Goal: Task Accomplishment & Management: Manage account settings

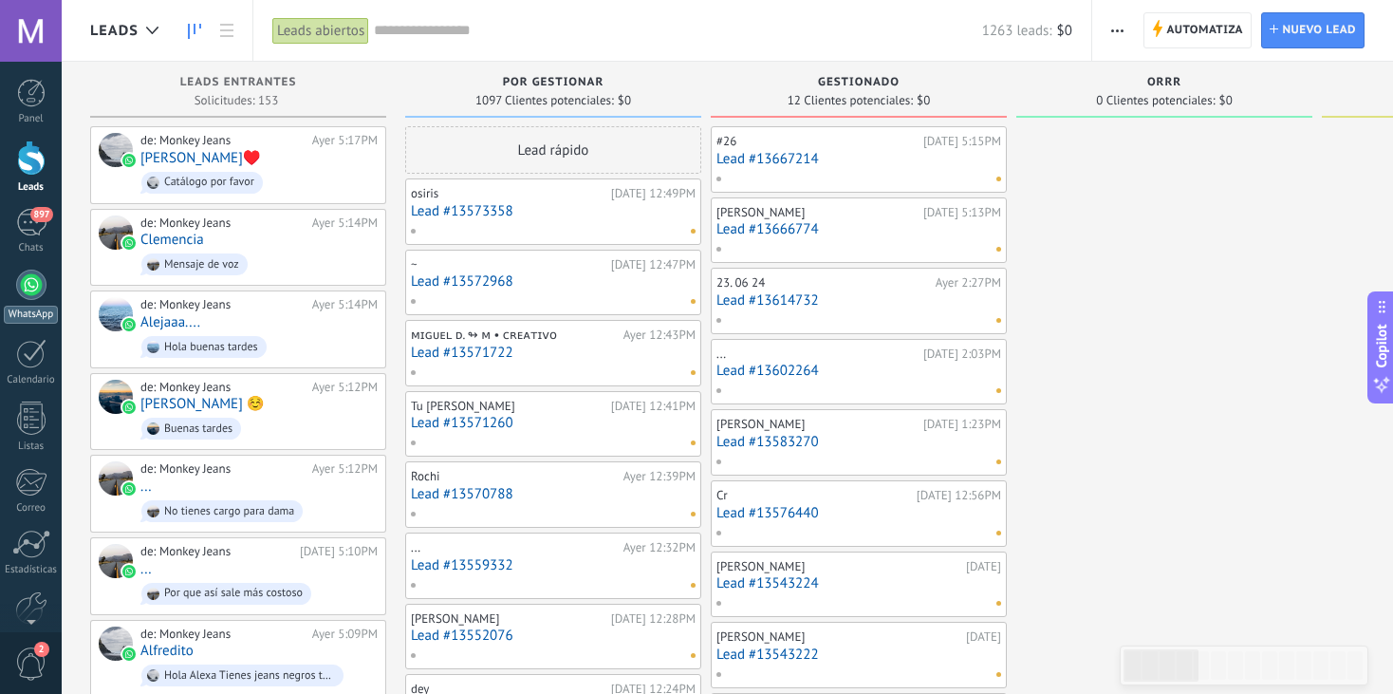
click at [31, 293] on div at bounding box center [31, 285] width 30 height 30
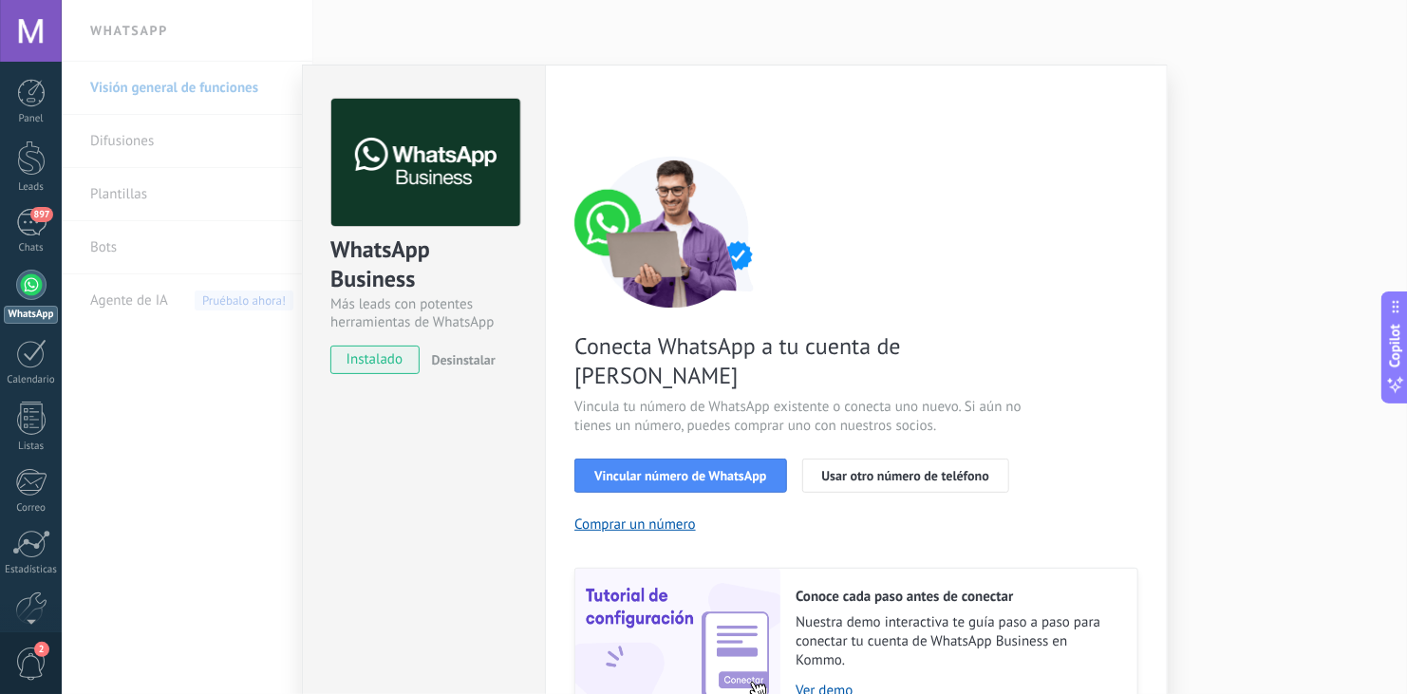
click at [1289, 337] on div "WhatsApp Business Más leads con potentes herramientas de WhatsApp instalado Des…" at bounding box center [734, 347] width 1345 height 694
click at [1055, 425] on div "Conecta WhatsApp a tu cuenta de Kommo Vincula tu número de WhatsApp existente o…" at bounding box center [856, 438] width 564 height 564
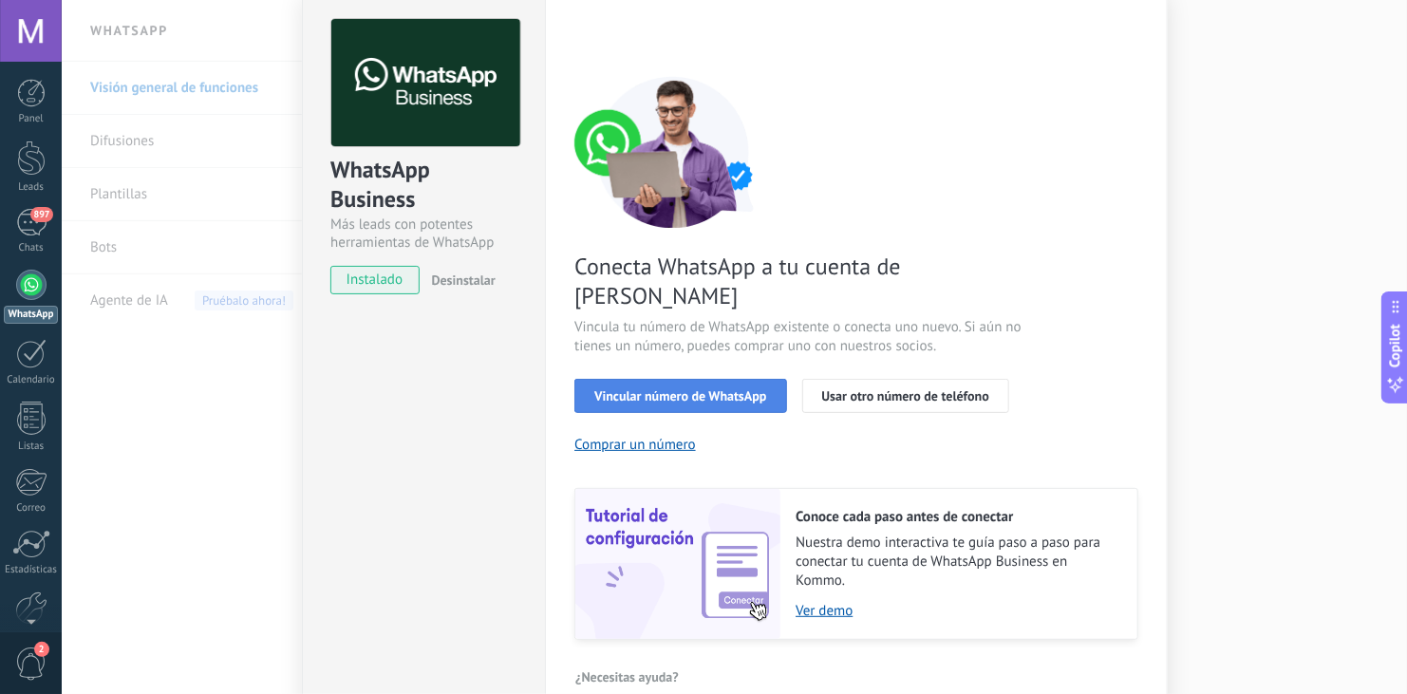
click at [637, 379] on button "Vincular número de WhatsApp" at bounding box center [680, 396] width 212 height 34
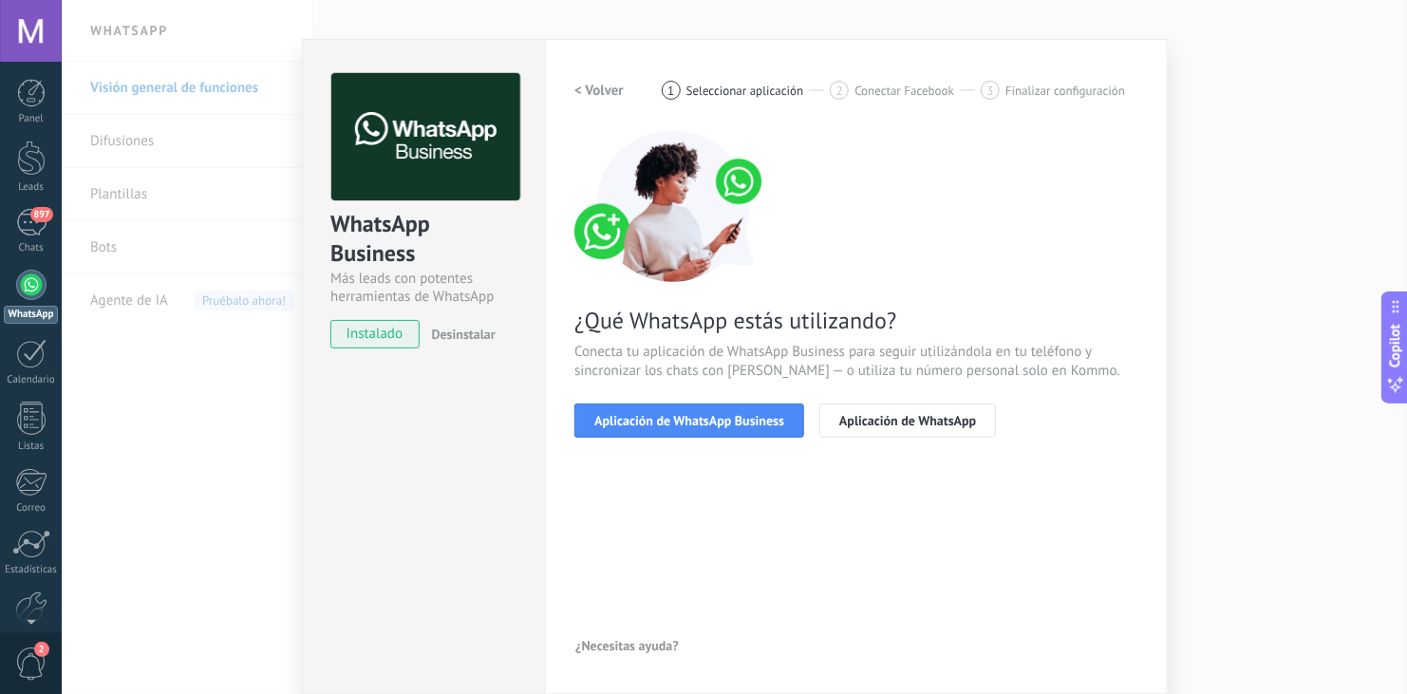
scroll to position [26, 0]
click at [695, 419] on span "Aplicación de WhatsApp Business" at bounding box center [689, 420] width 190 height 13
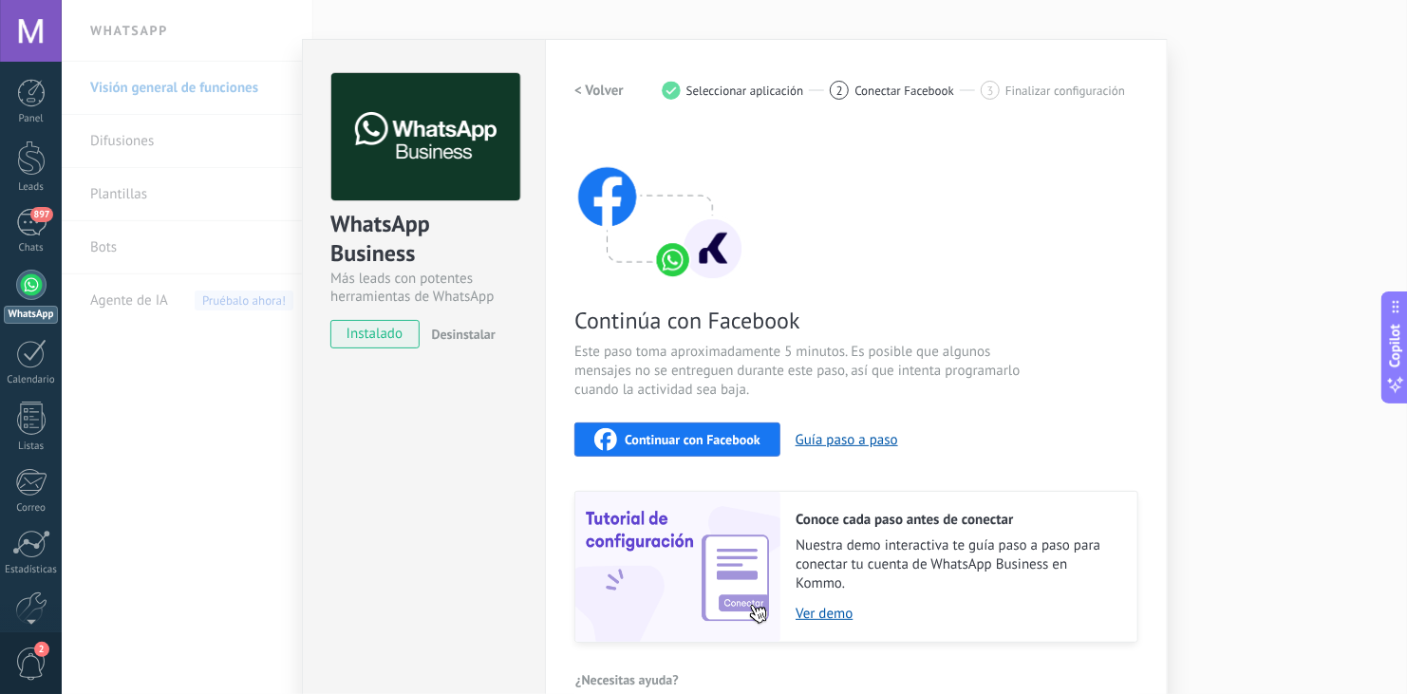
scroll to position [58, 0]
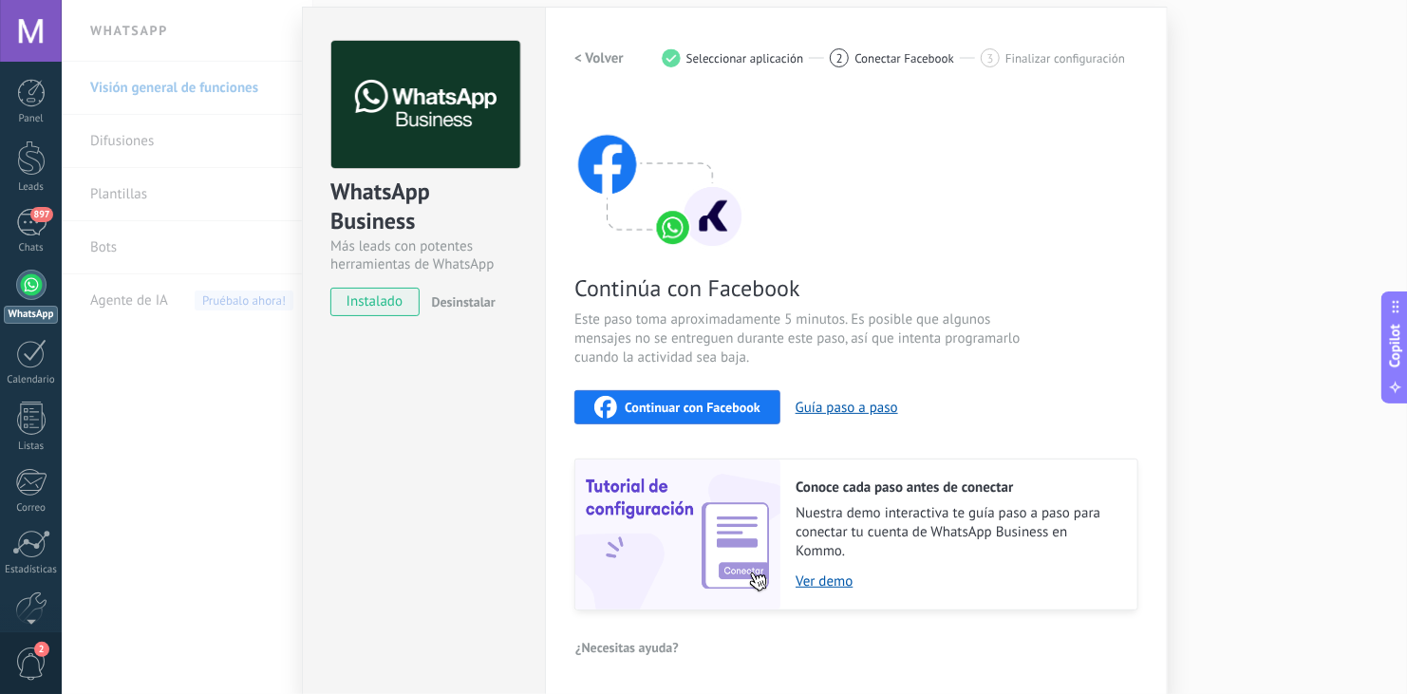
click at [683, 408] on span "Continuar con Facebook" at bounding box center [693, 407] width 136 height 13
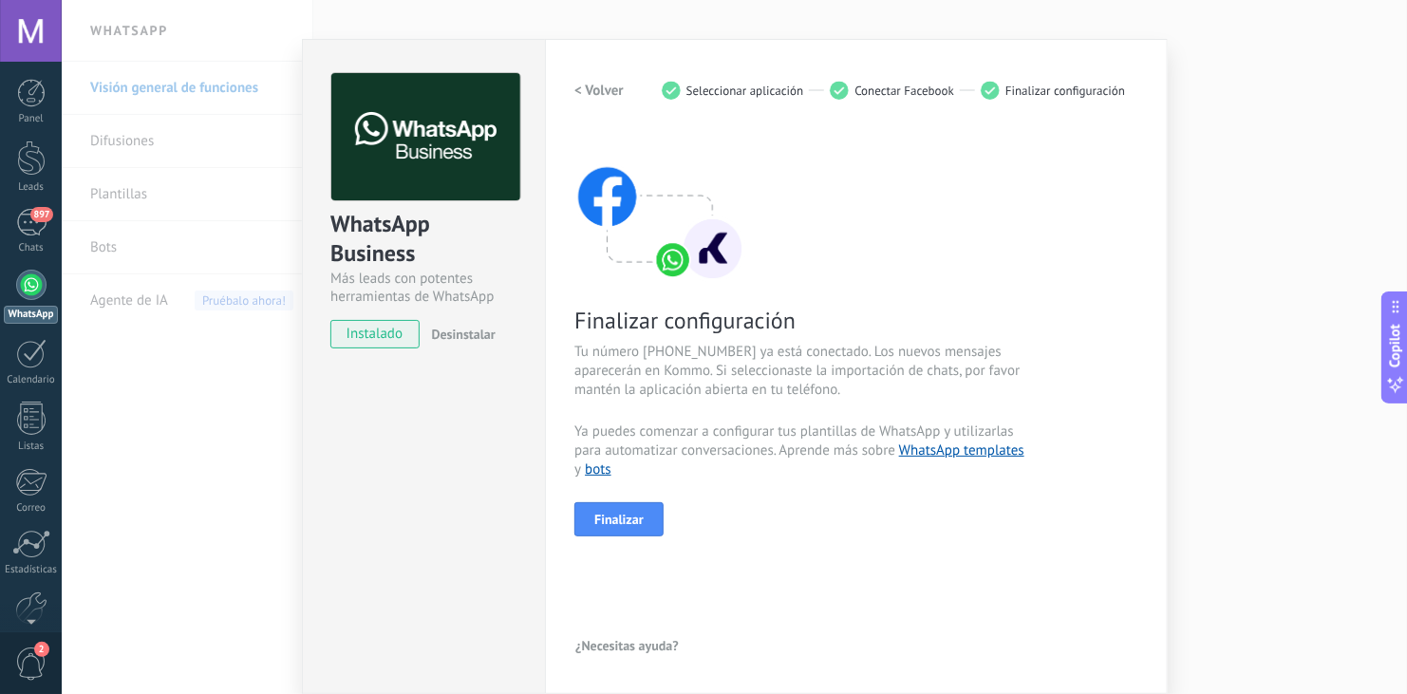
scroll to position [26, 0]
click at [624, 517] on span "Finalizar" at bounding box center [618, 519] width 49 height 13
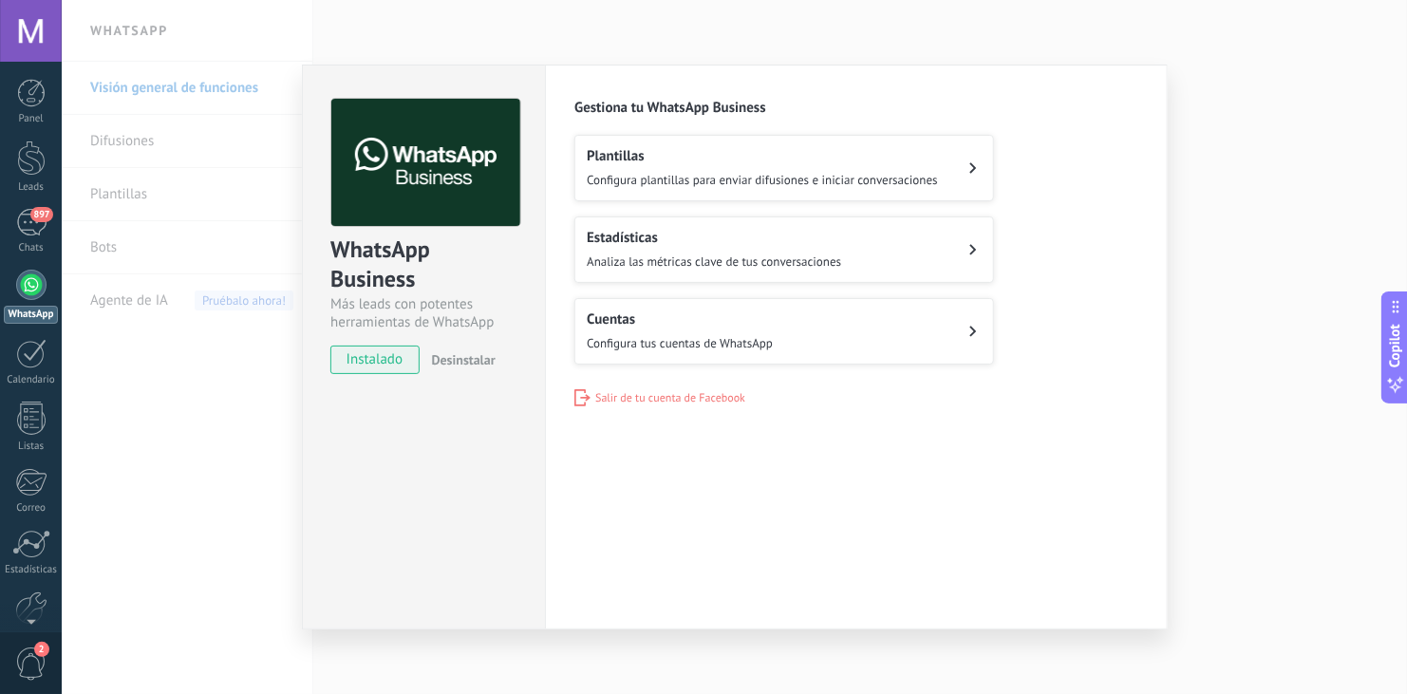
scroll to position [0, 0]
click at [1199, 408] on div "WhatsApp Business Más leads con potentes herramientas de WhatsApp instalado Des…" at bounding box center [734, 347] width 1345 height 694
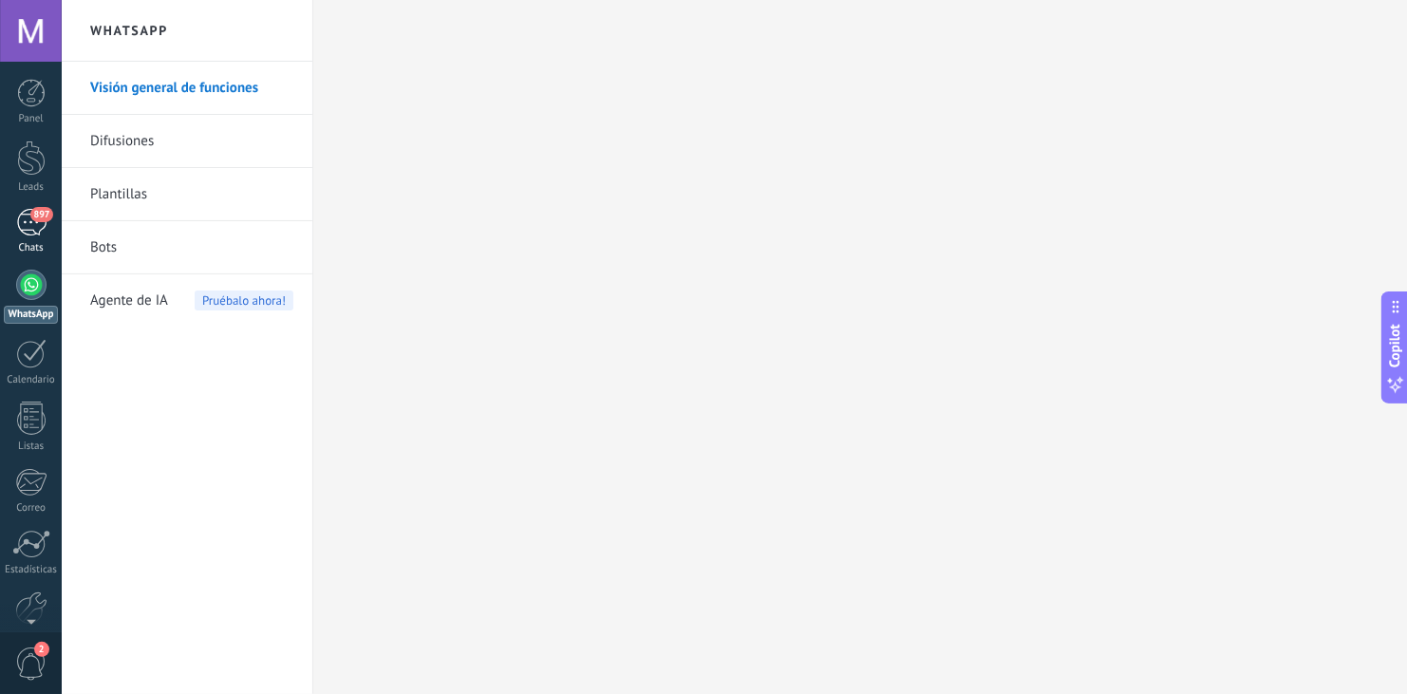
click at [37, 219] on span "897" at bounding box center [41, 214] width 22 height 15
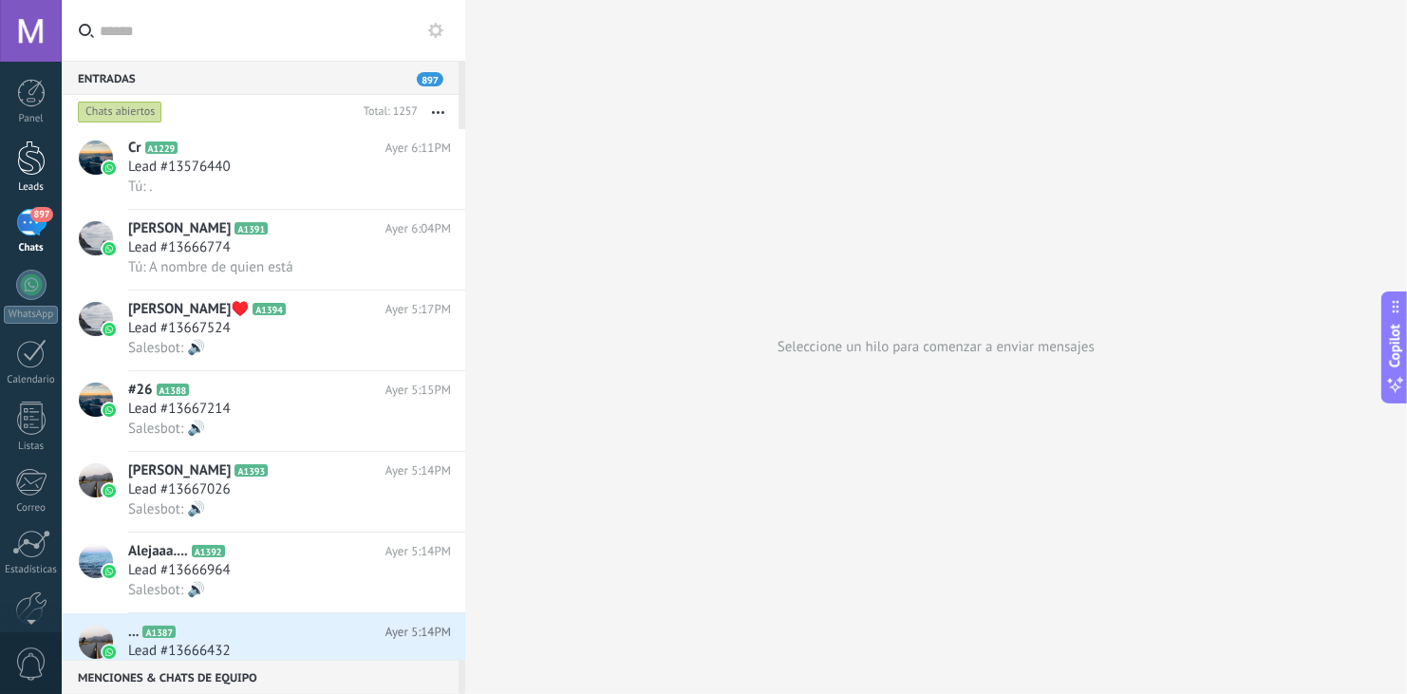
click at [31, 163] on div at bounding box center [31, 157] width 28 height 35
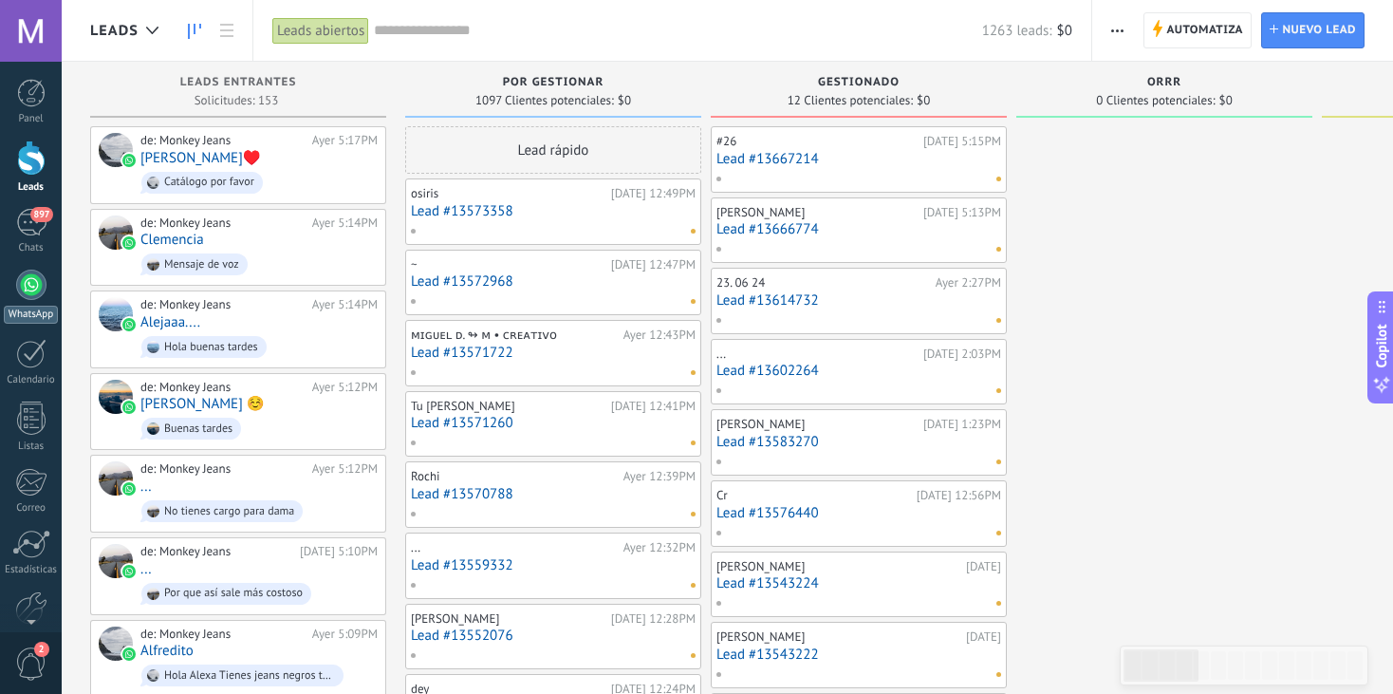
click at [30, 283] on div at bounding box center [31, 285] width 30 height 30
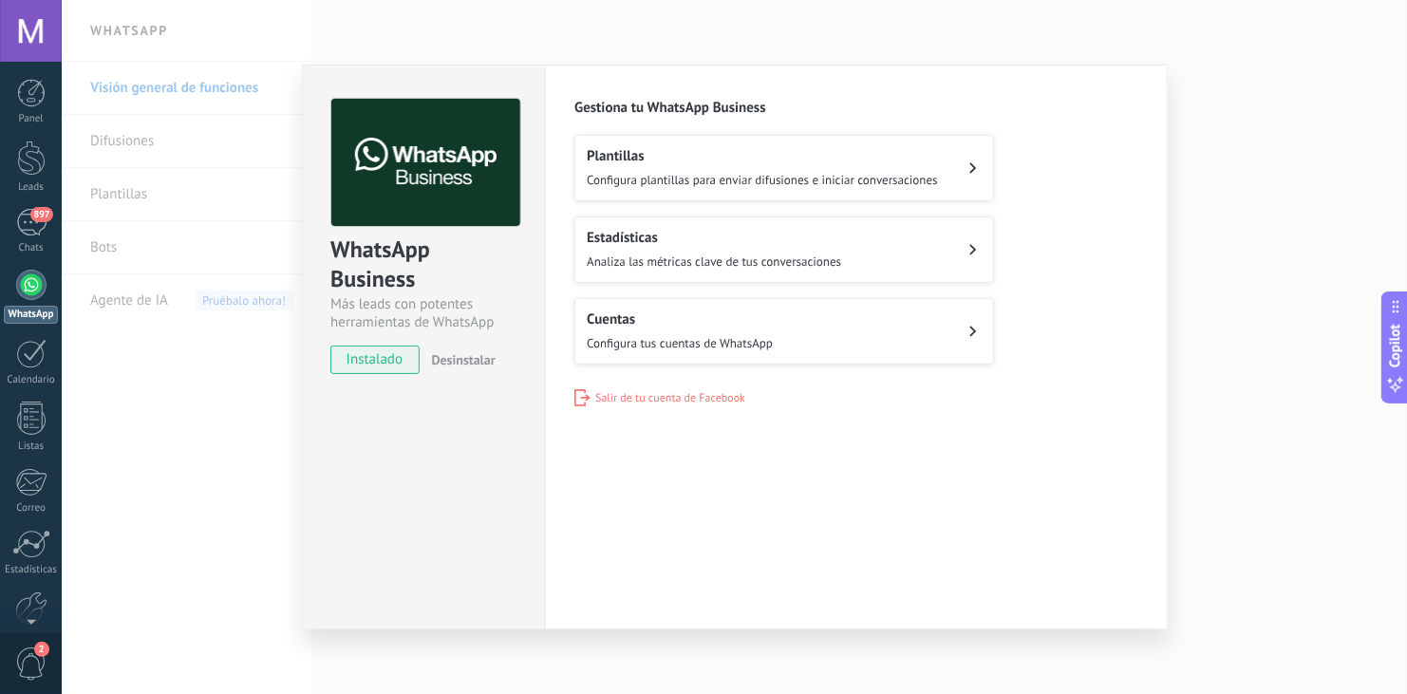
click at [729, 330] on div "Cuentas Configura tus cuentas de WhatsApp" at bounding box center [680, 331] width 186 height 42
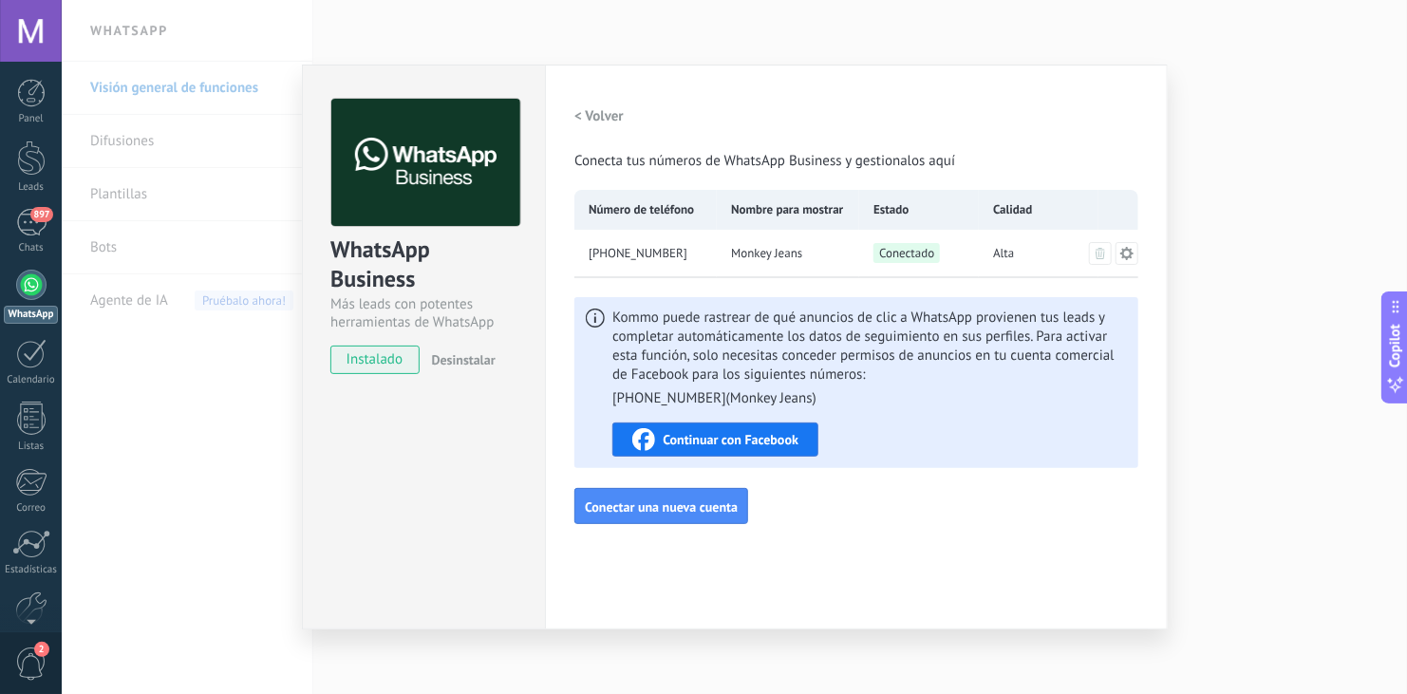
click at [1127, 251] on icon at bounding box center [1126, 253] width 15 height 15
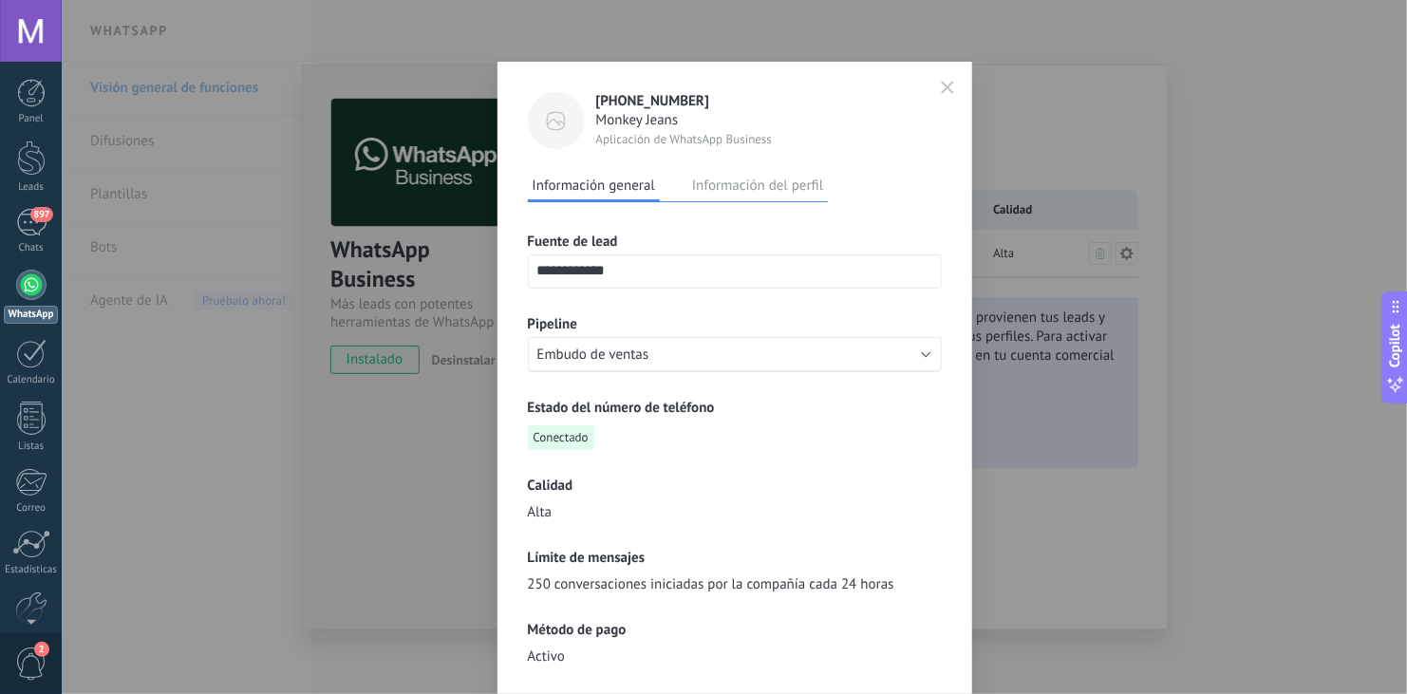
click at [811, 527] on div "**********" at bounding box center [735, 590] width 414 height 776
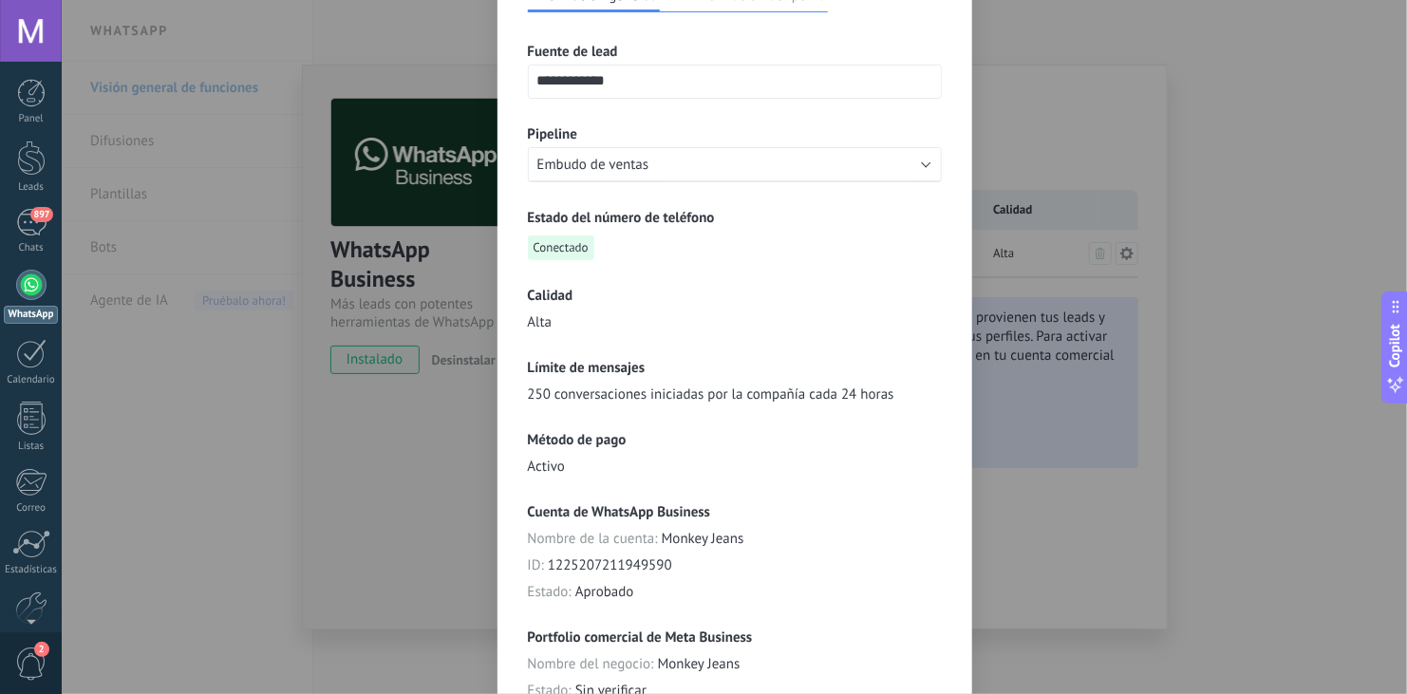
scroll to position [228, 0]
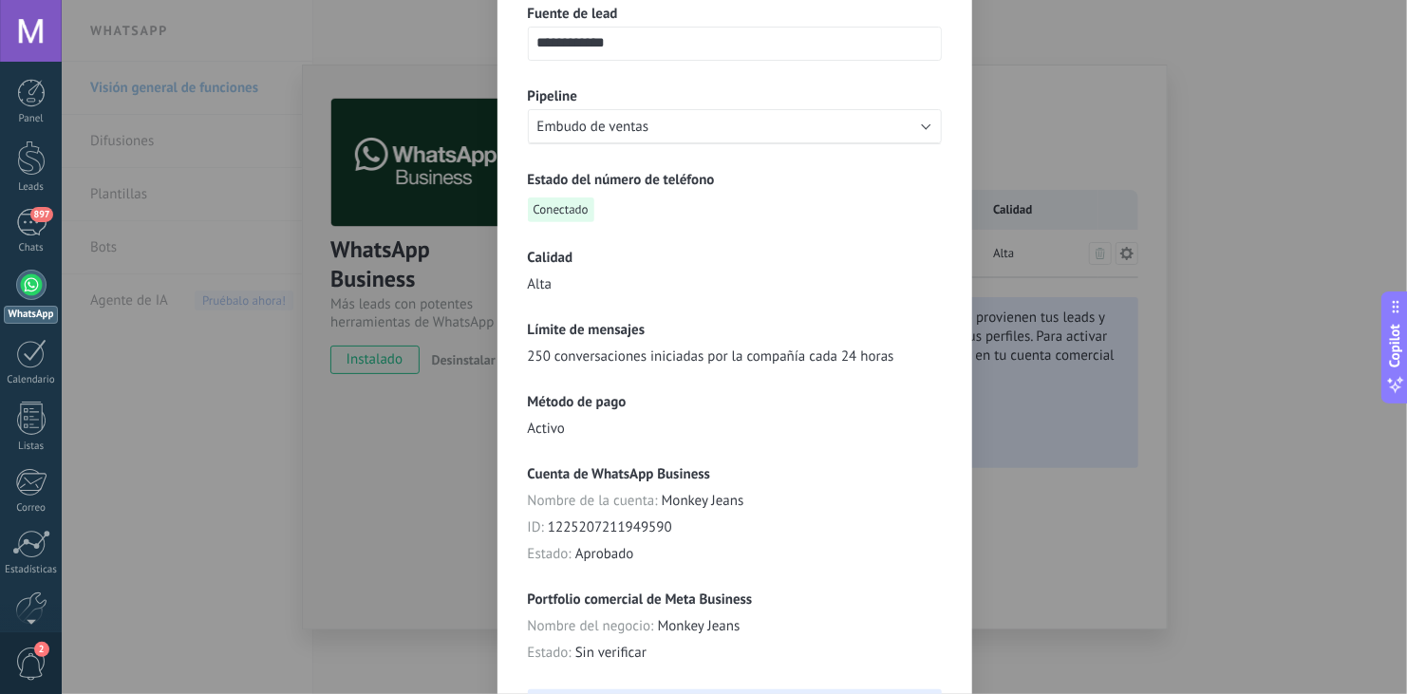
click at [811, 527] on div "ID : 1225207211949590" at bounding box center [735, 527] width 414 height 19
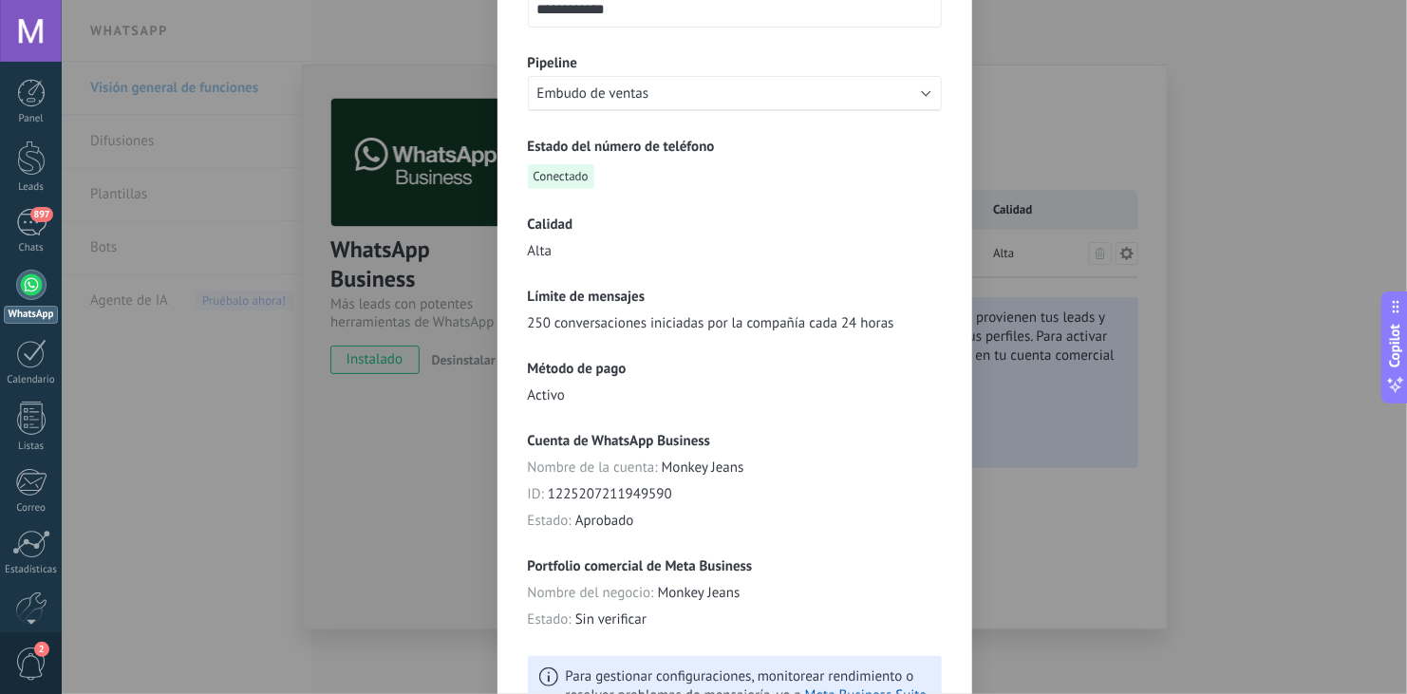
scroll to position [0, 0]
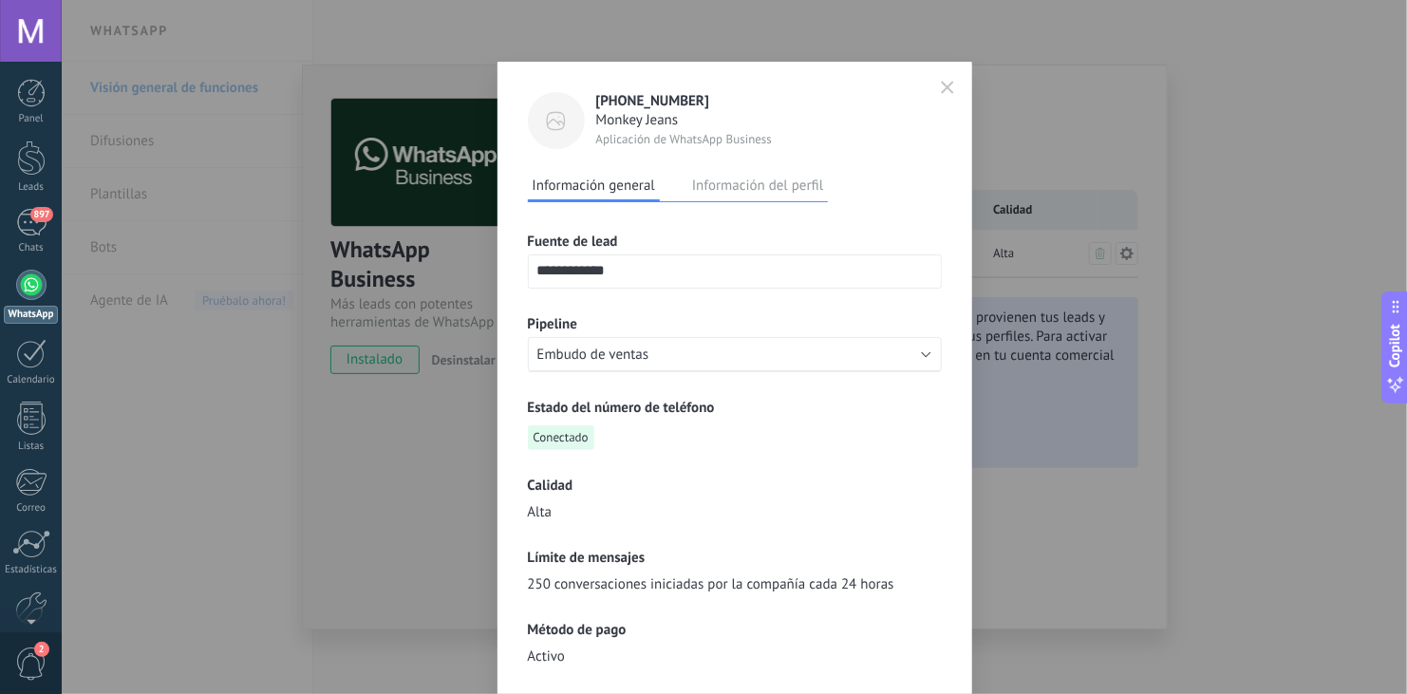
click at [786, 177] on button "Información del perfil" at bounding box center [757, 185] width 140 height 28
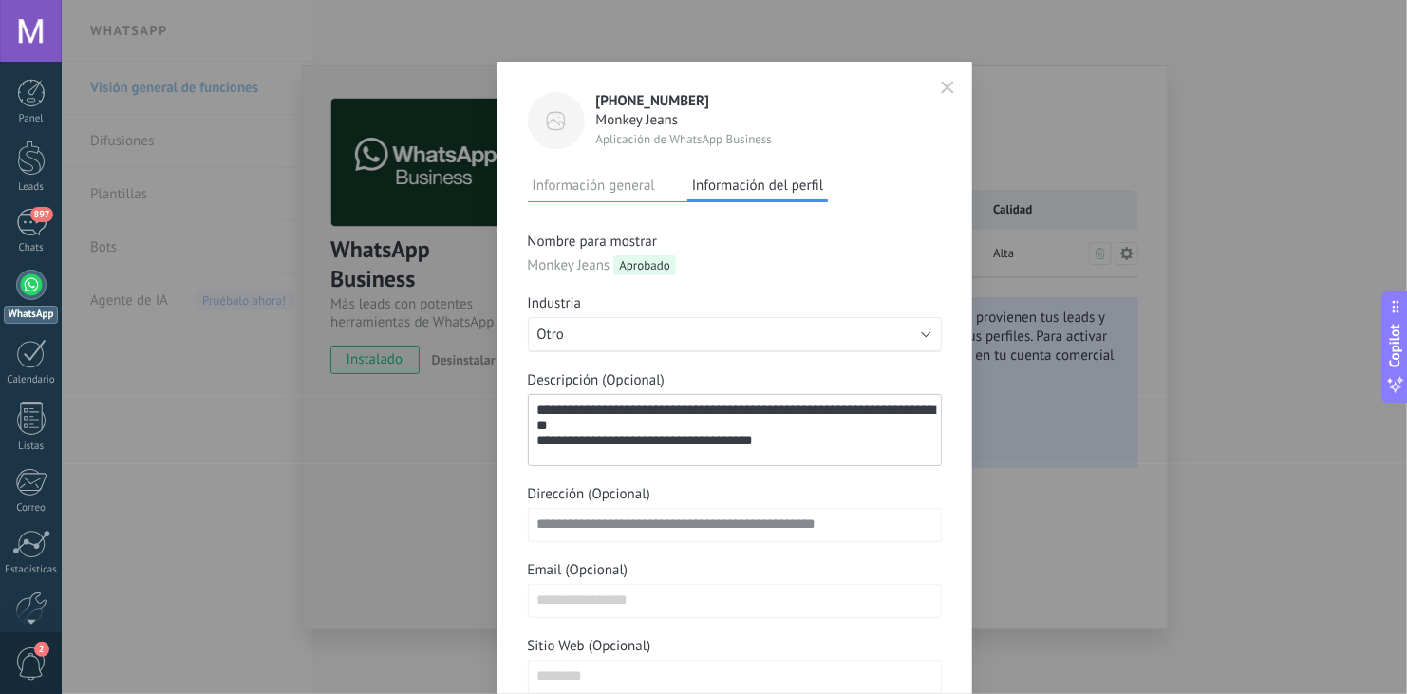
click at [898, 262] on div "Monkey Jeans Aprobado" at bounding box center [735, 265] width 414 height 20
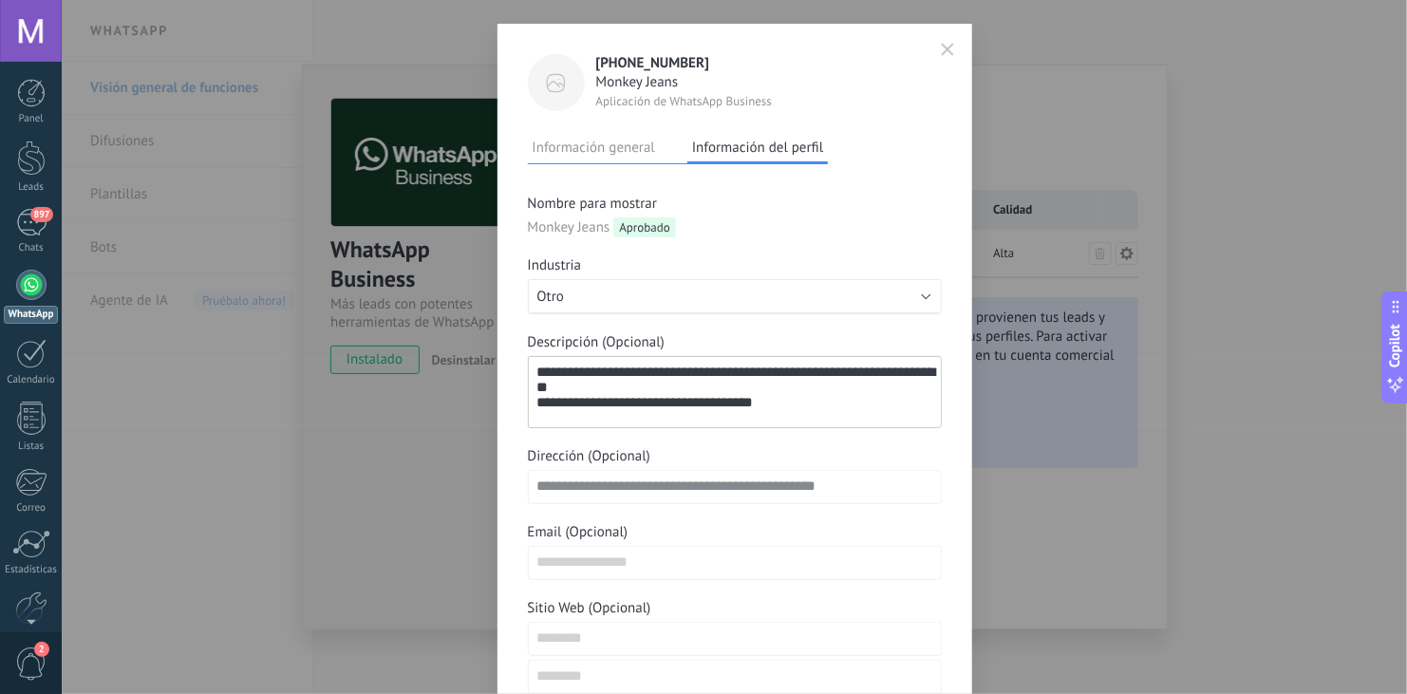
scroll to position [76, 0]
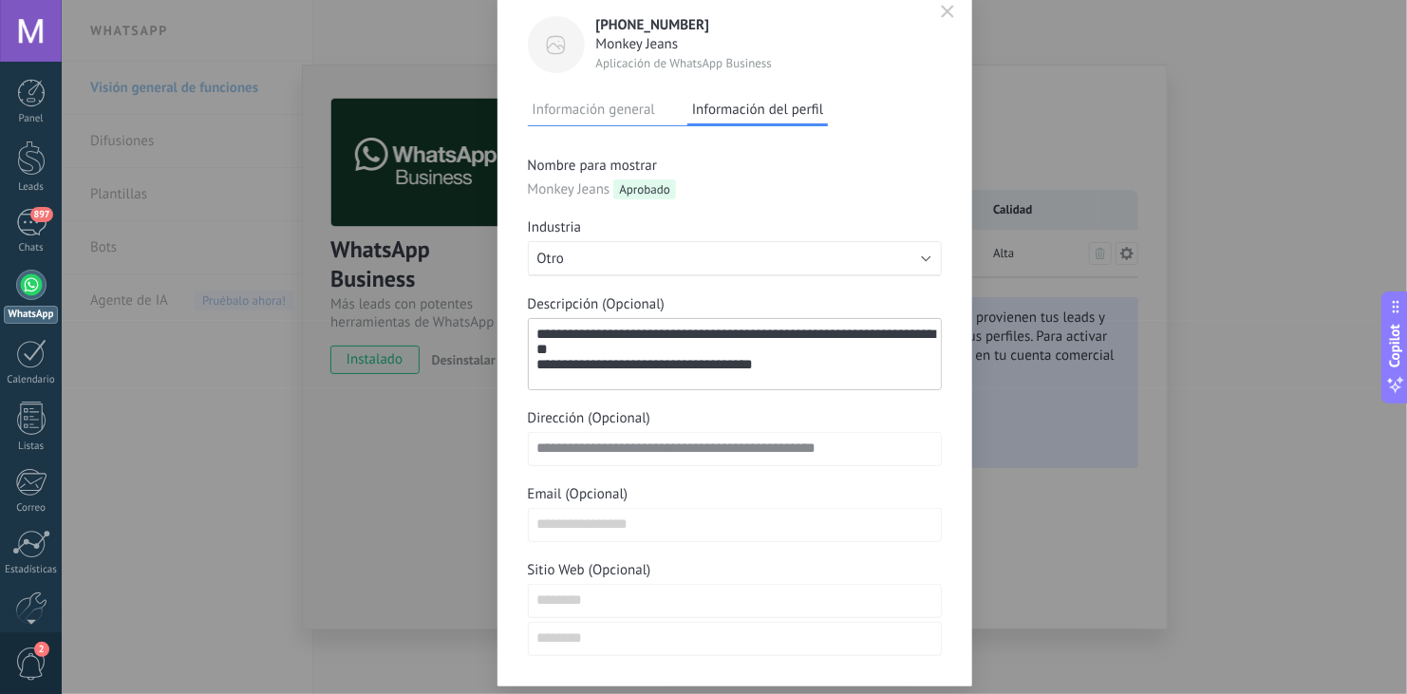
click at [944, 397] on div "**********" at bounding box center [734, 336] width 475 height 701
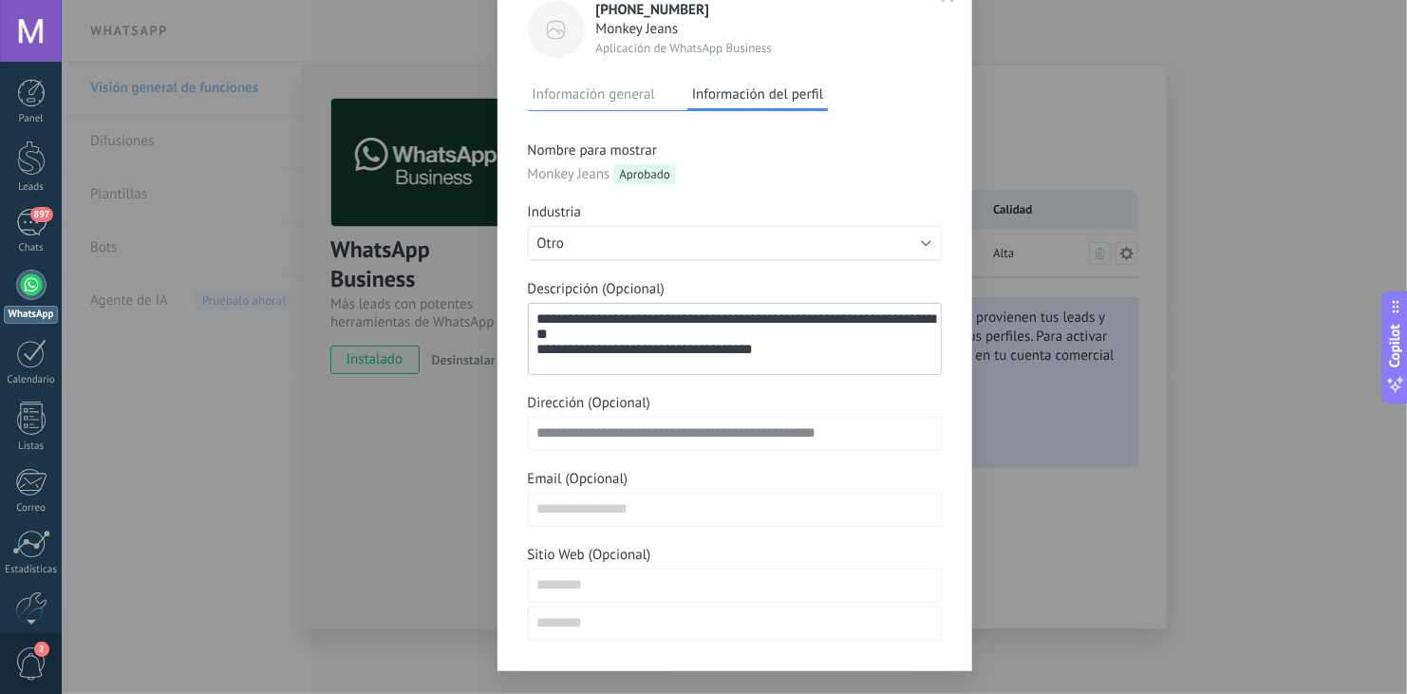
scroll to position [0, 0]
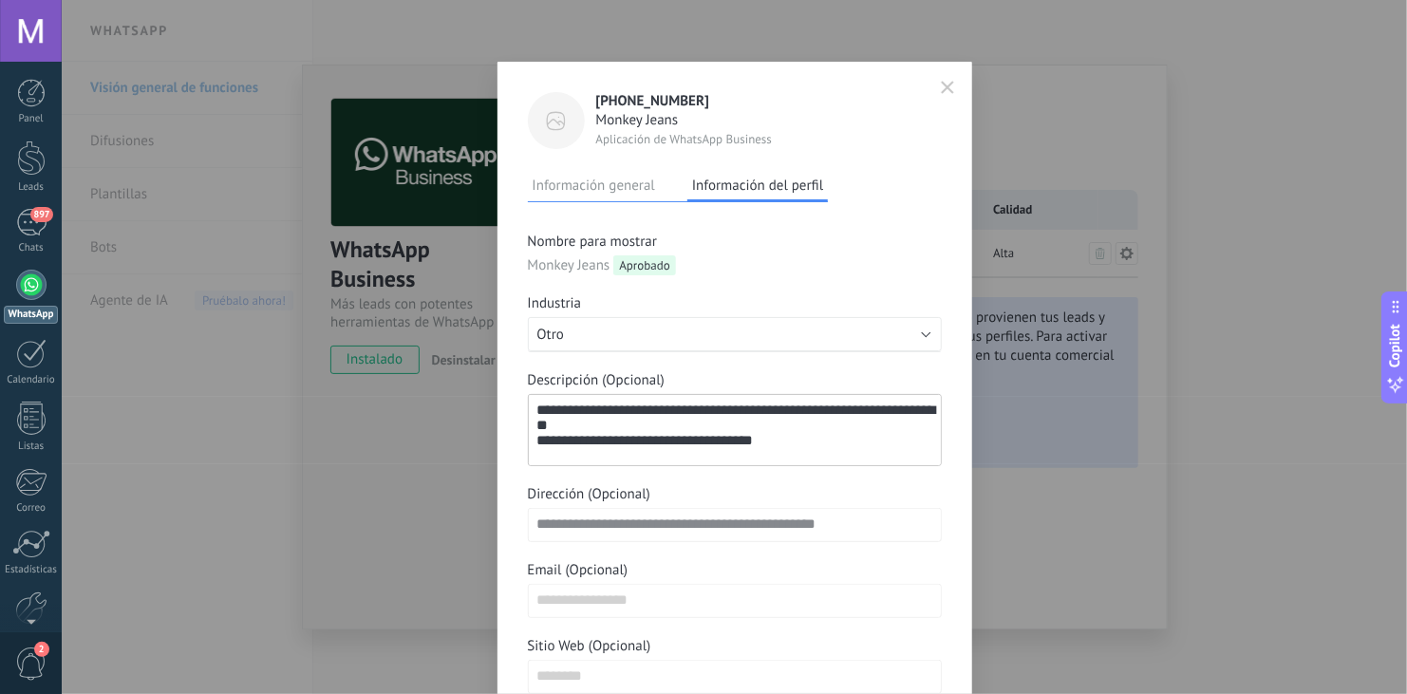
click at [948, 81] on icon "button" at bounding box center [947, 87] width 13 height 13
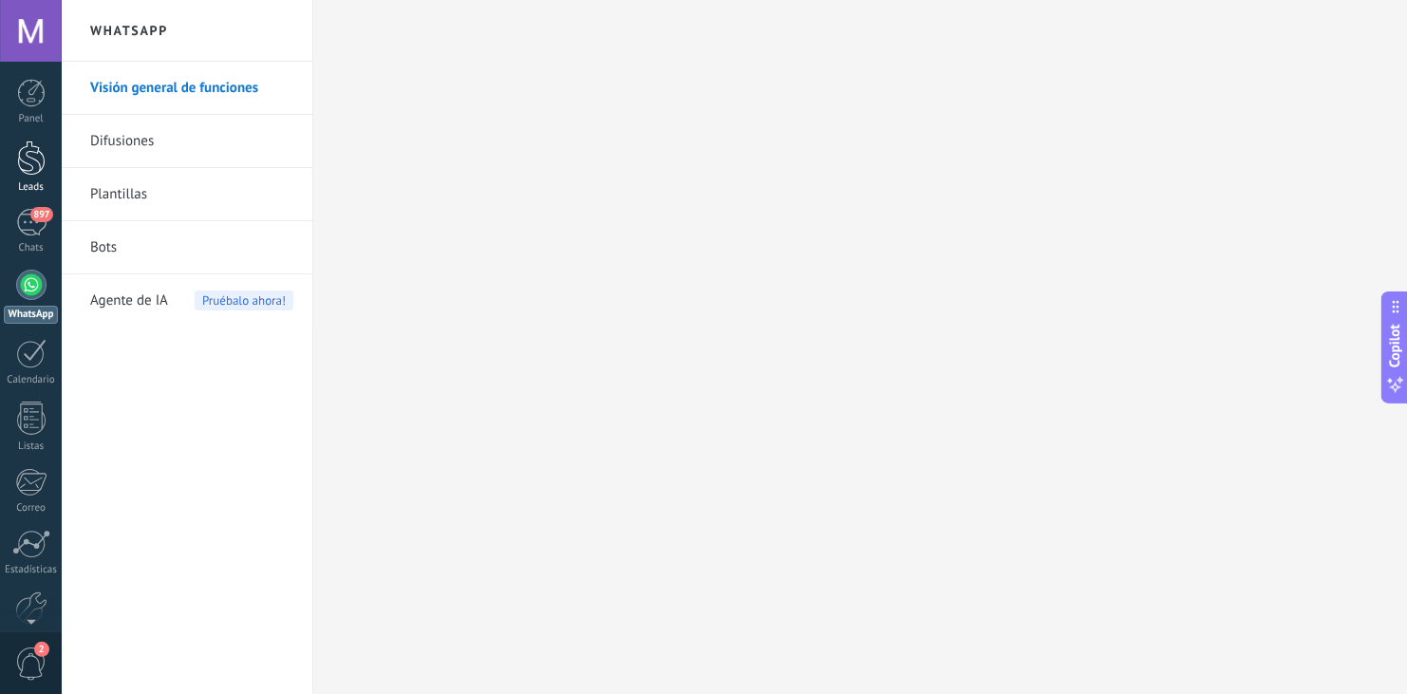
click at [31, 159] on div at bounding box center [31, 157] width 28 height 35
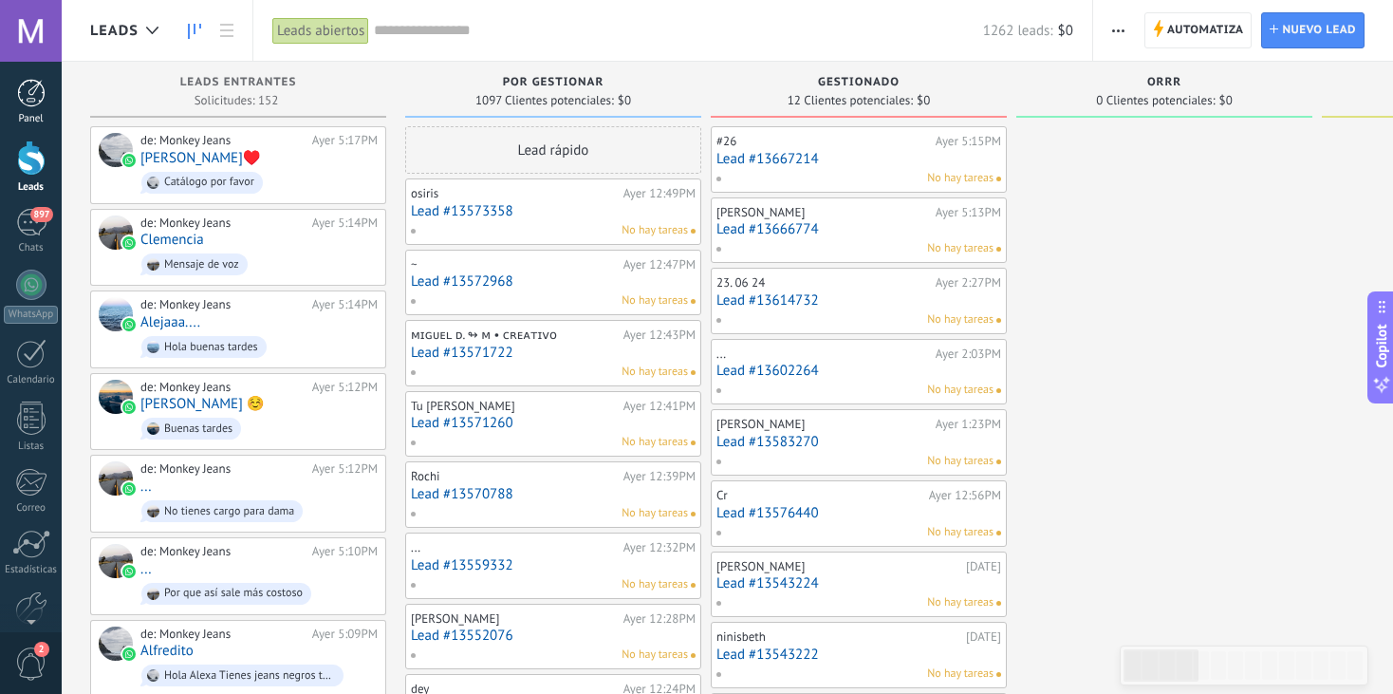
click at [26, 106] on div at bounding box center [31, 93] width 28 height 28
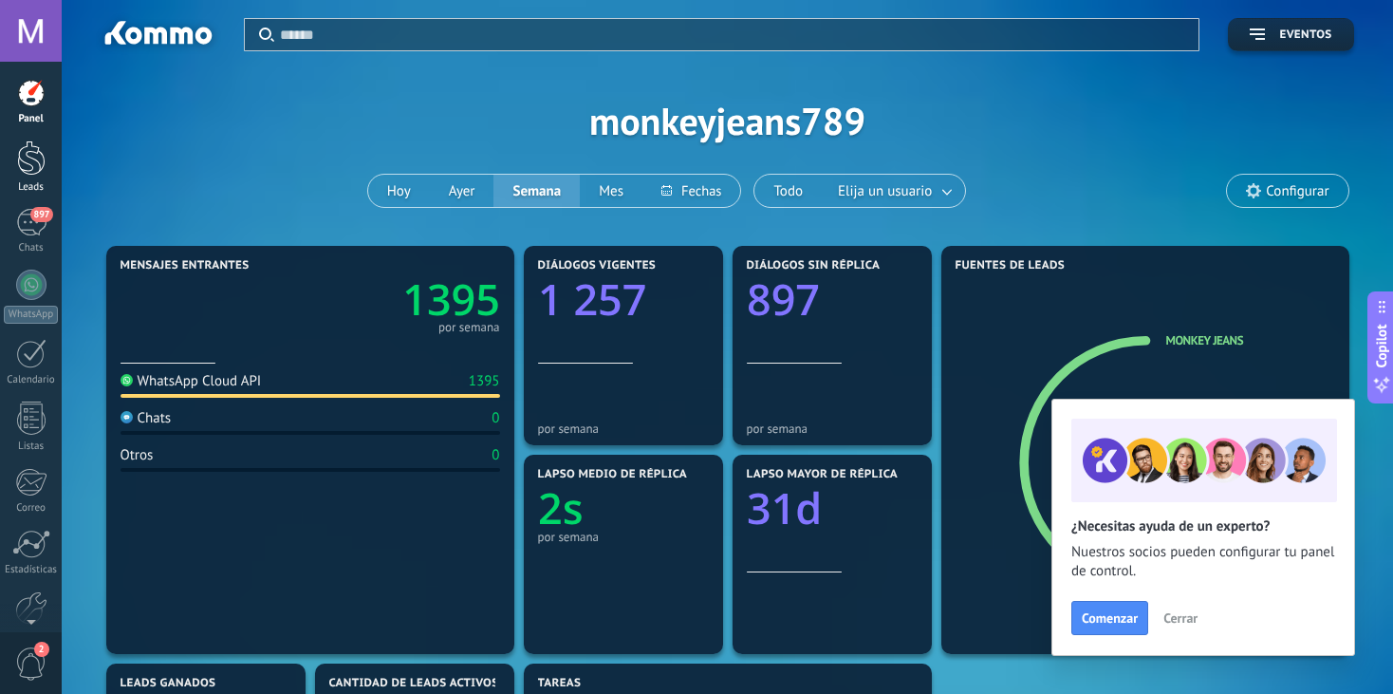
click at [21, 163] on div at bounding box center [31, 157] width 28 height 35
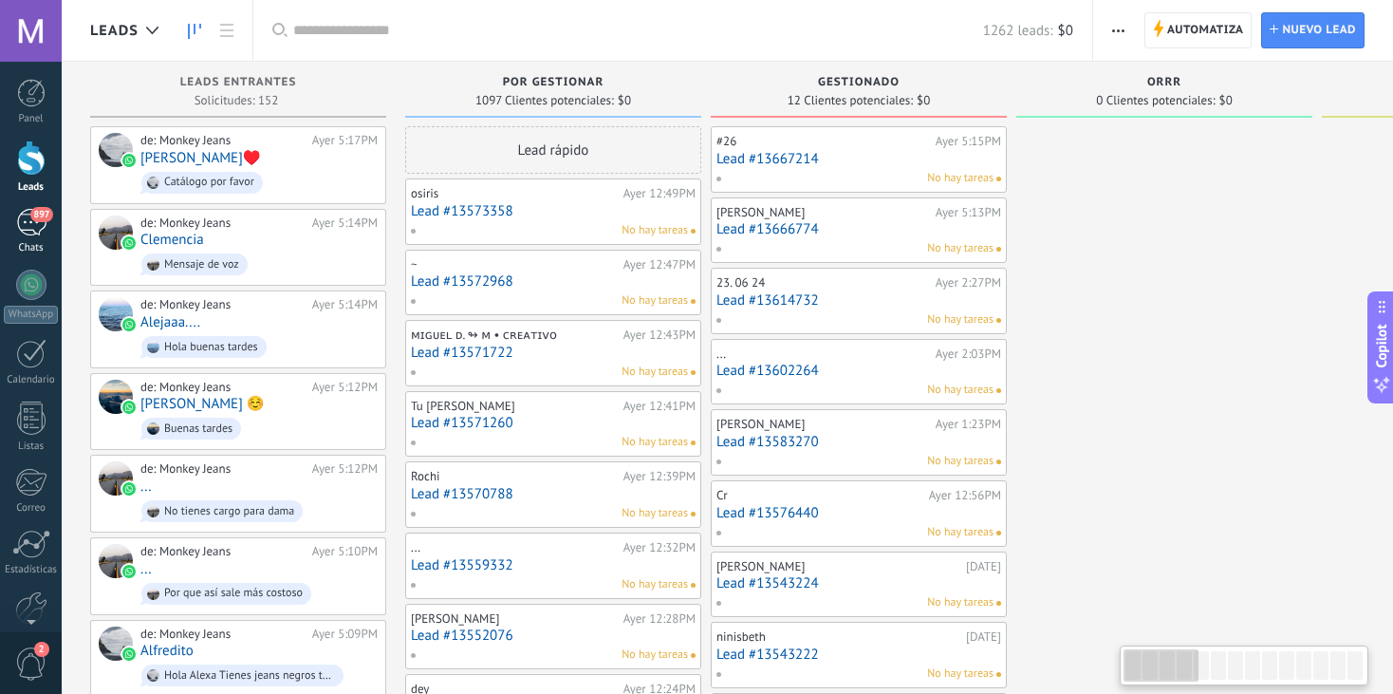
click at [37, 210] on span "897" at bounding box center [41, 214] width 22 height 15
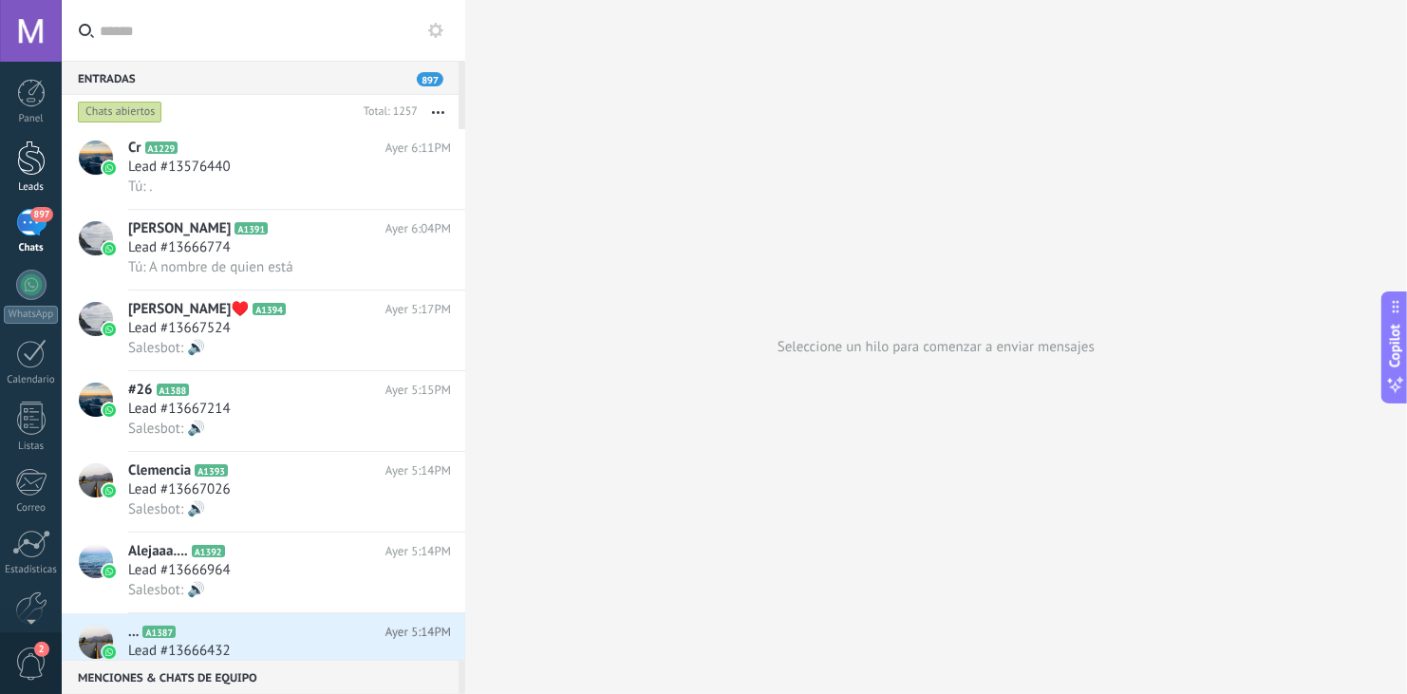
click at [37, 171] on div at bounding box center [31, 157] width 28 height 35
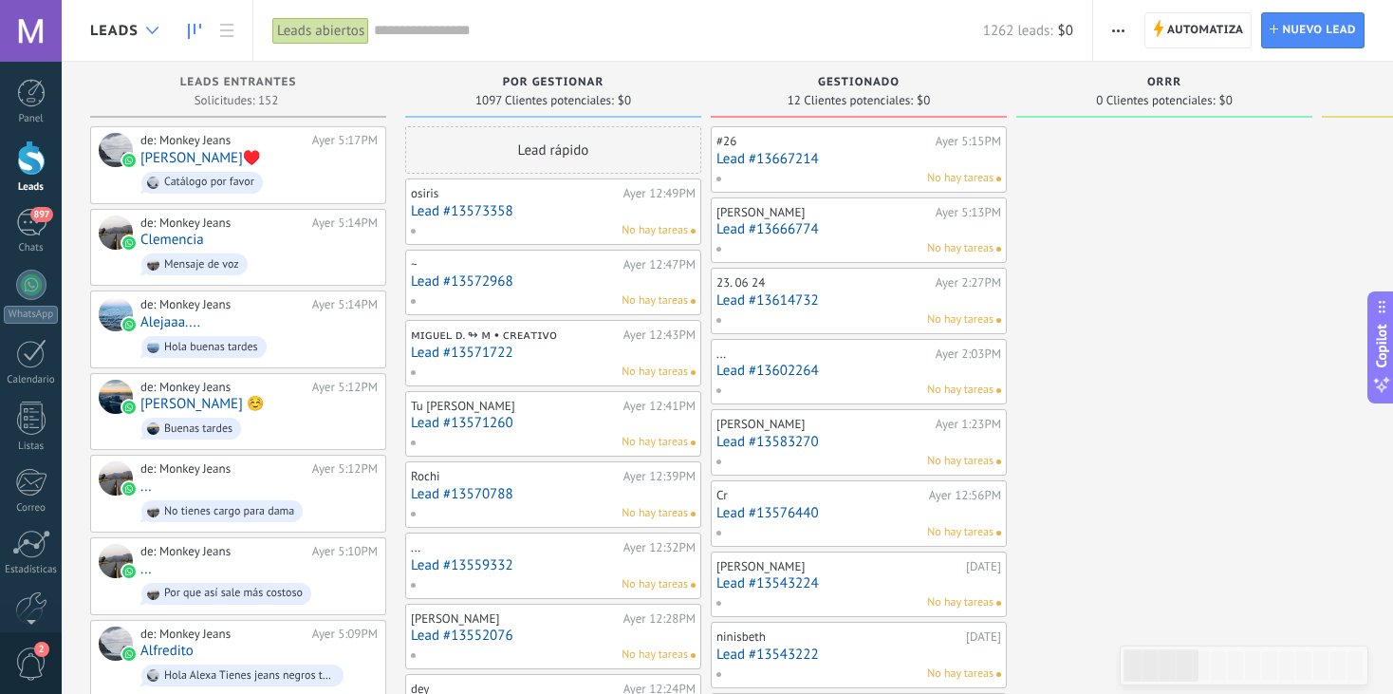
click at [153, 17] on div at bounding box center [152, 30] width 31 height 37
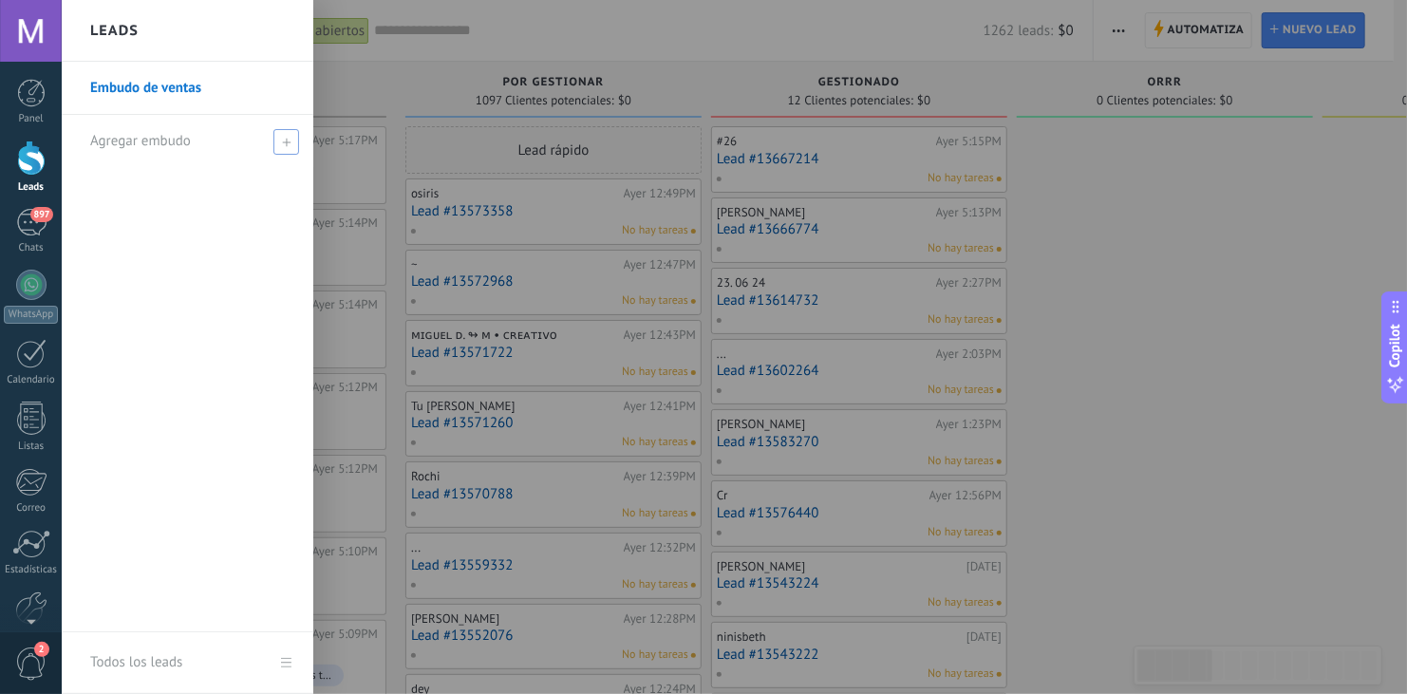
click at [273, 139] on span at bounding box center [286, 142] width 26 height 26
type input "*"
type input "**********"
click at [132, 142] on input "**********" at bounding box center [179, 141] width 178 height 30
type input "*"
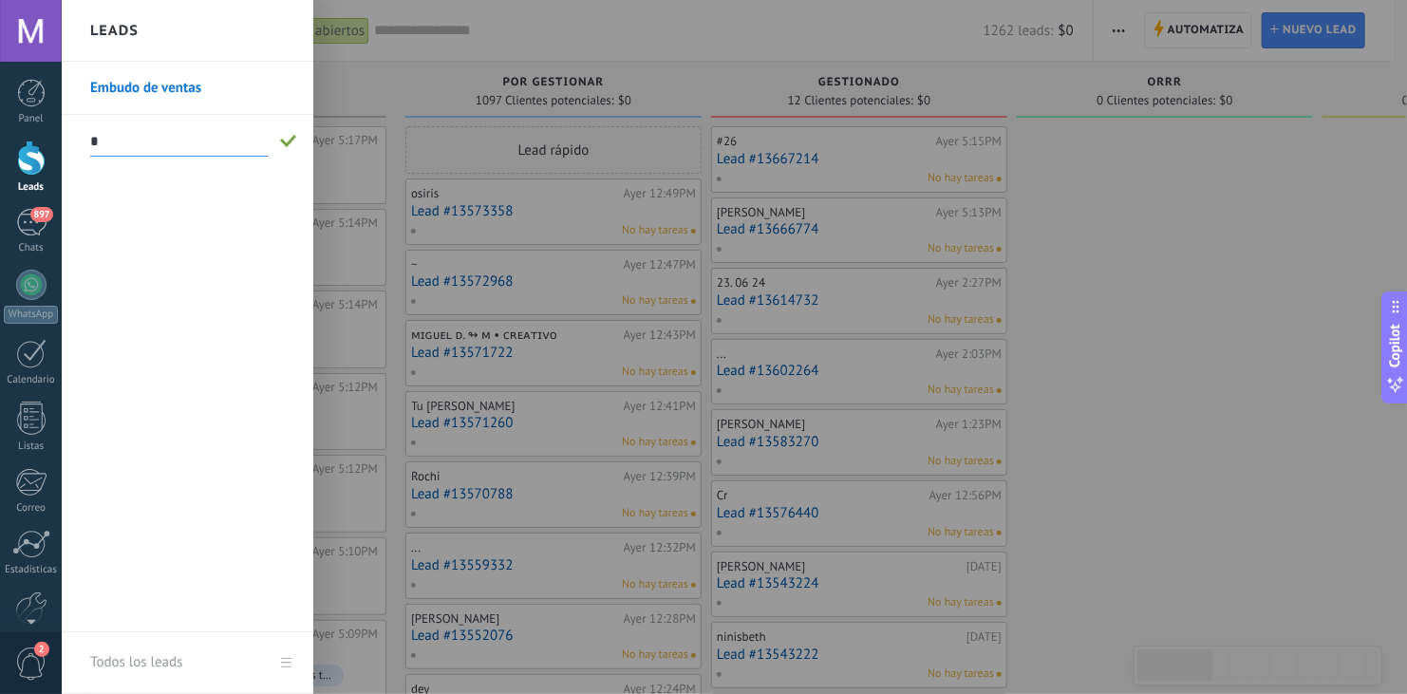
type input "**********"
click at [131, 143] on input "**********" at bounding box center [179, 141] width 178 height 30
click at [131, 143] on input "text" at bounding box center [179, 141] width 178 height 30
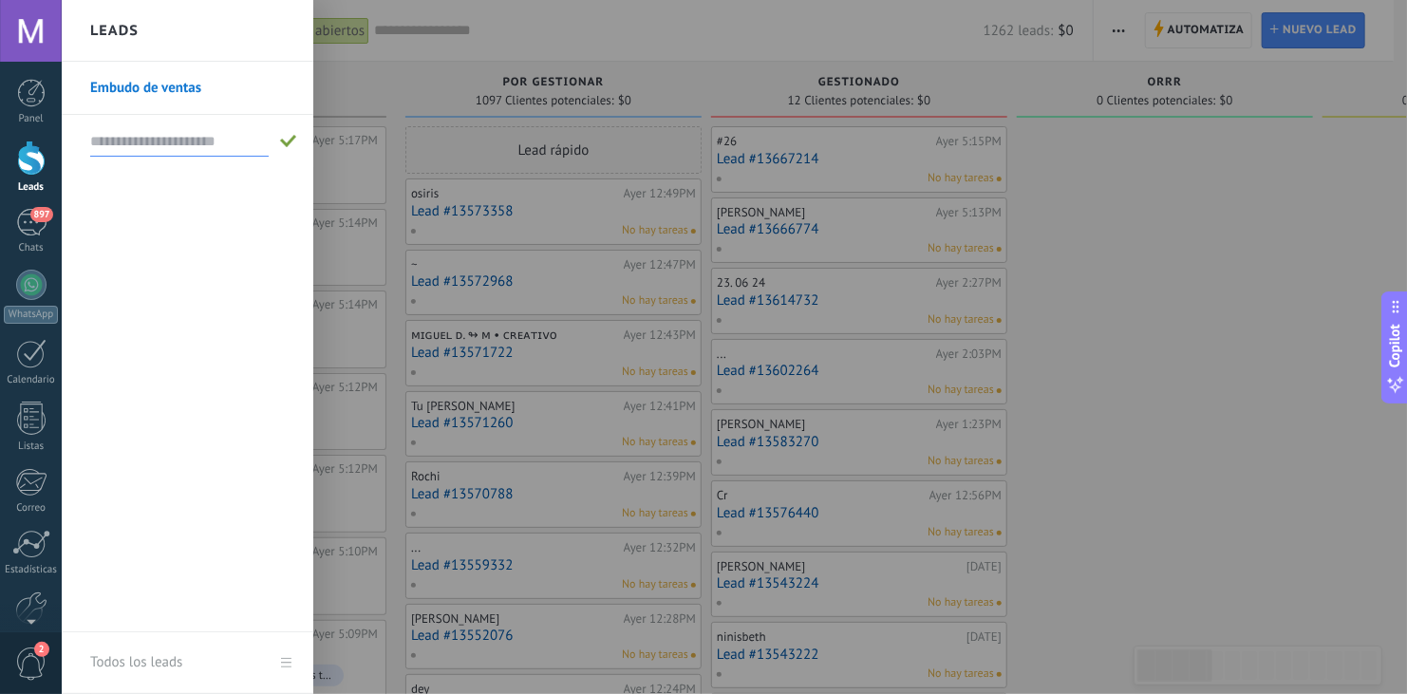
click at [167, 151] on input "text" at bounding box center [179, 141] width 178 height 30
type input "**********"
click at [287, 140] on span at bounding box center [288, 141] width 17 height 13
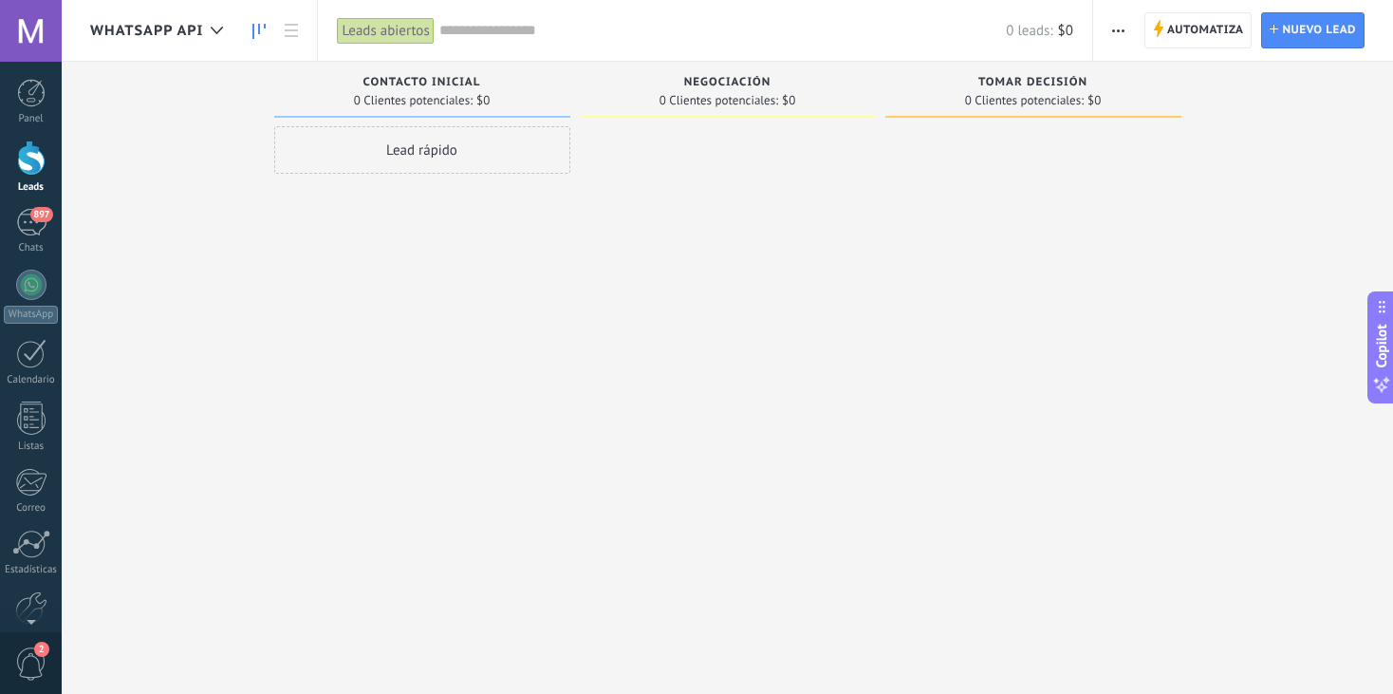
drag, startPoint x: 466, startPoint y: 407, endPoint x: 702, endPoint y: 445, distance: 239.4
click at [702, 445] on div "Leads Entrantes Solicitudes: 0 0 0 0 0 0 0 0 0 Contacto inicial 0 Clientes pote…" at bounding box center [741, 317] width 1303 height 511
click at [214, 33] on icon at bounding box center [217, 31] width 12 height 8
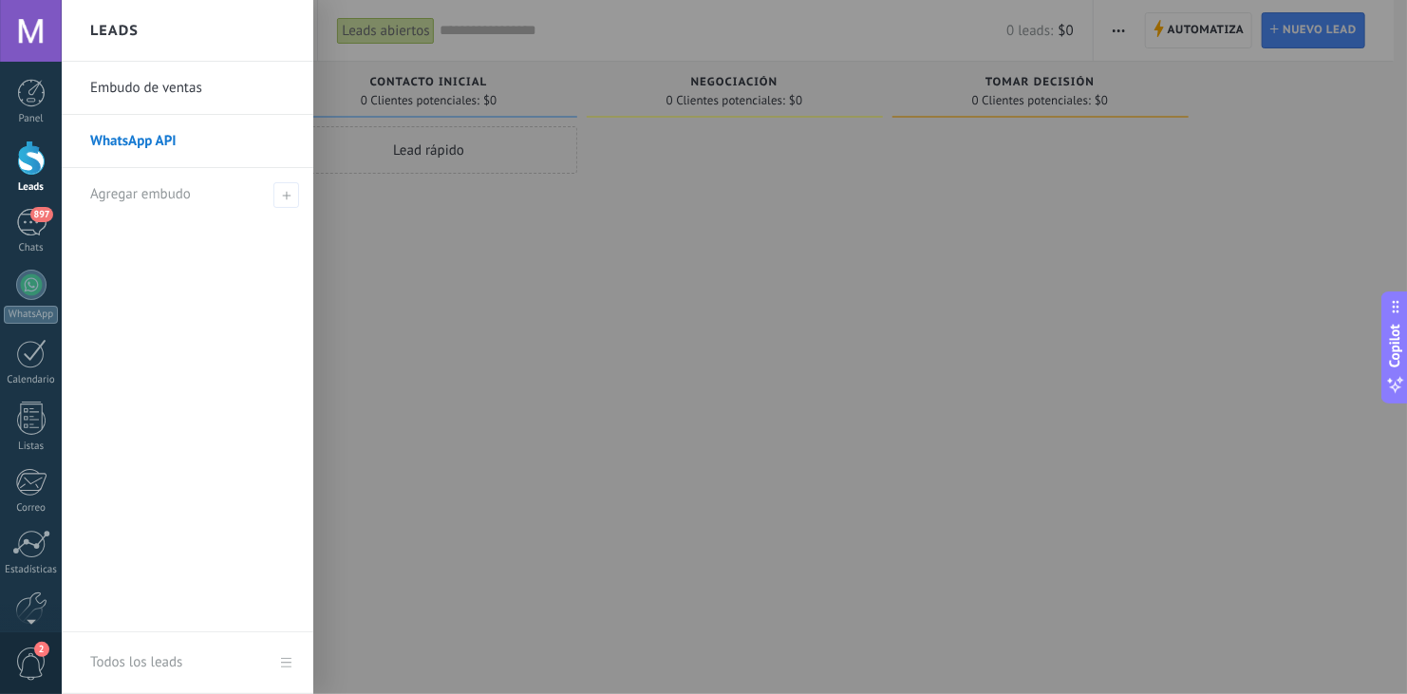
click at [181, 87] on link "Embudo de ventas" at bounding box center [192, 88] width 204 height 53
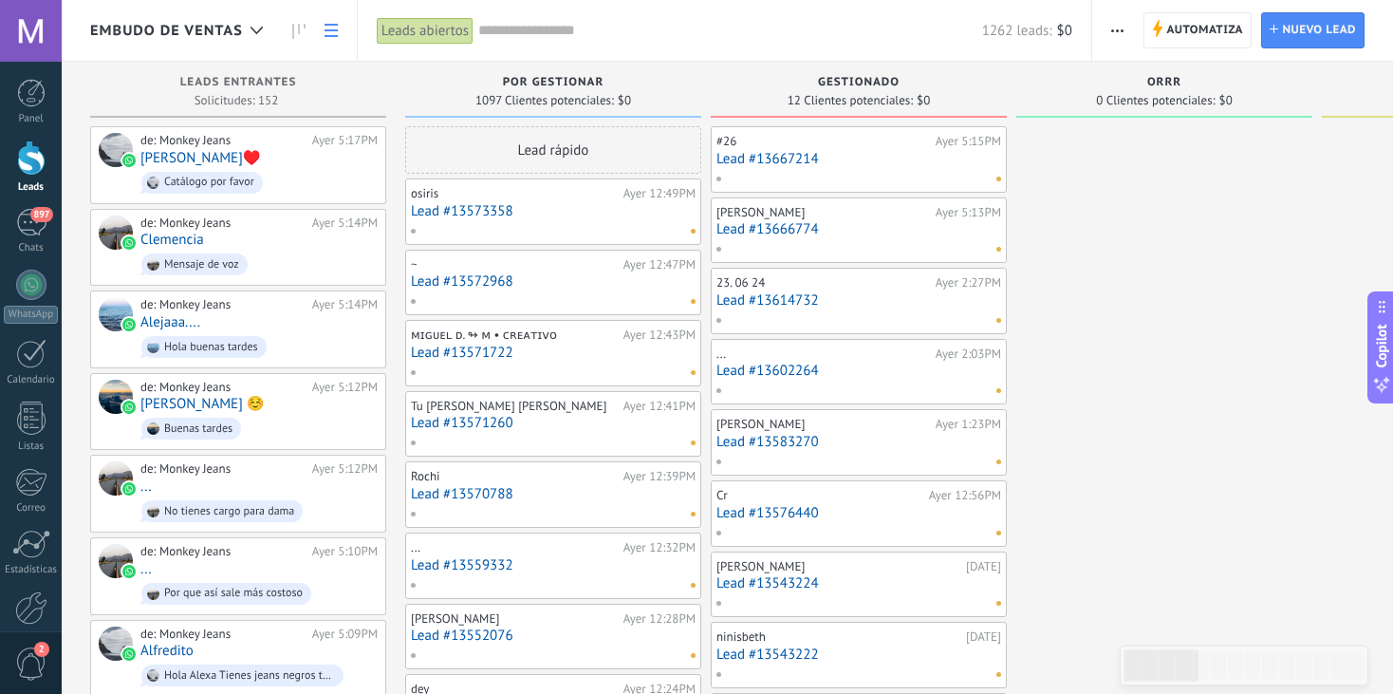
click at [336, 46] on link at bounding box center [331, 30] width 32 height 37
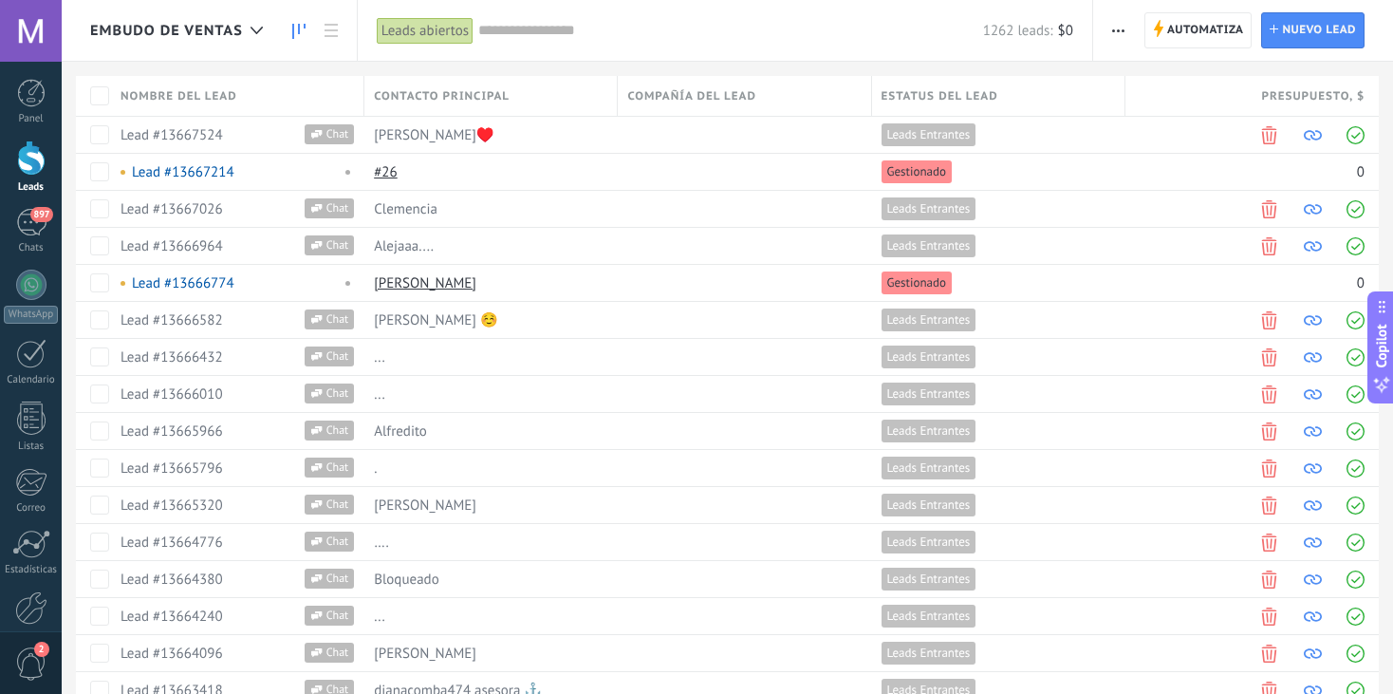
click at [292, 24] on icon at bounding box center [298, 31] width 13 height 15
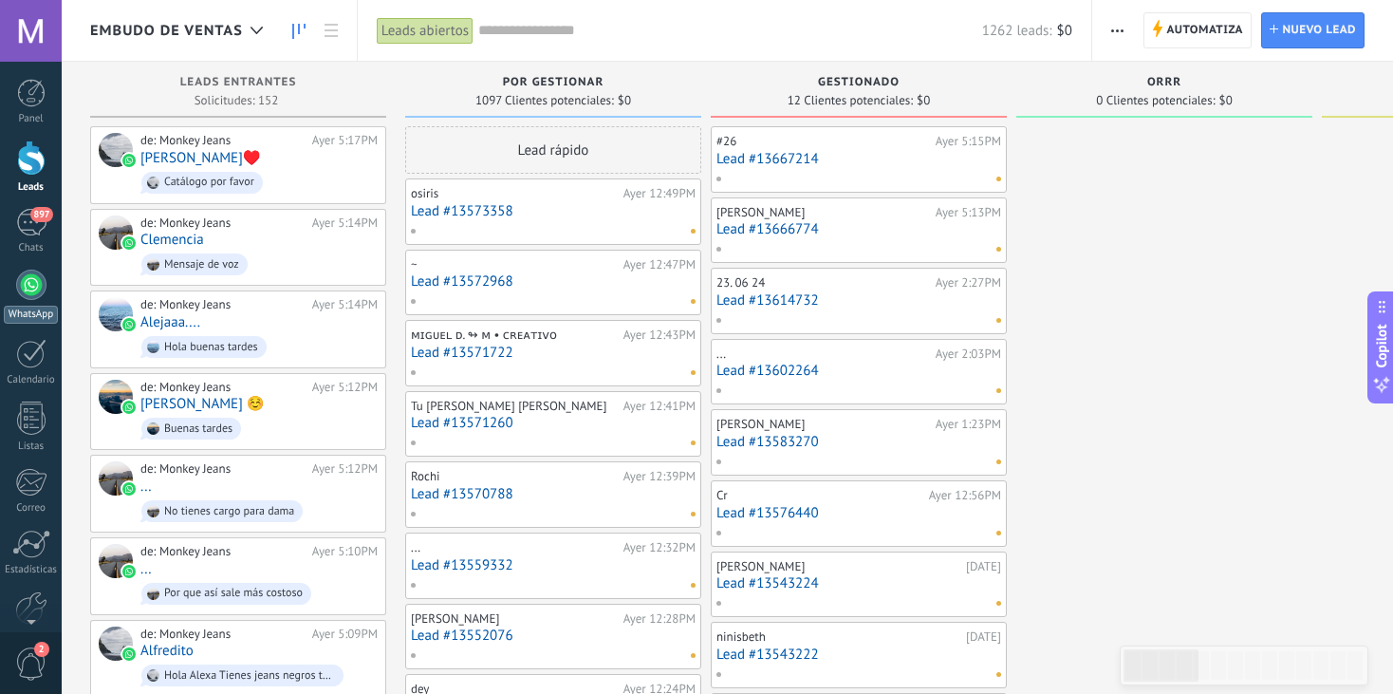
click at [42, 296] on link "WhatsApp" at bounding box center [31, 297] width 62 height 54
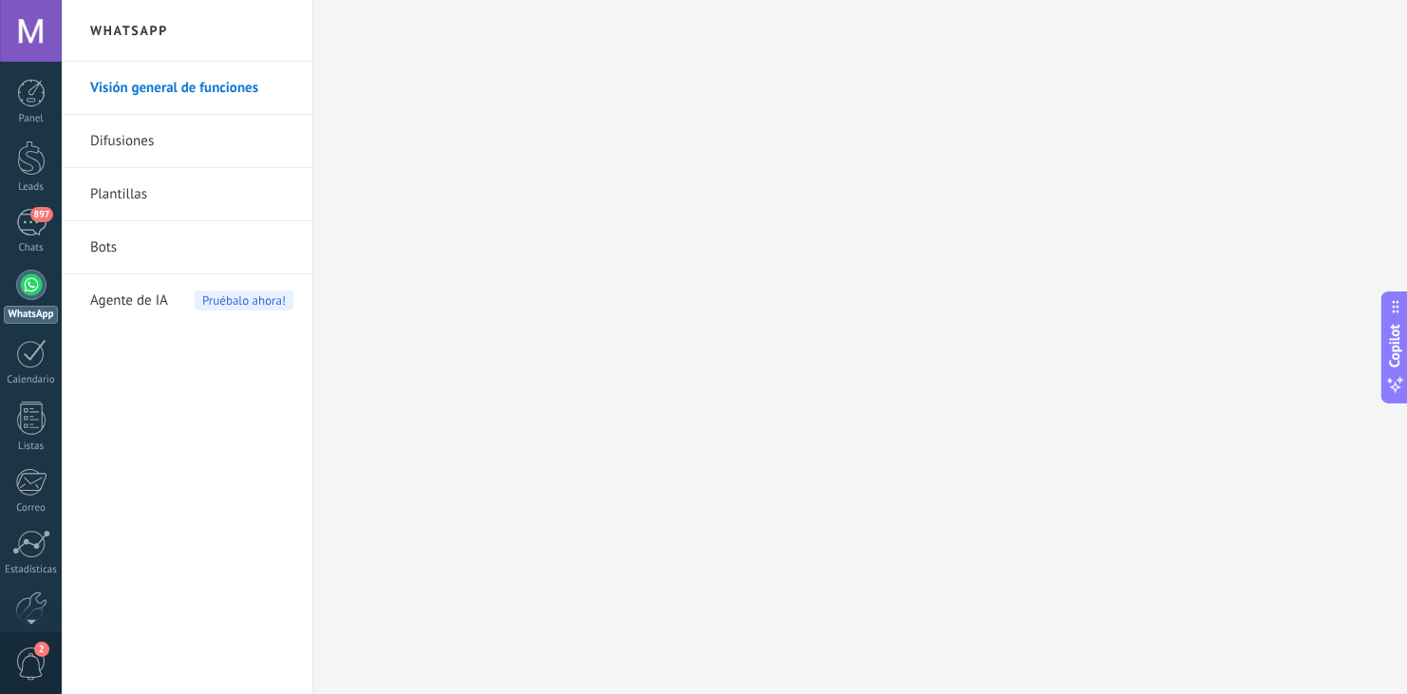
click at [135, 144] on link "Difusiones" at bounding box center [191, 141] width 203 height 53
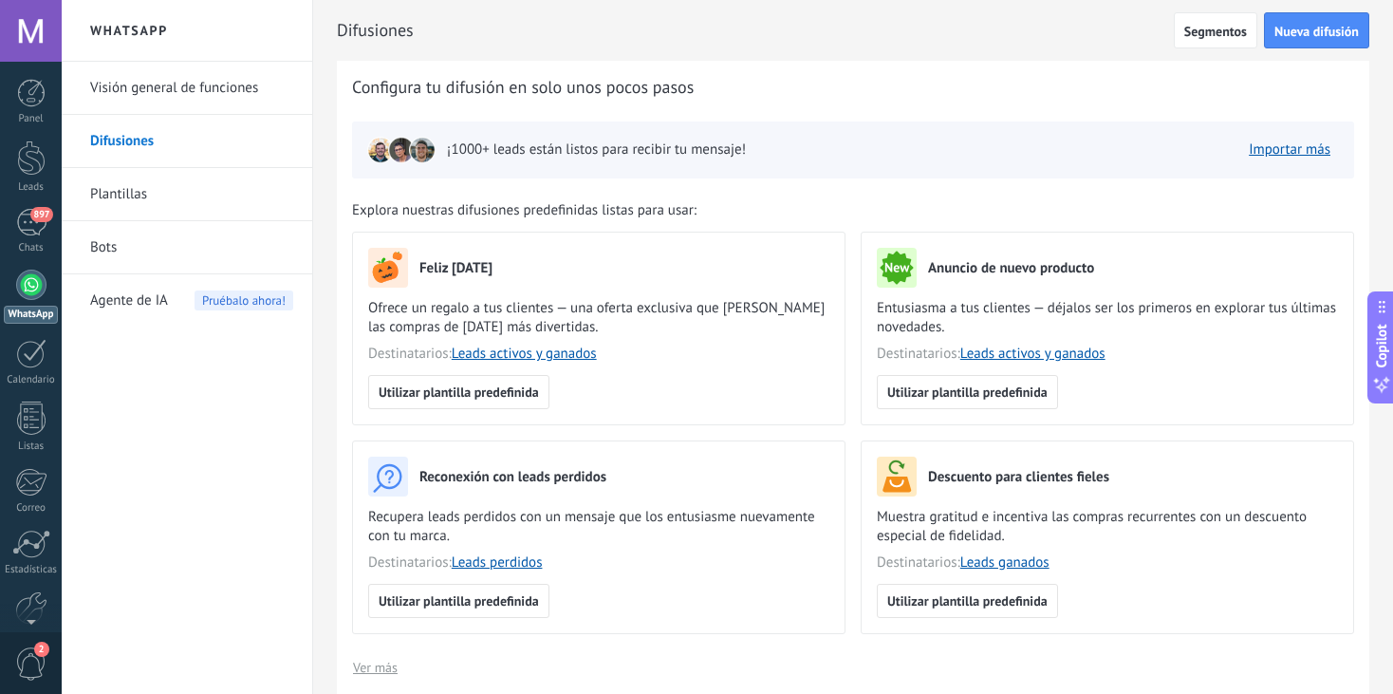
click at [140, 186] on link "Plantillas" at bounding box center [191, 194] width 203 height 53
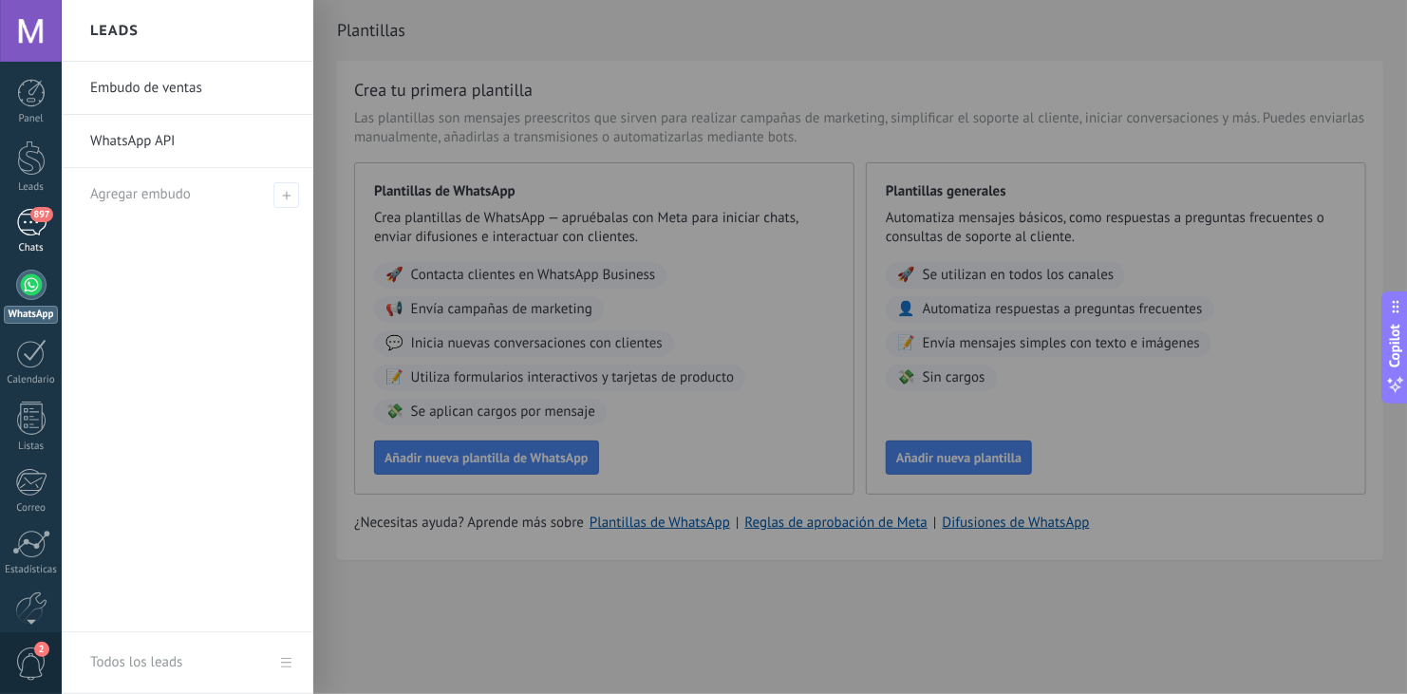
click at [22, 213] on div "897" at bounding box center [31, 223] width 30 height 28
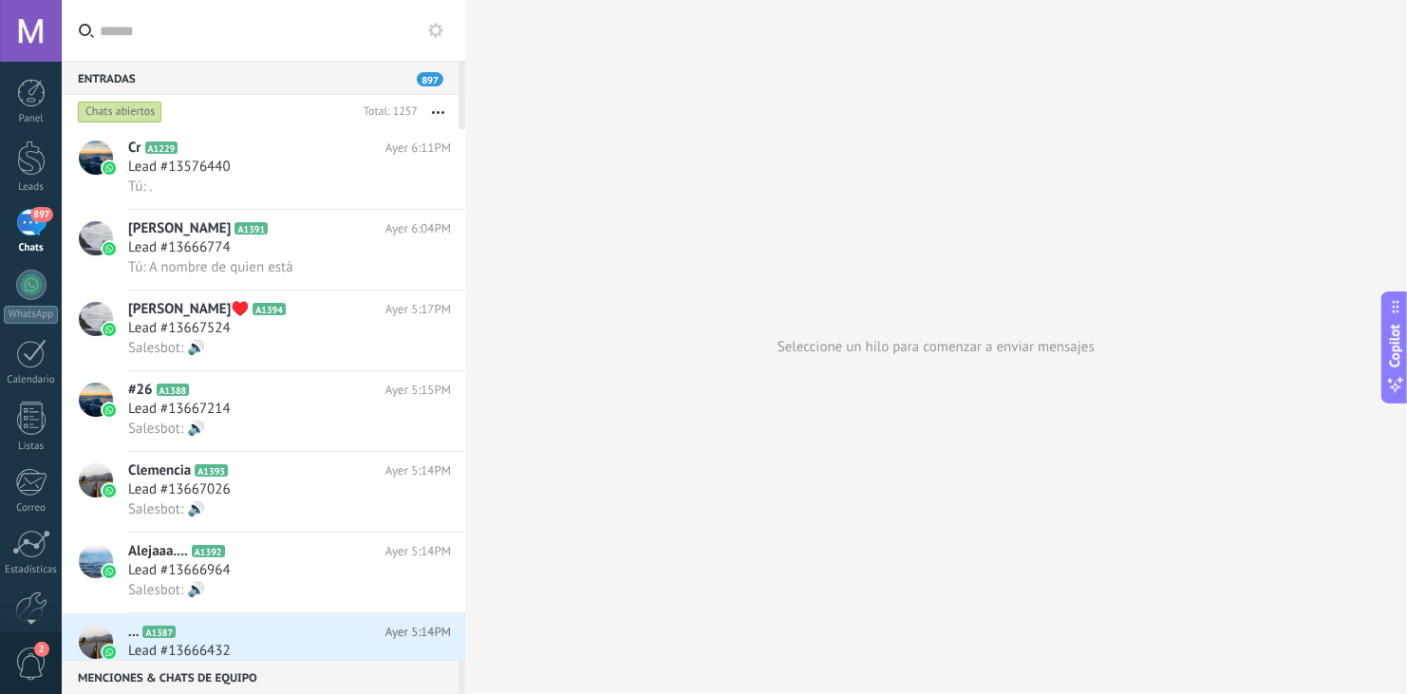
click at [434, 34] on use at bounding box center [435, 30] width 15 height 15
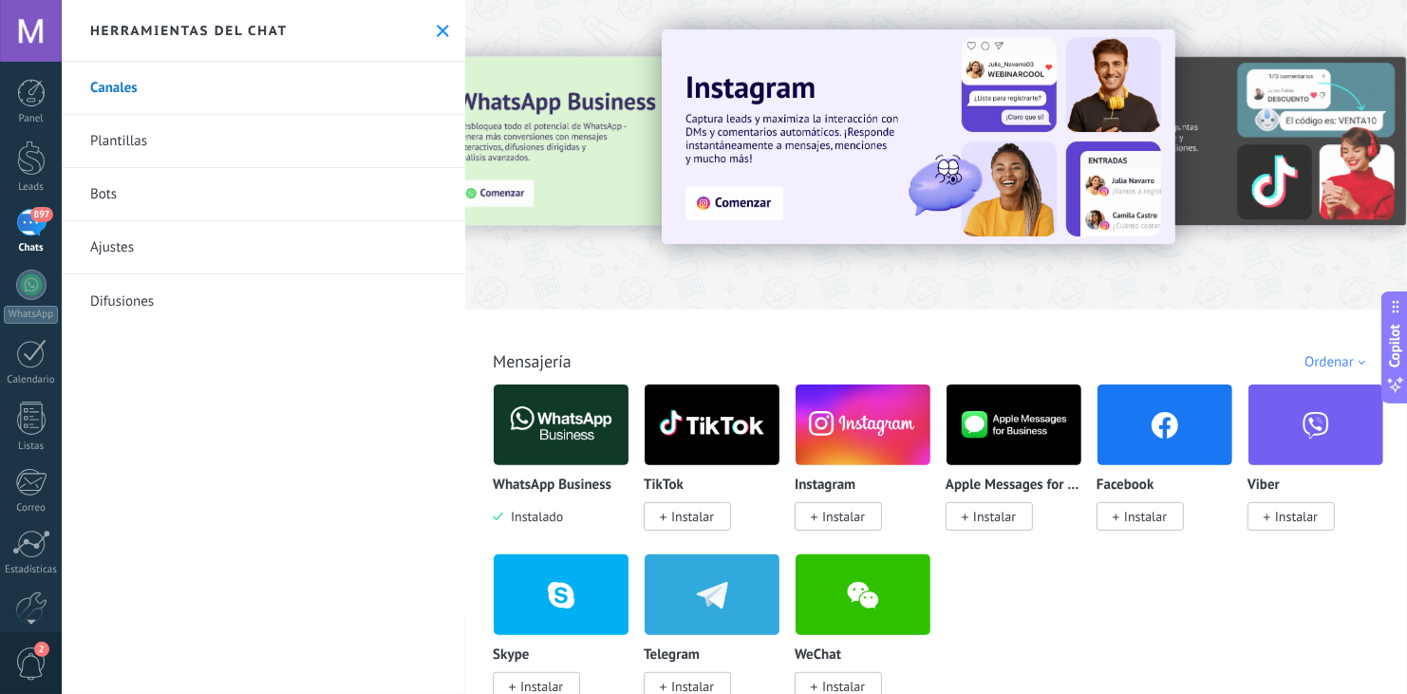
click at [305, 83] on link "Canales" at bounding box center [263, 88] width 403 height 53
click at [437, 28] on use at bounding box center [443, 31] width 12 height 12
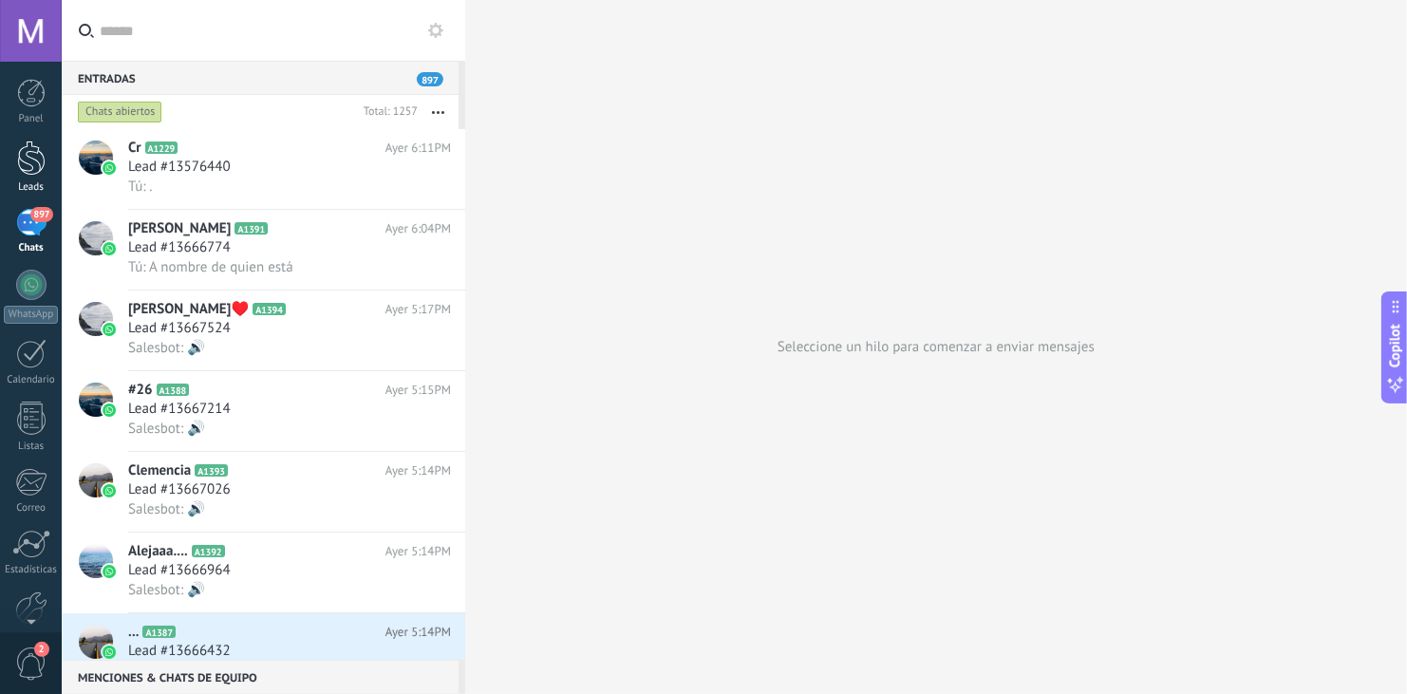
click at [34, 152] on div at bounding box center [31, 157] width 28 height 35
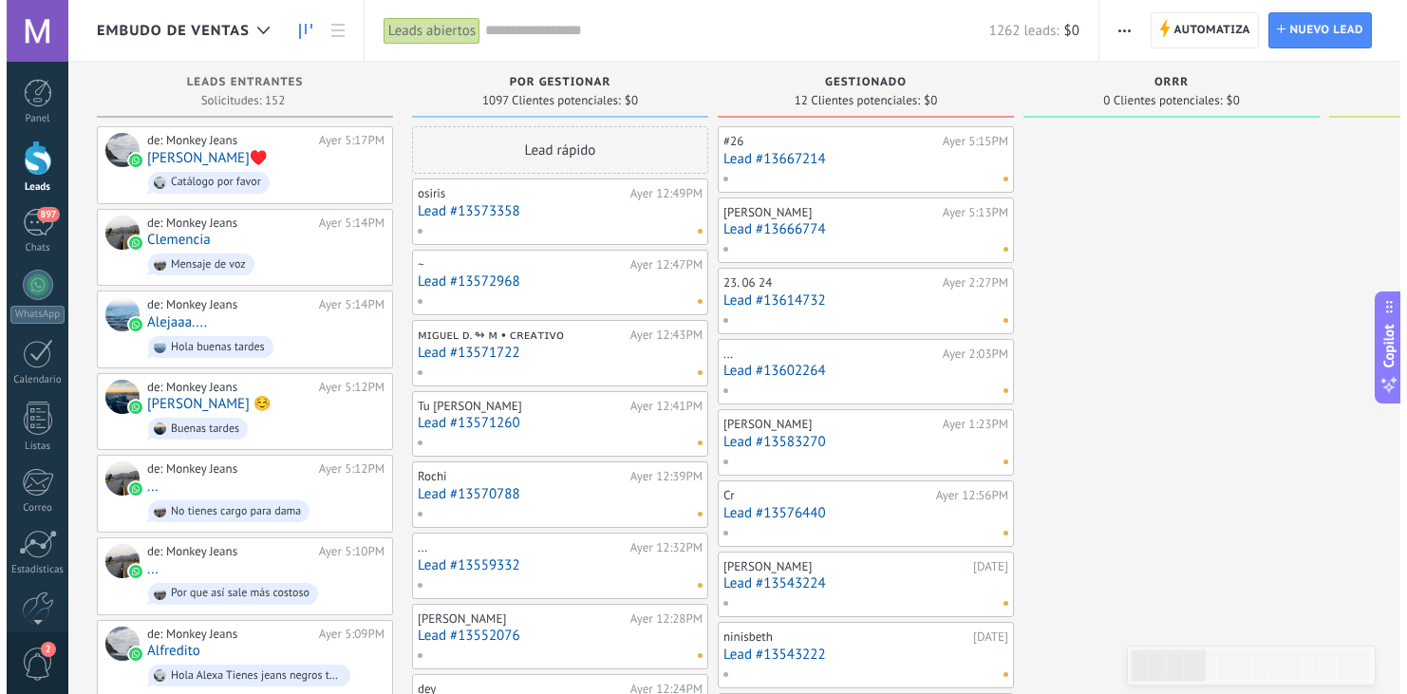
scroll to position [27, 0]
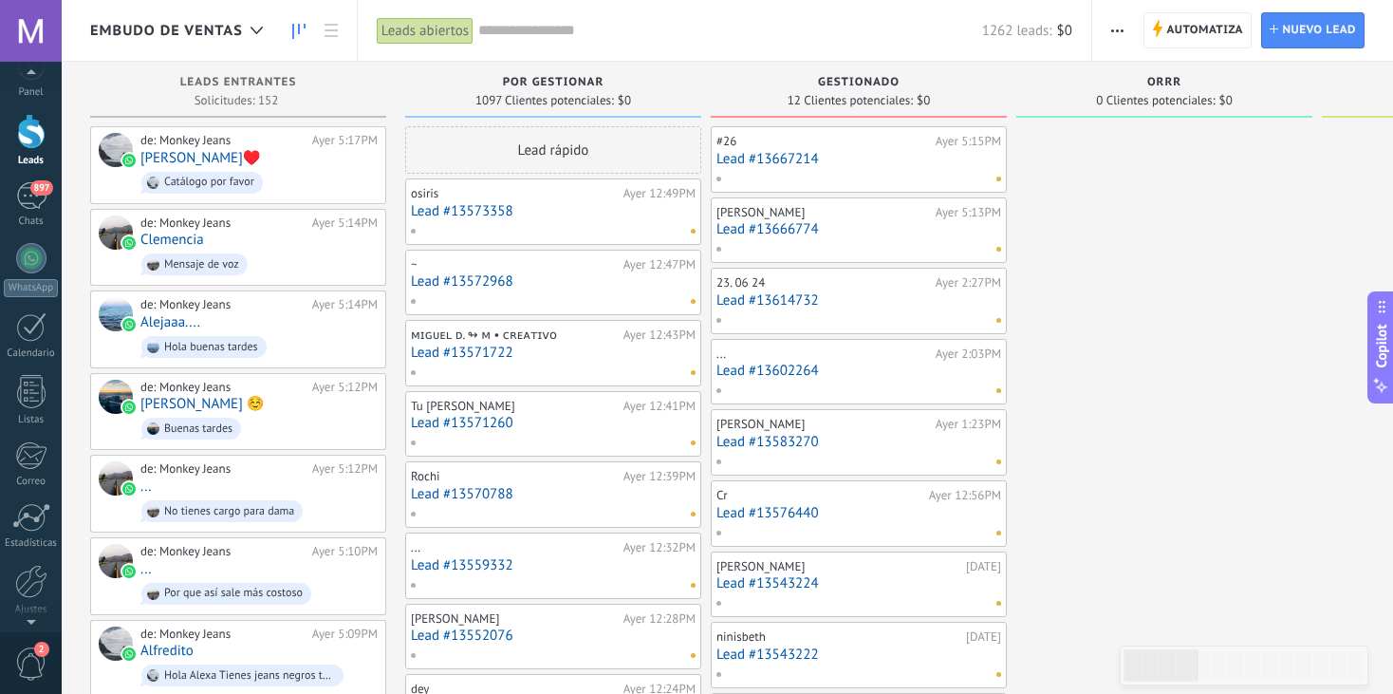
click at [37, 653] on span "2" at bounding box center [41, 649] width 15 height 15
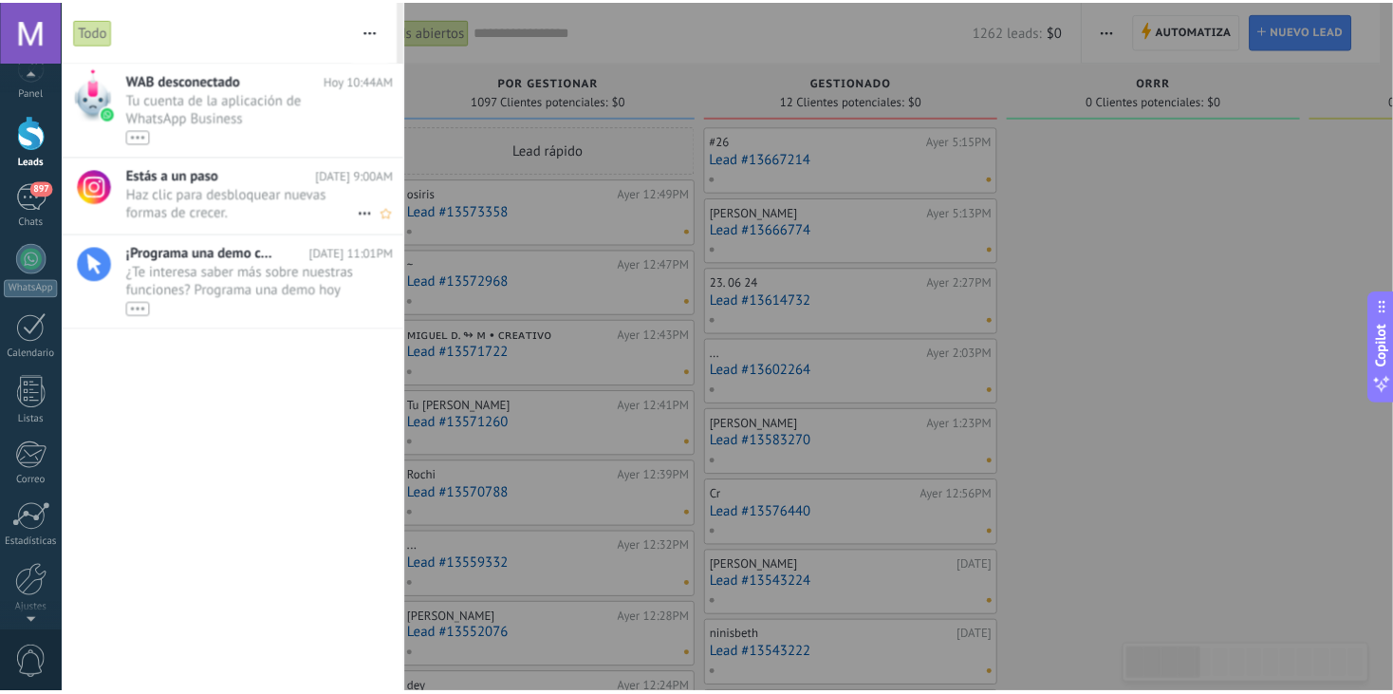
scroll to position [0, 0]
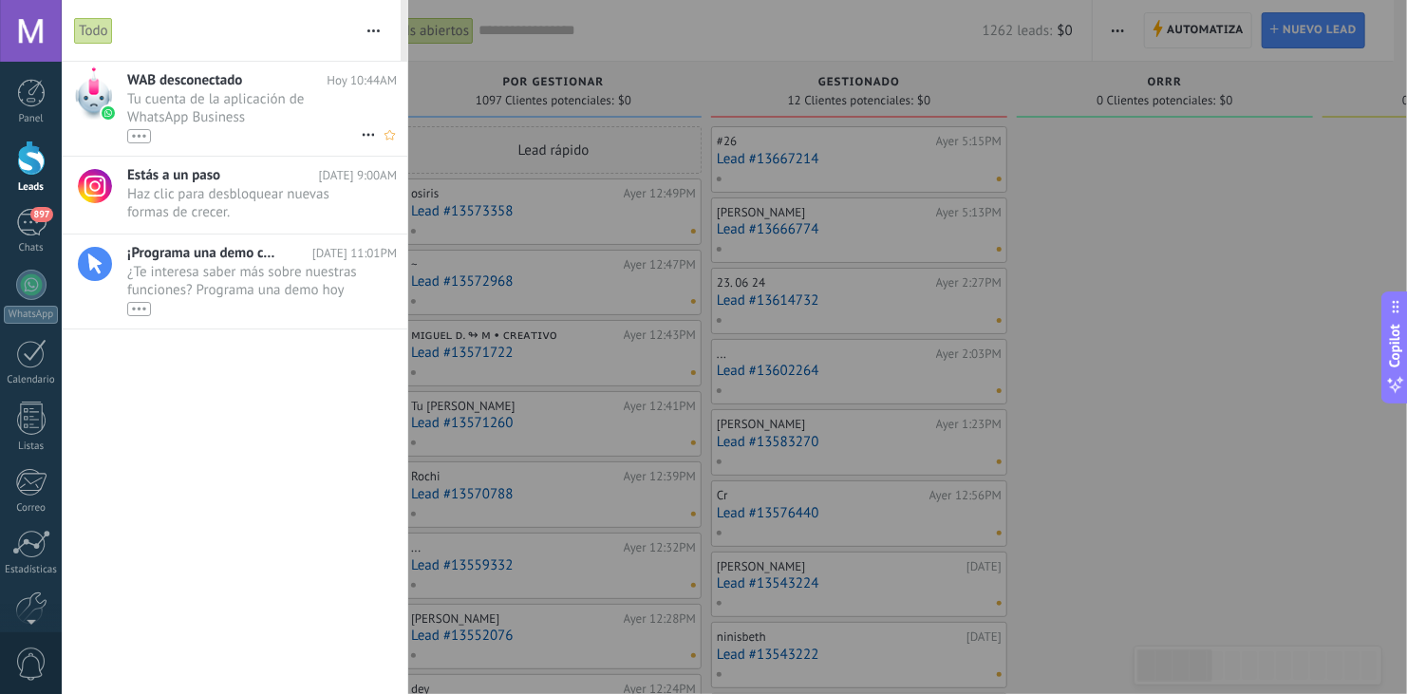
click at [227, 118] on span "Tu cuenta de la aplicación de WhatsApp Business 1225207211949590 ha sido descon…" at bounding box center [244, 116] width 234 height 53
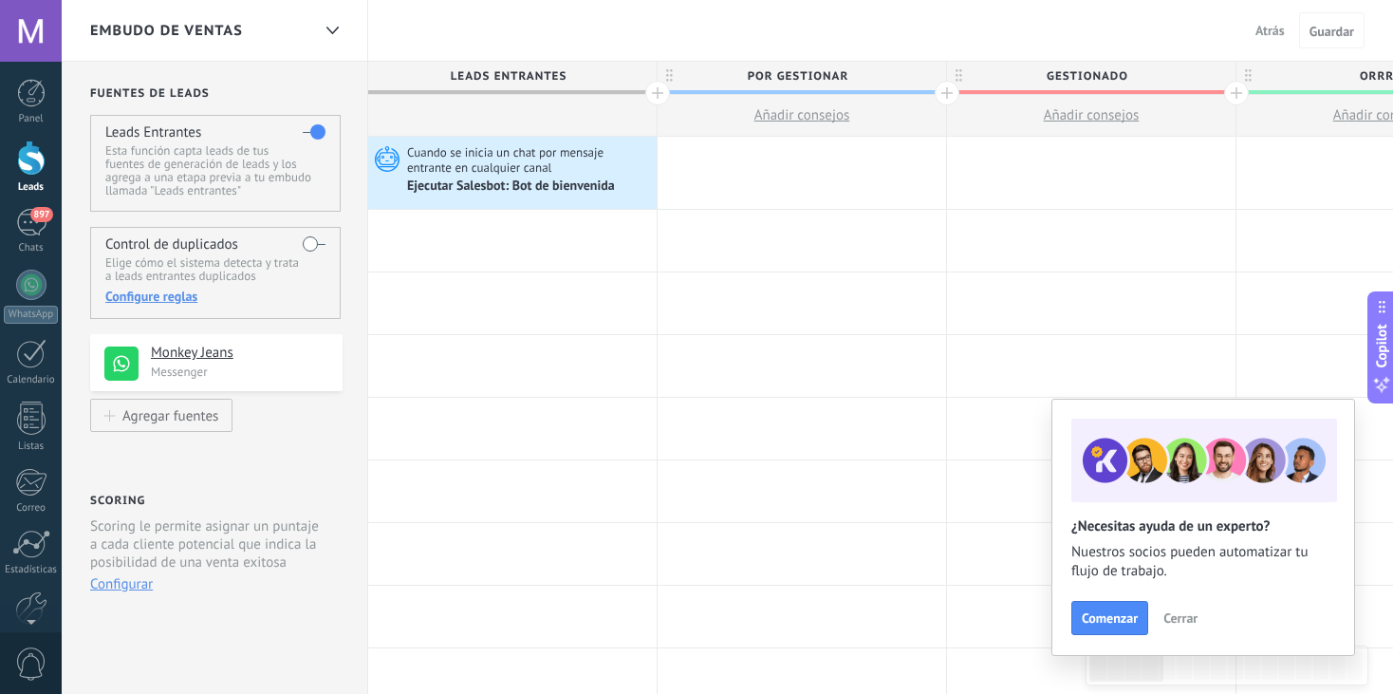
click at [1170, 616] on span "Cerrar" at bounding box center [1181, 617] width 34 height 13
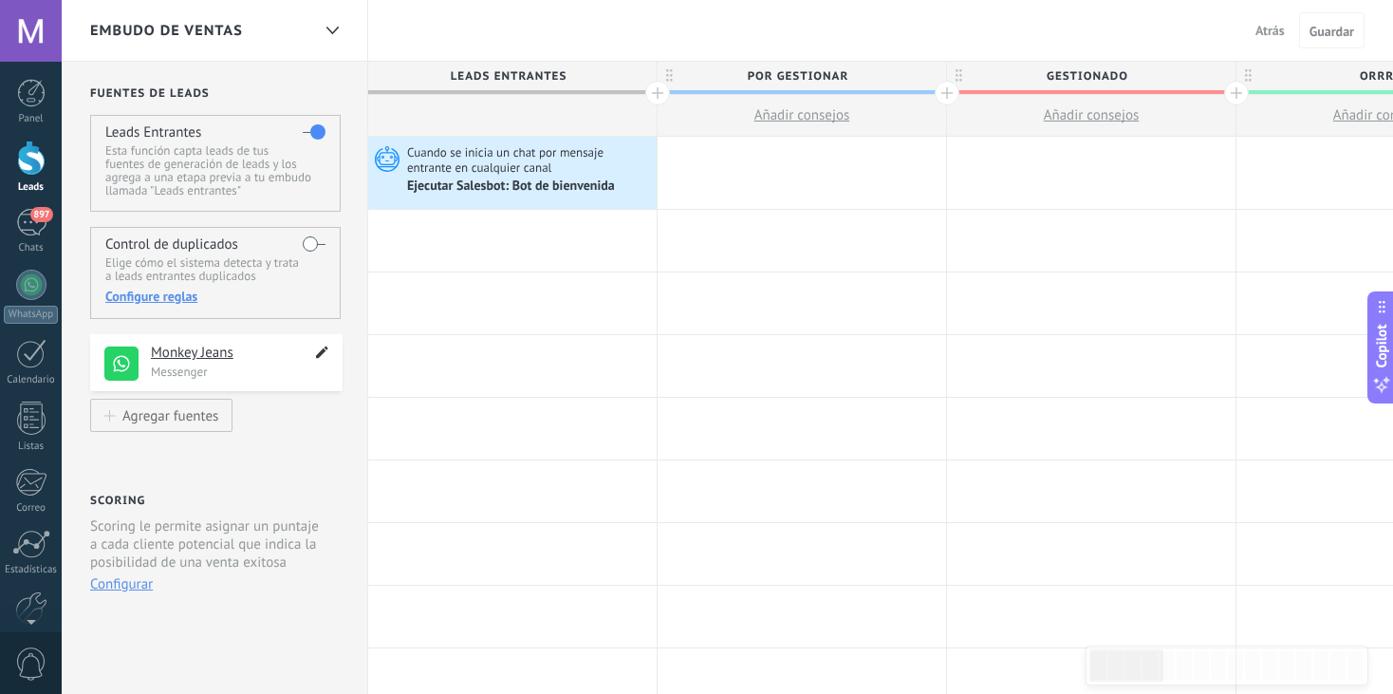
click at [321, 352] on use at bounding box center [322, 352] width 12 height 12
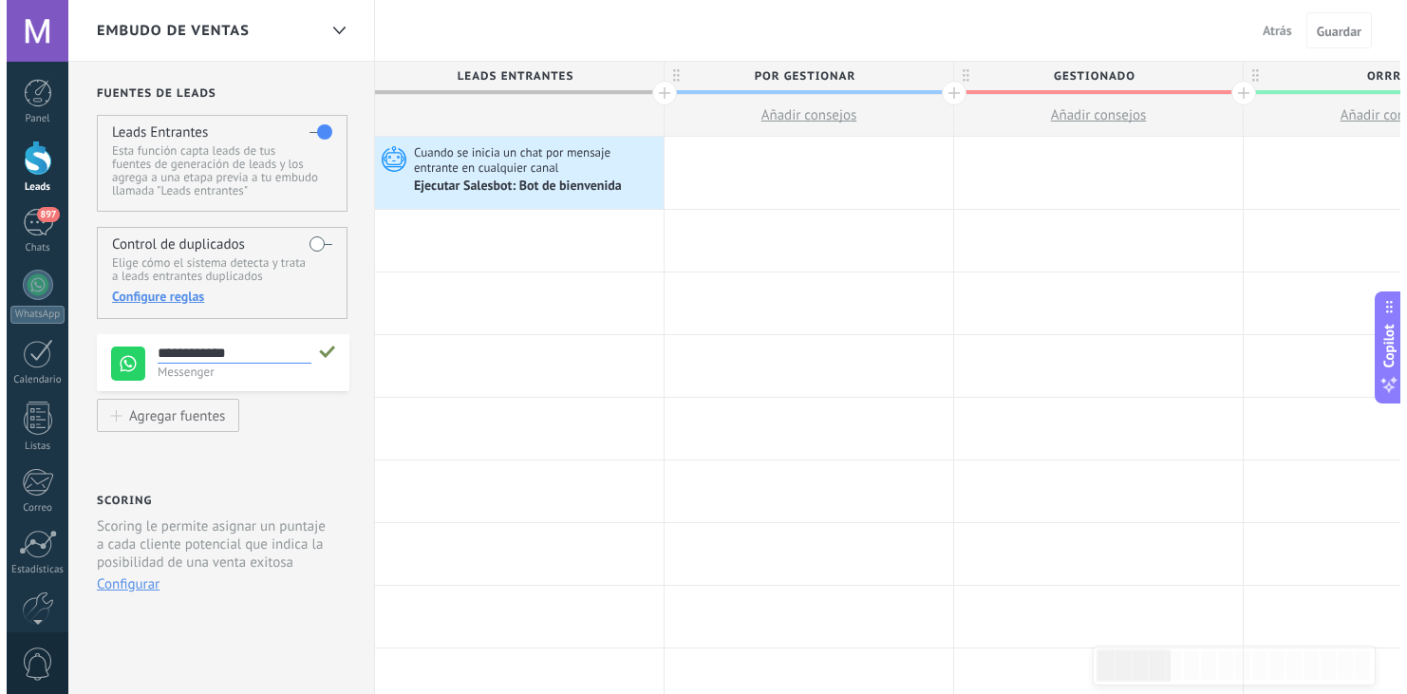
scroll to position [18, 0]
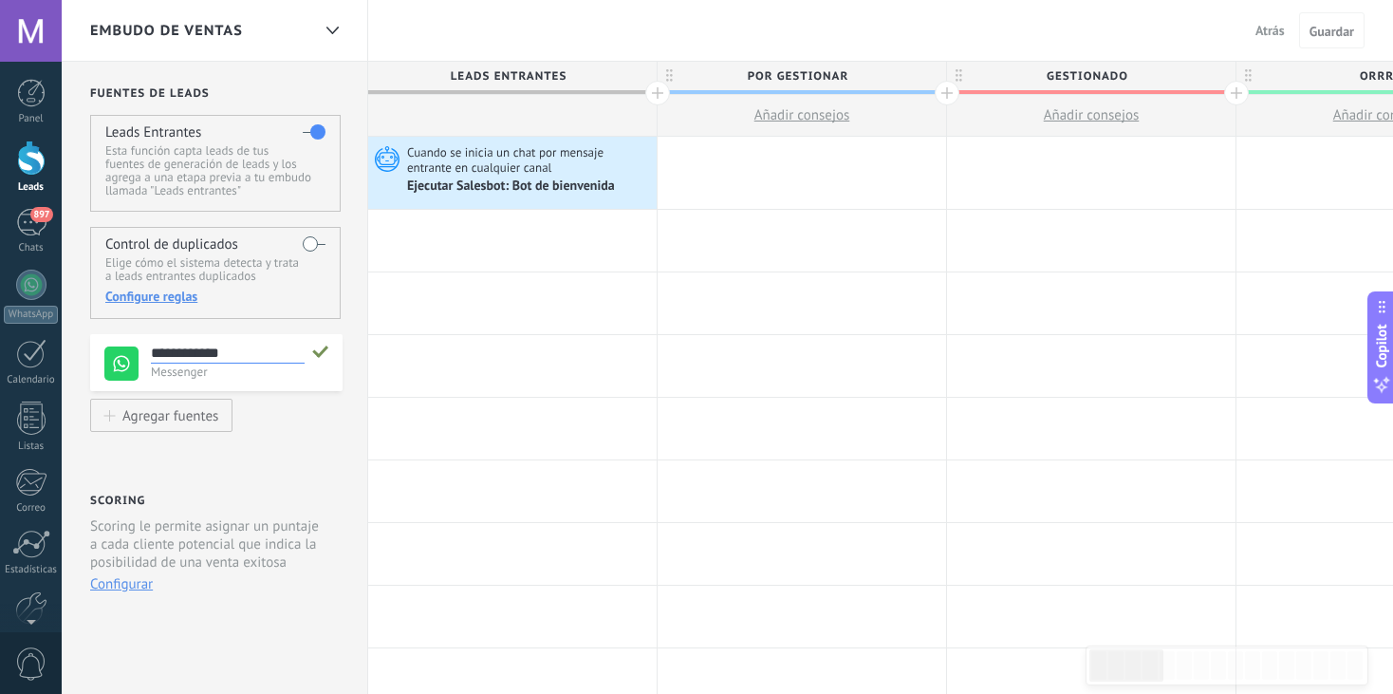
click at [321, 352] on use at bounding box center [320, 352] width 16 height 12
click at [276, 265] on p "Elige cómo el sistema detecta y trata a leads entrantes duplicados" at bounding box center [214, 269] width 219 height 27
click at [166, 298] on div "Configure reglas" at bounding box center [214, 296] width 219 height 17
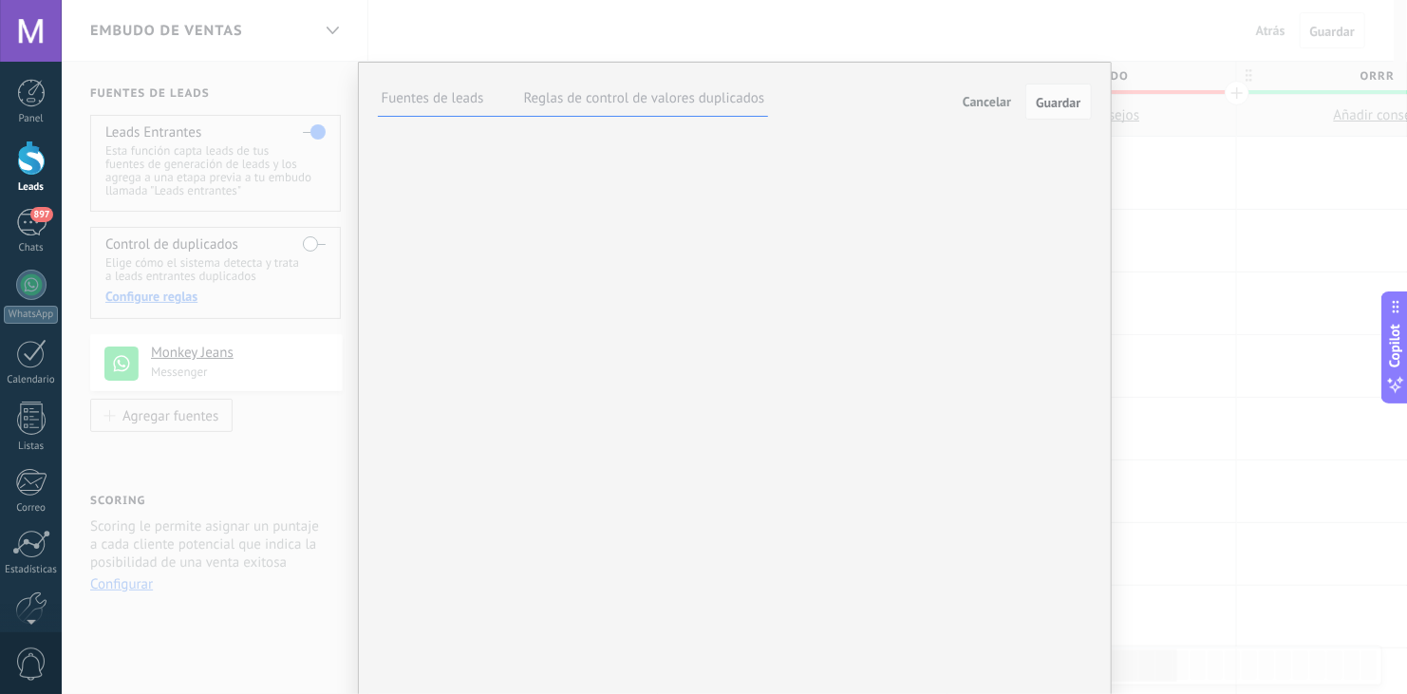
click at [654, 95] on label "Reglas de control de valores duplicados" at bounding box center [644, 98] width 241 height 18
click at [977, 108] on span "Cancelar" at bounding box center [987, 101] width 48 height 17
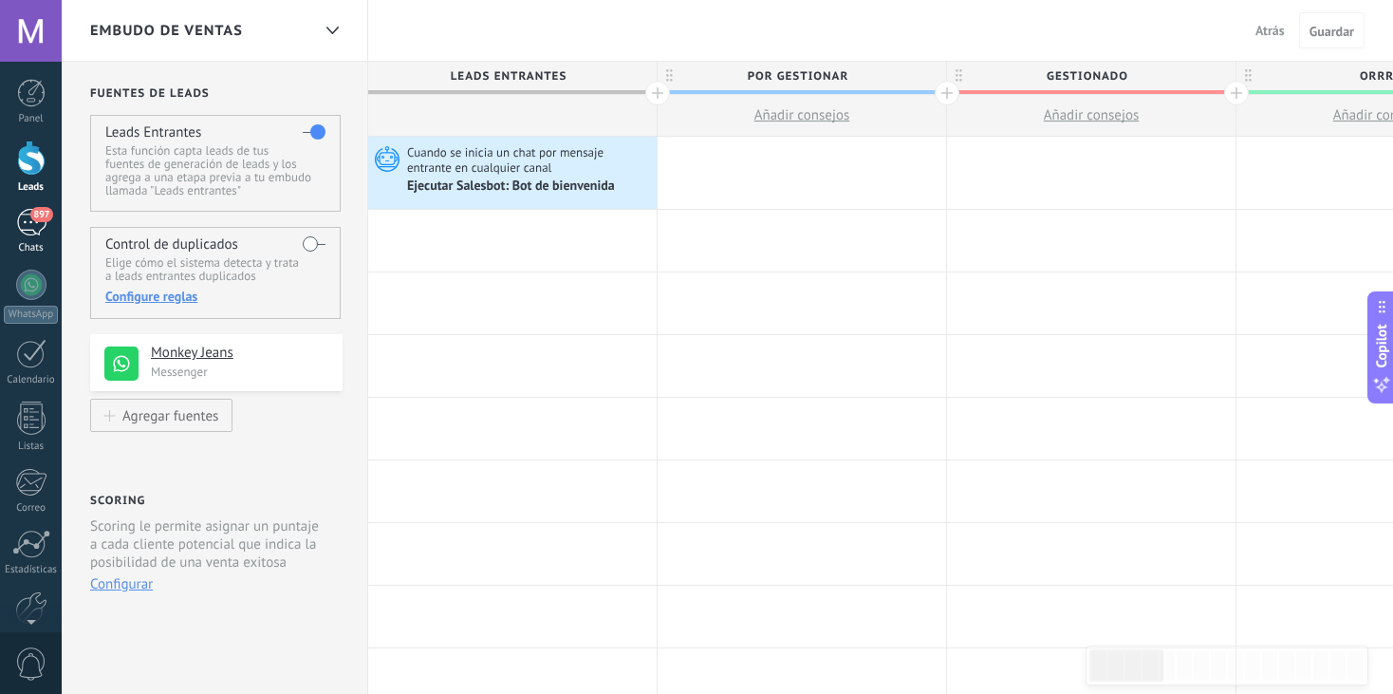
click at [41, 228] on div "897" at bounding box center [31, 223] width 30 height 28
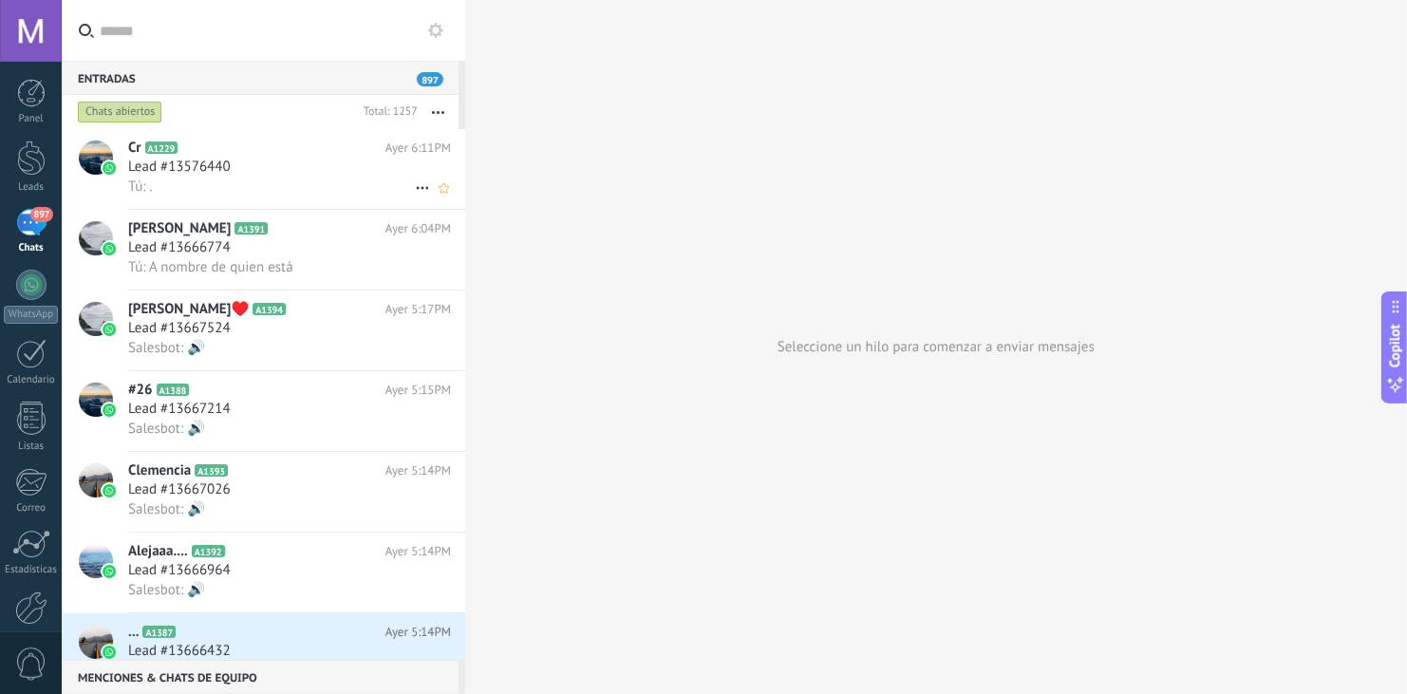
click at [305, 191] on div "Tú: ." at bounding box center [289, 187] width 323 height 20
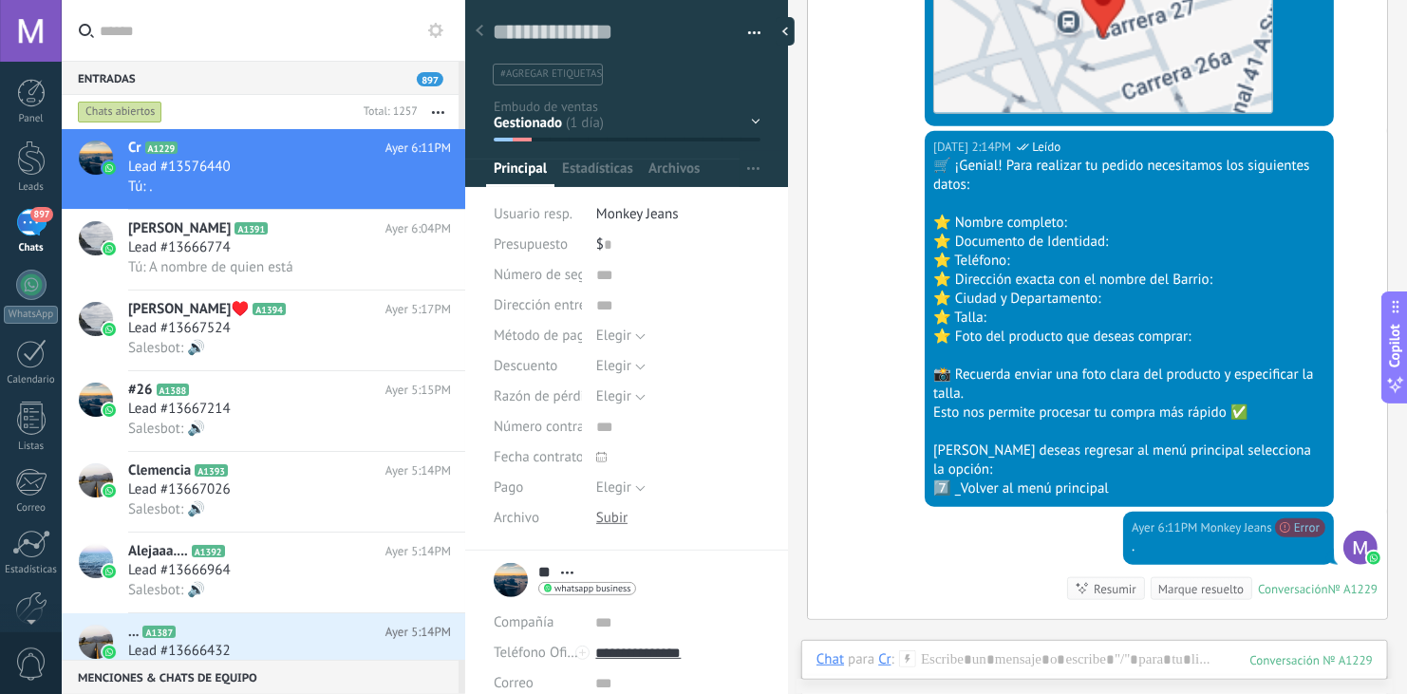
scroll to position [4427, 0]
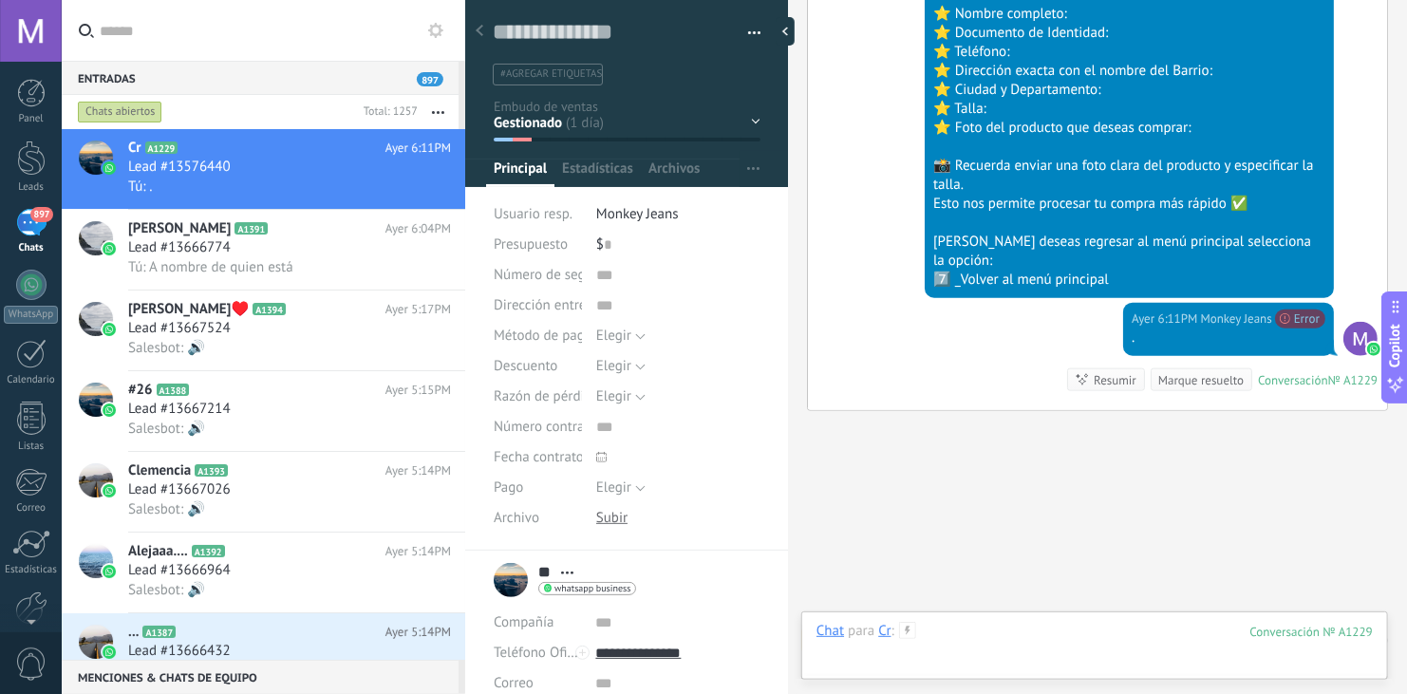
click at [981, 638] on div at bounding box center [1094, 650] width 556 height 57
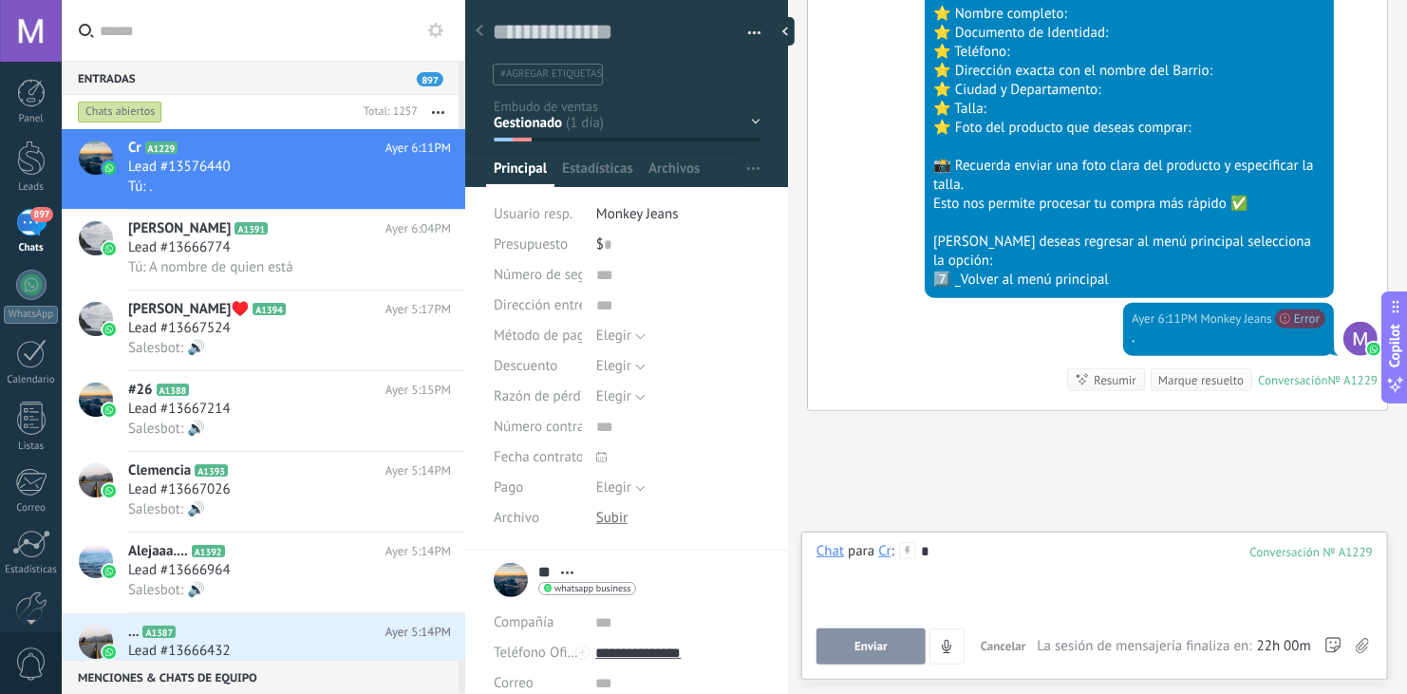
click at [862, 657] on button "Enviar" at bounding box center [870, 646] width 109 height 36
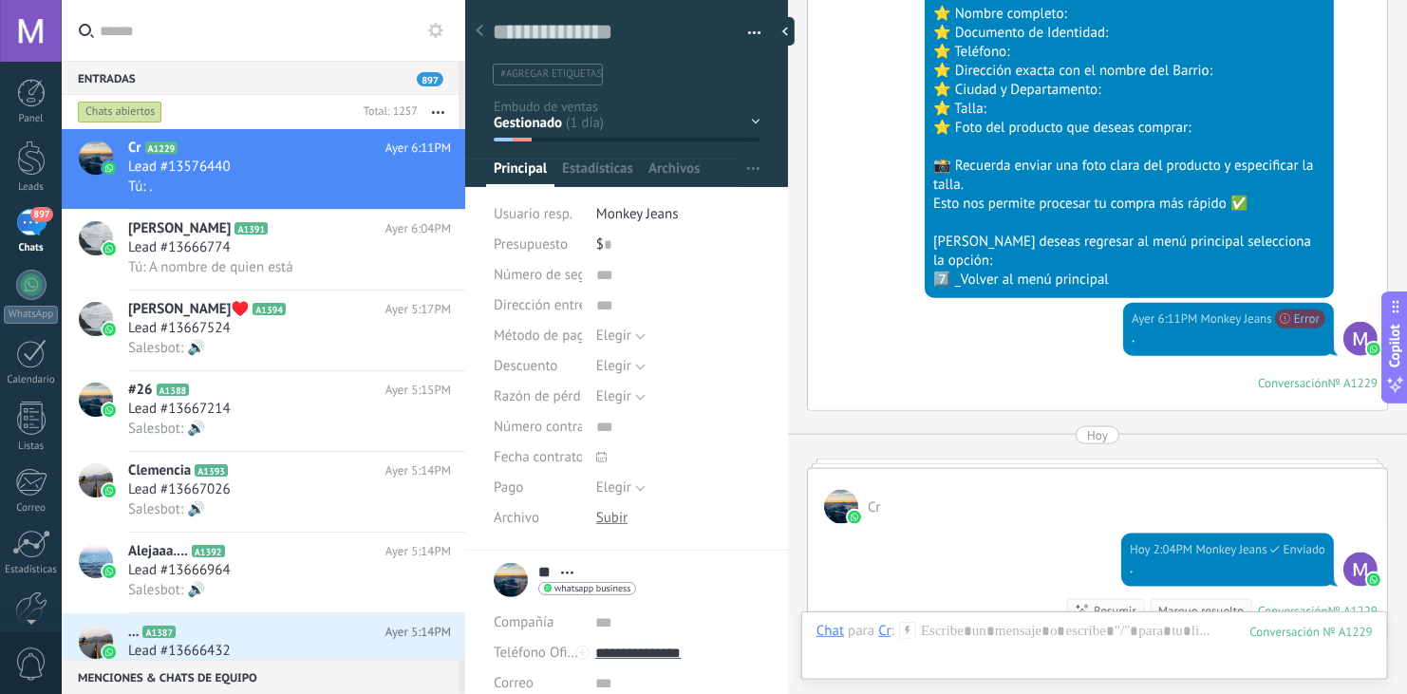
scroll to position [4465, 0]
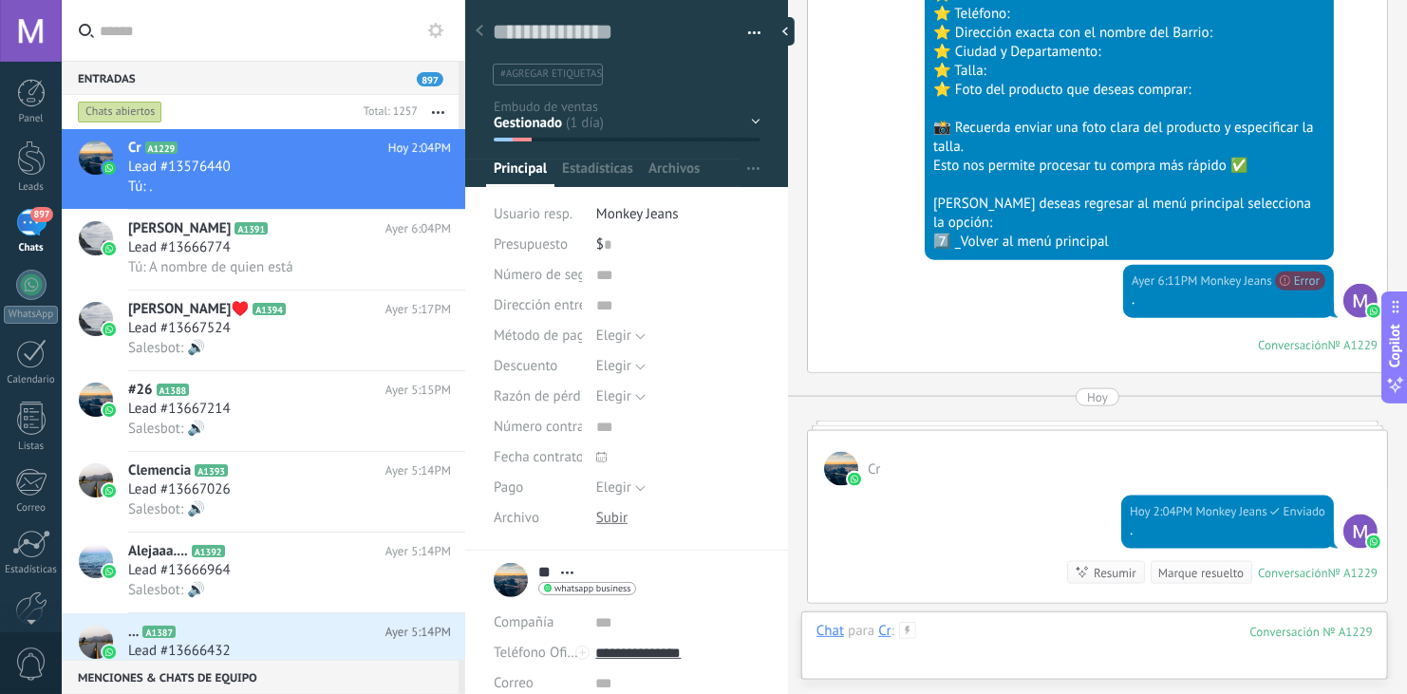
click at [980, 626] on div at bounding box center [1094, 650] width 556 height 57
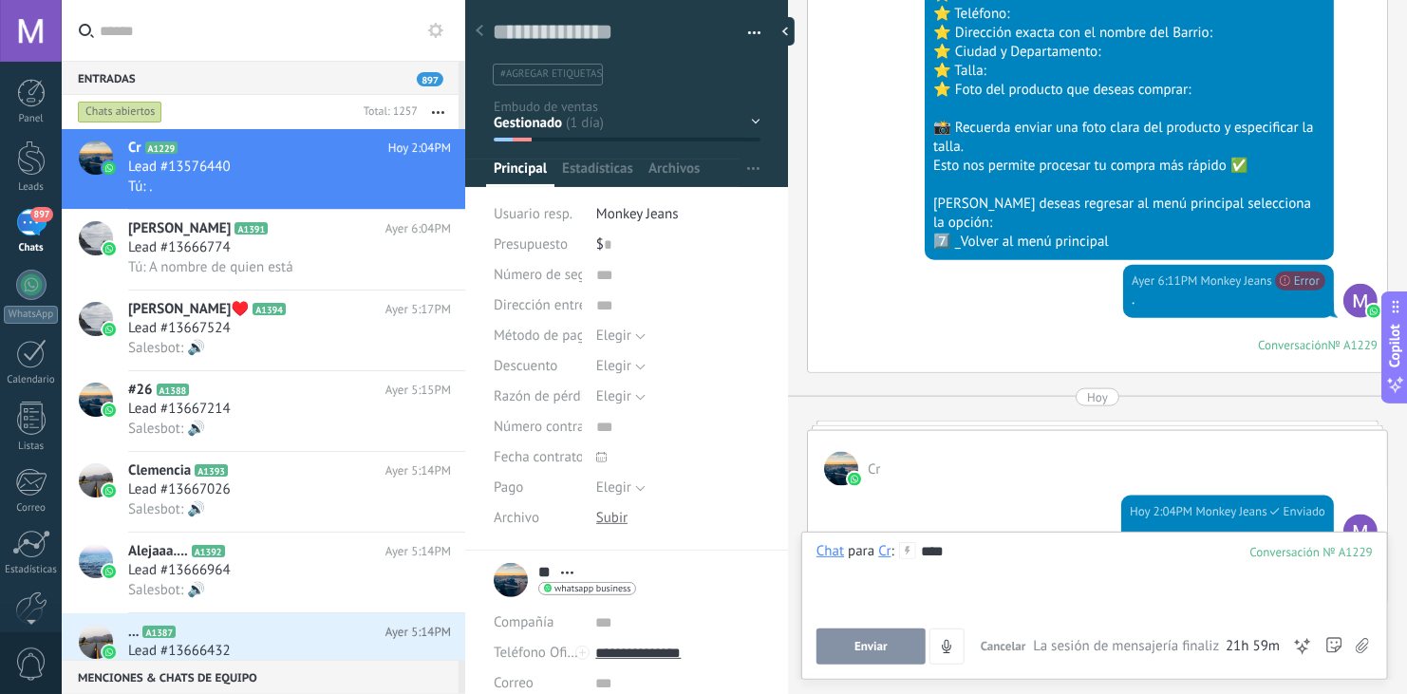
click at [876, 642] on span "Enviar" at bounding box center [870, 646] width 33 height 13
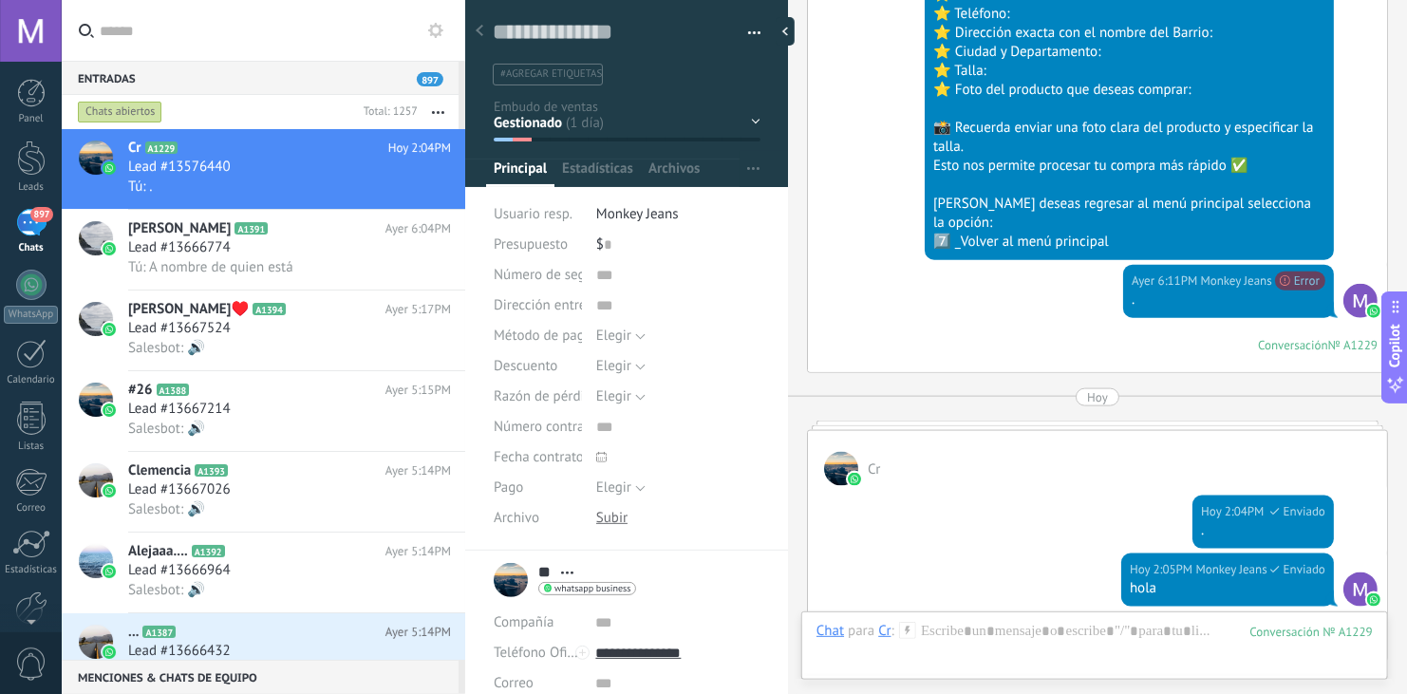
scroll to position [4753, 0]
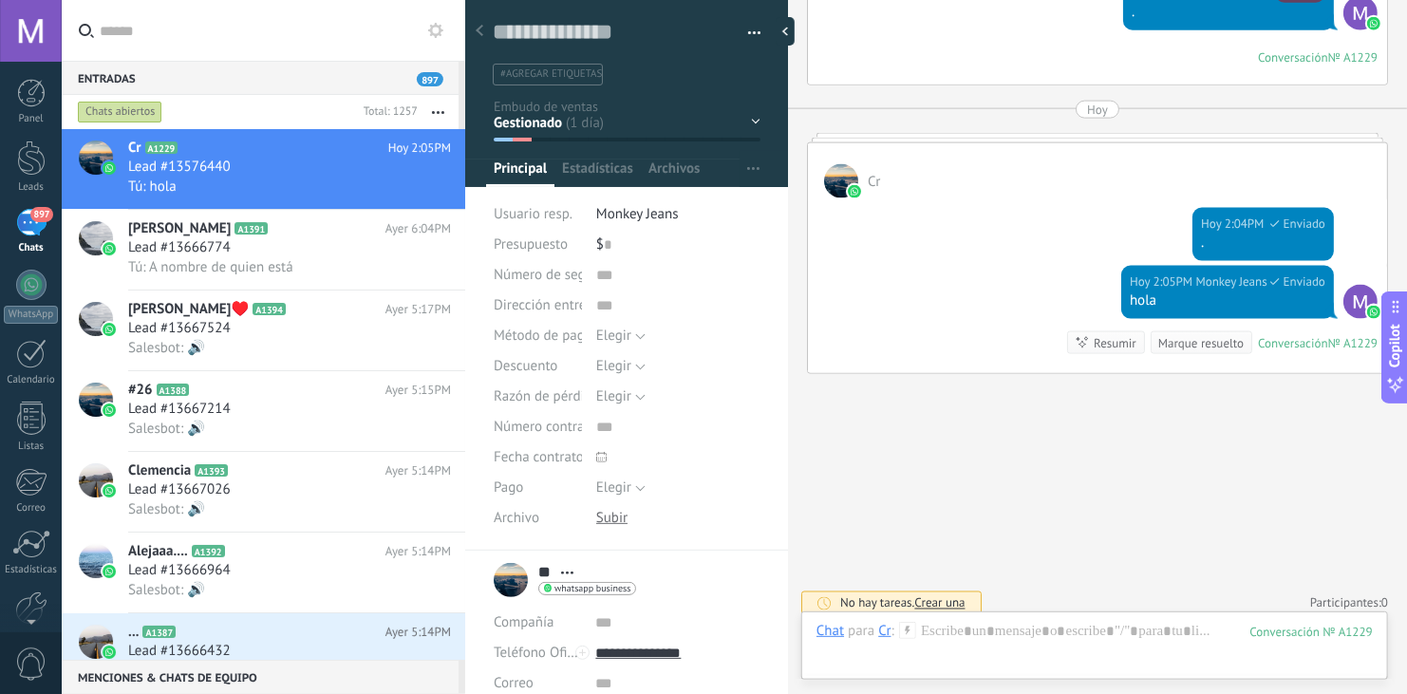
click at [479, 34] on use at bounding box center [480, 30] width 8 height 11
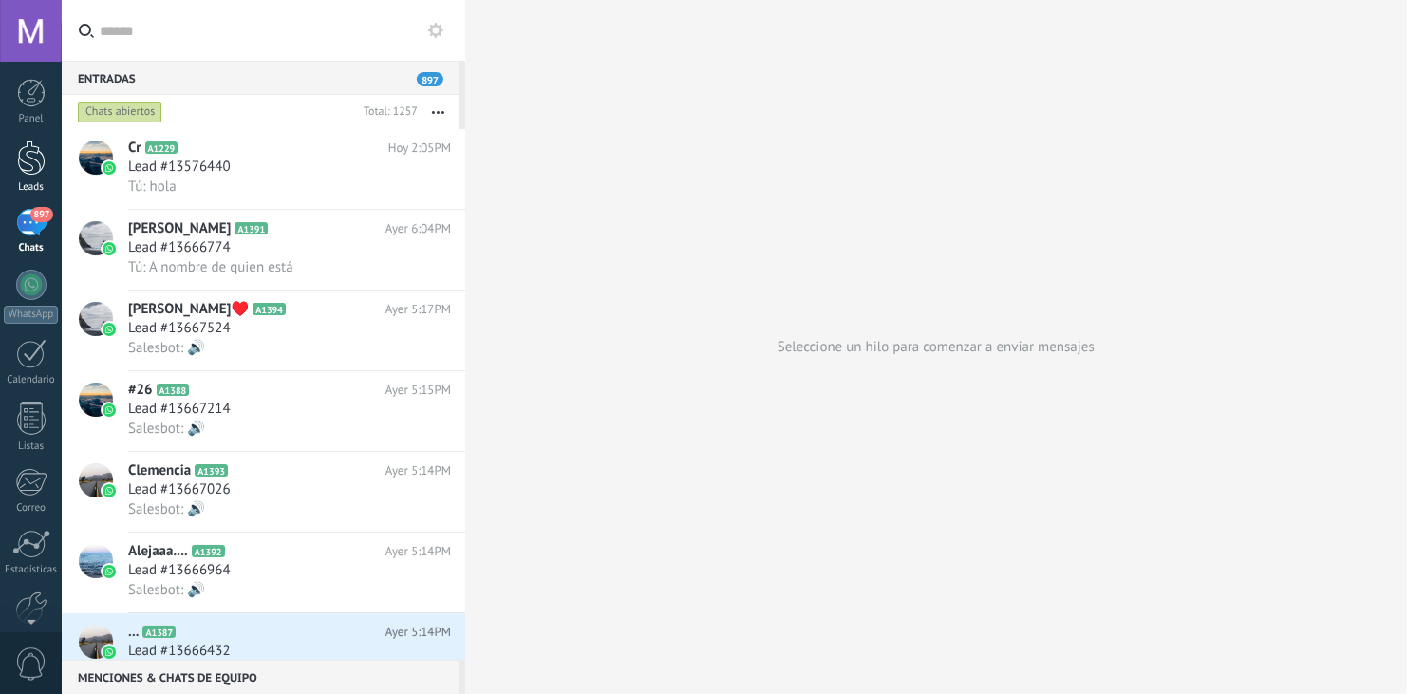
click at [33, 152] on div at bounding box center [31, 157] width 28 height 35
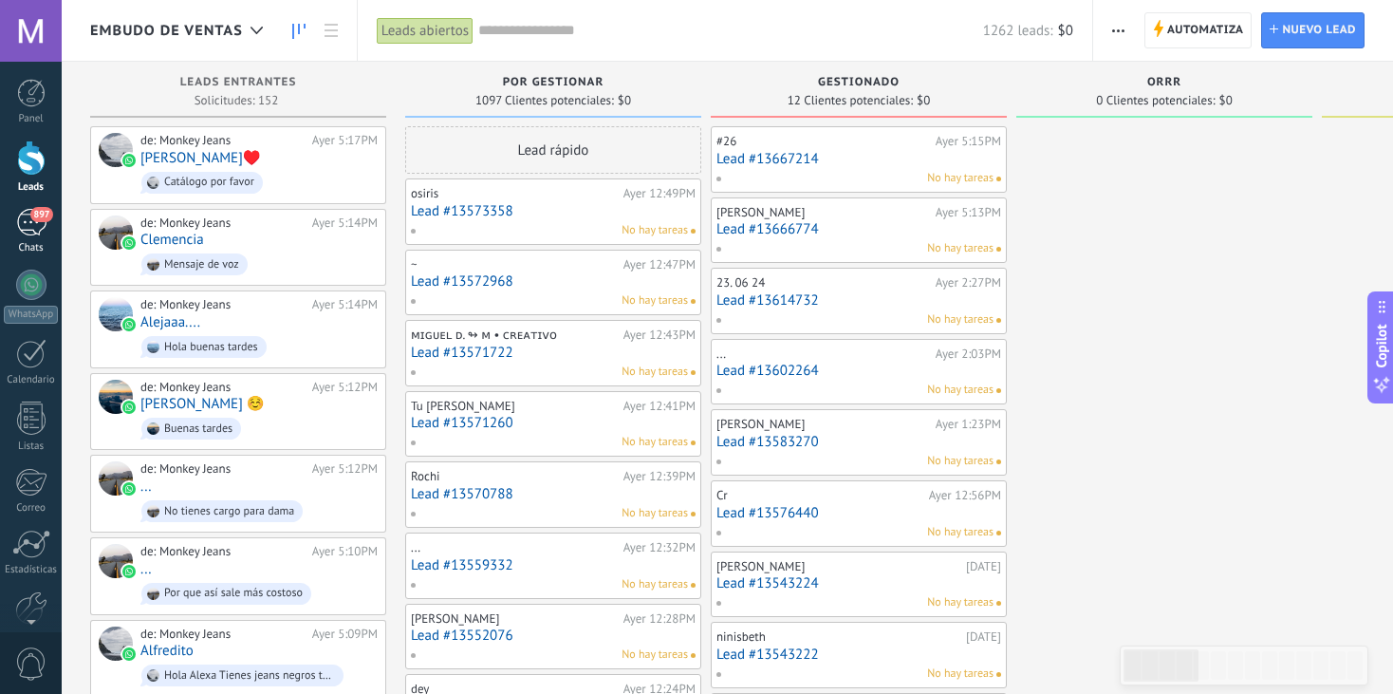
click at [28, 218] on div "897" at bounding box center [31, 223] width 30 height 28
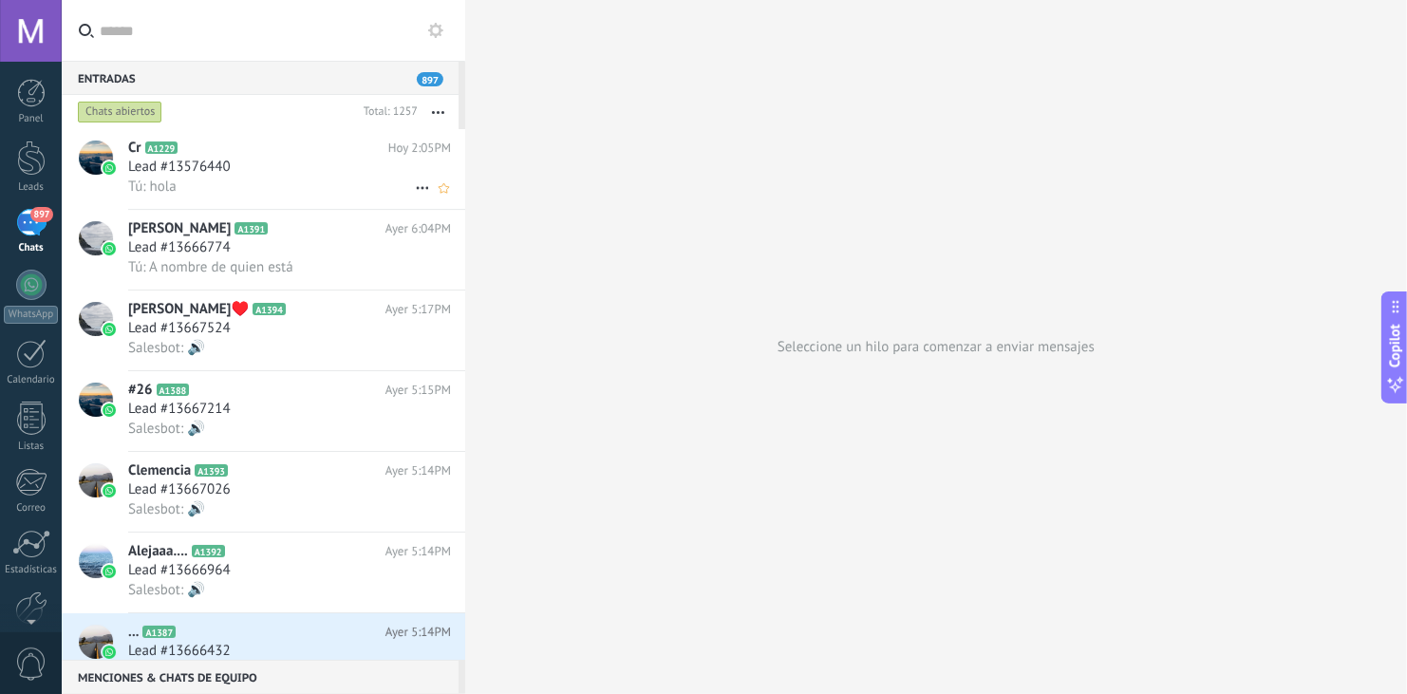
click at [243, 178] on div "Tú: hola" at bounding box center [289, 187] width 323 height 20
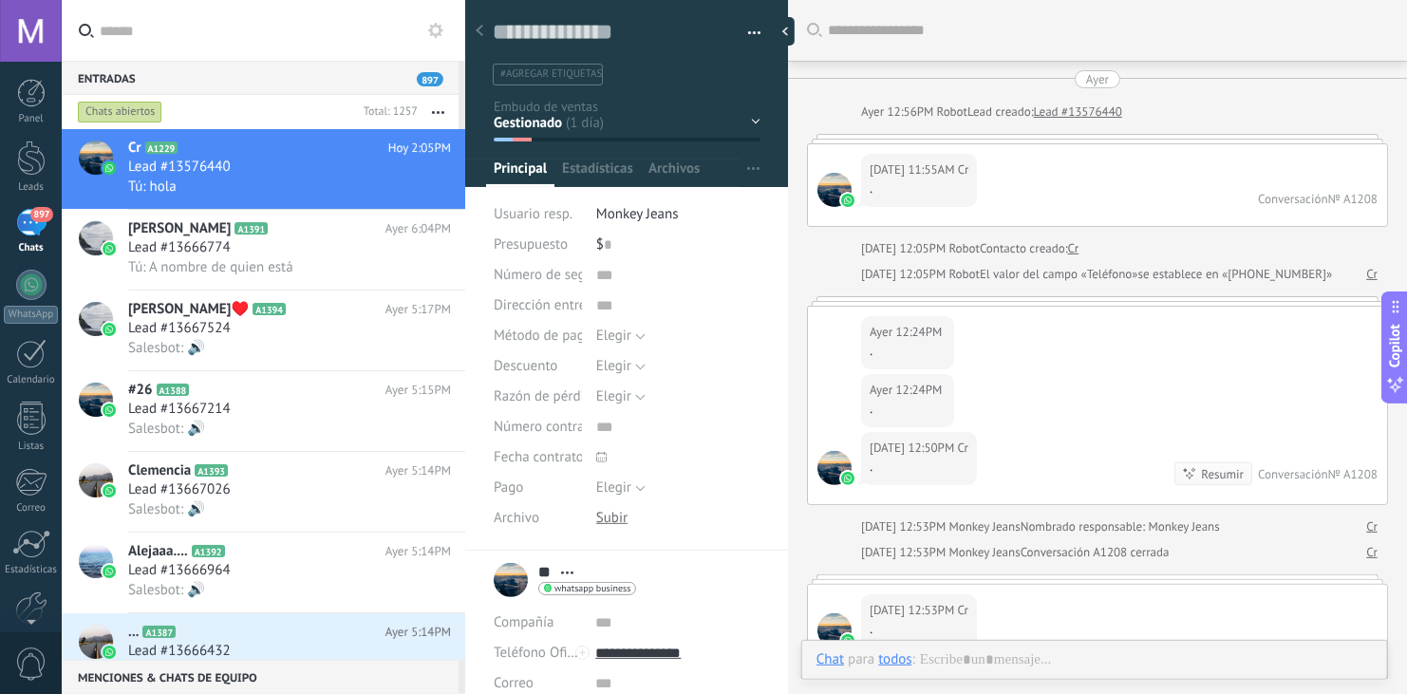
scroll to position [4589, 0]
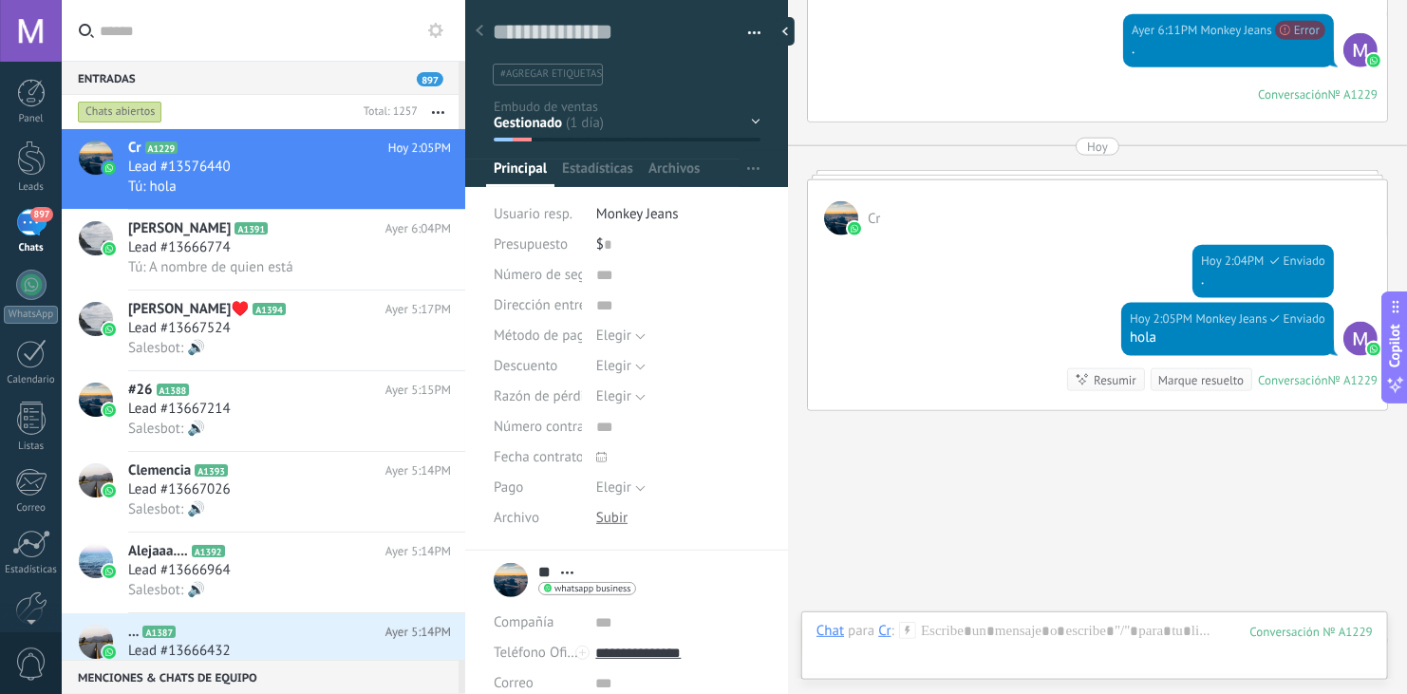
click at [481, 29] on icon at bounding box center [480, 30] width 8 height 11
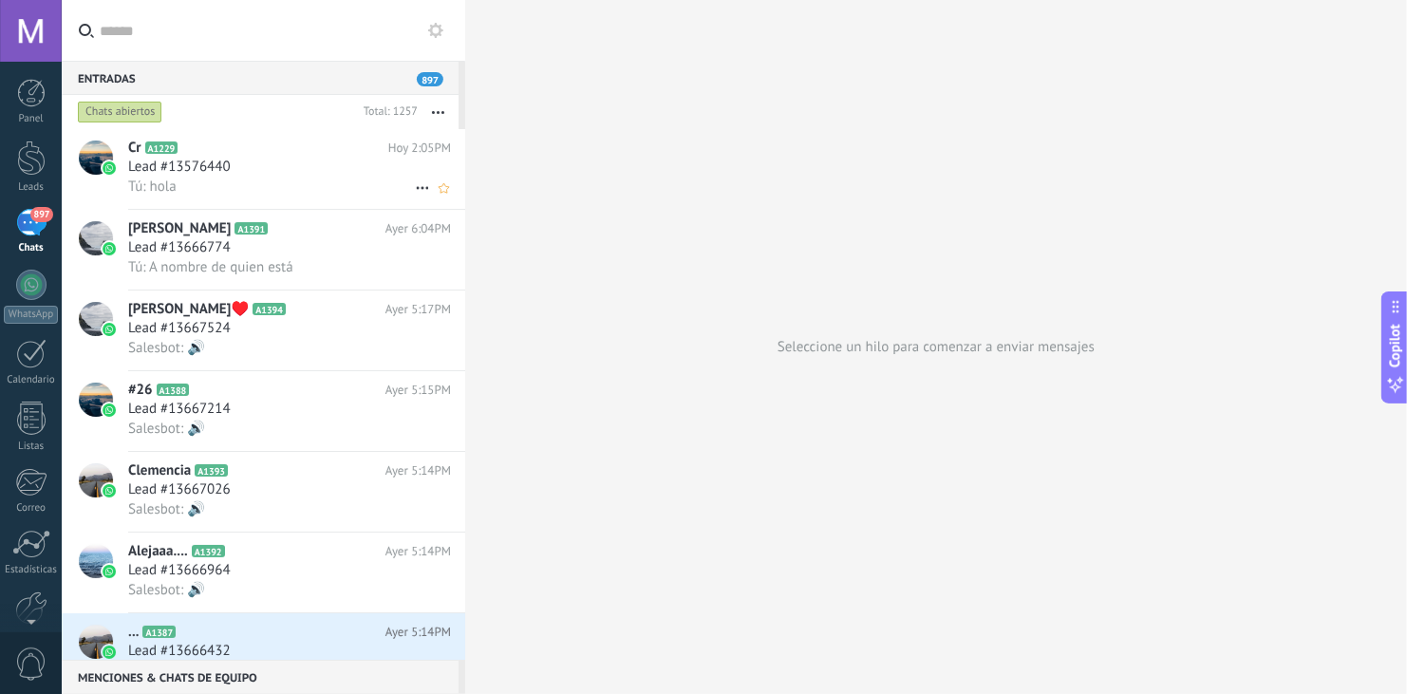
click at [295, 144] on h2 "Cr A1229" at bounding box center [258, 148] width 260 height 19
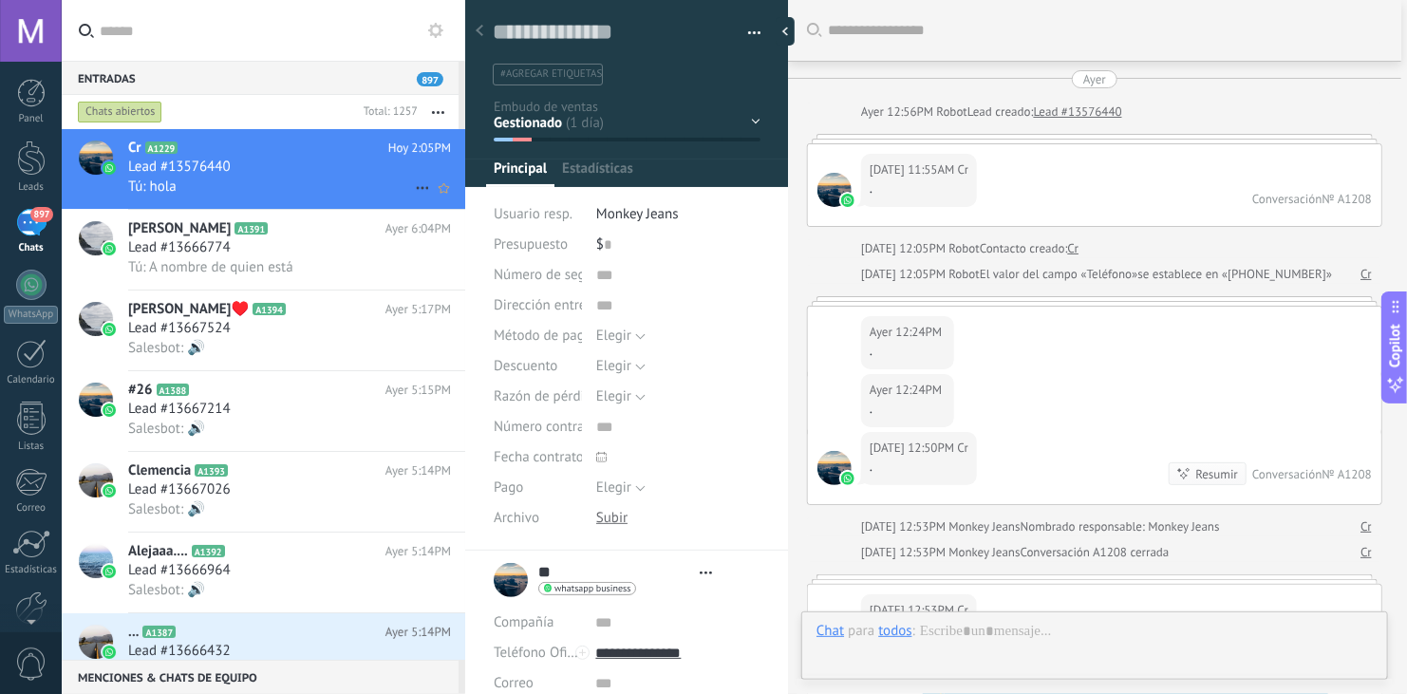
type textarea "**********"
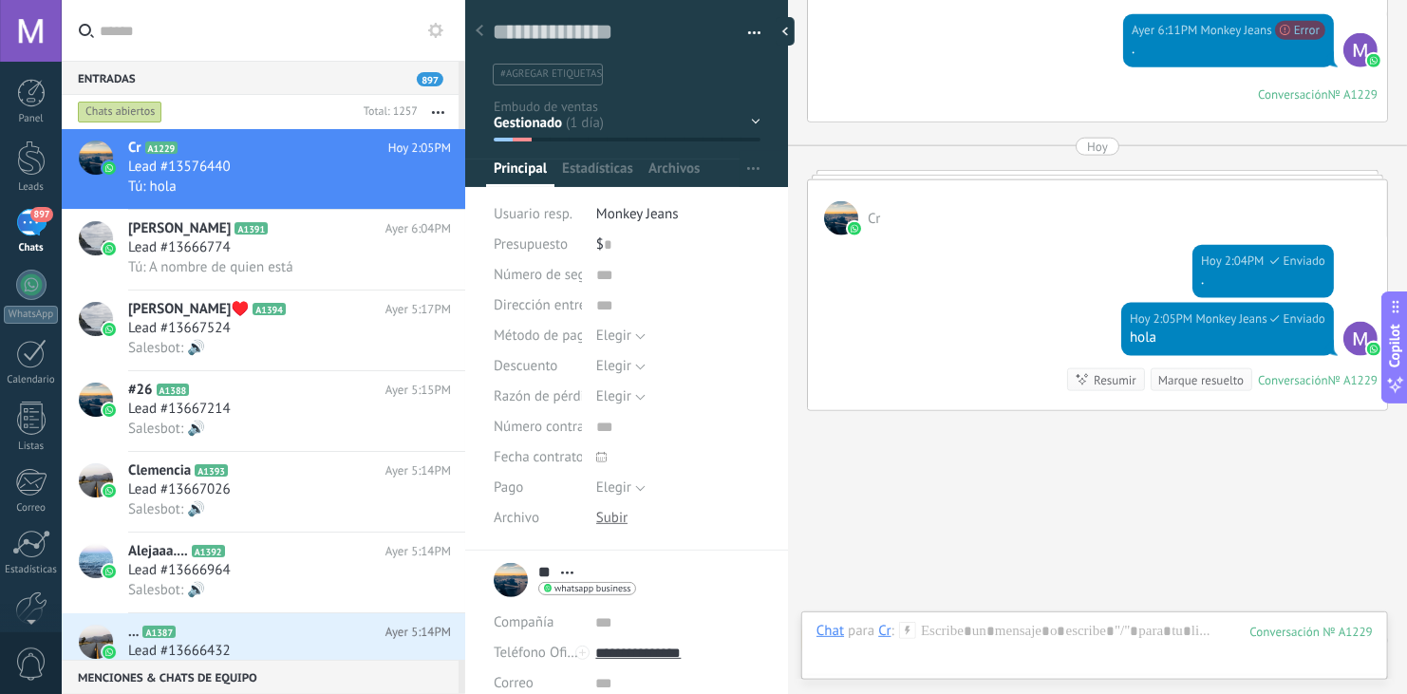
click at [481, 31] on icon at bounding box center [480, 30] width 8 height 11
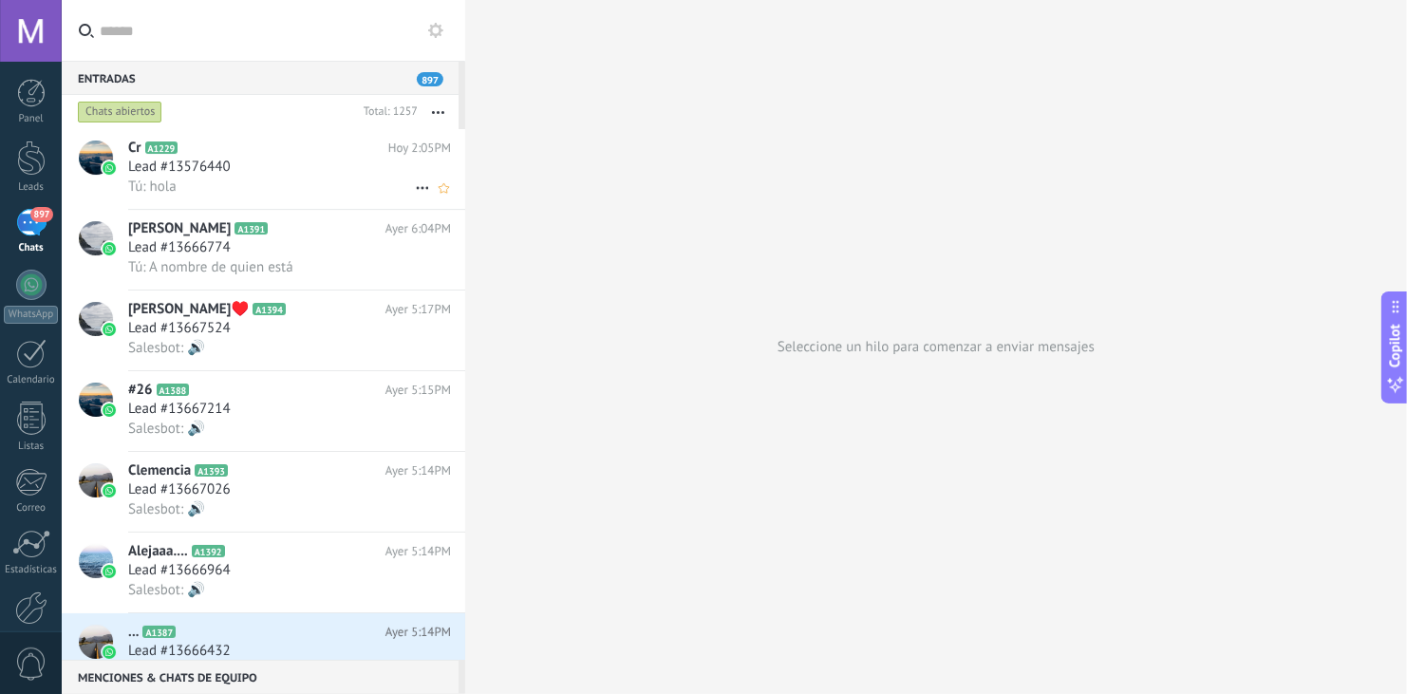
click at [102, 157] on div at bounding box center [96, 157] width 34 height 34
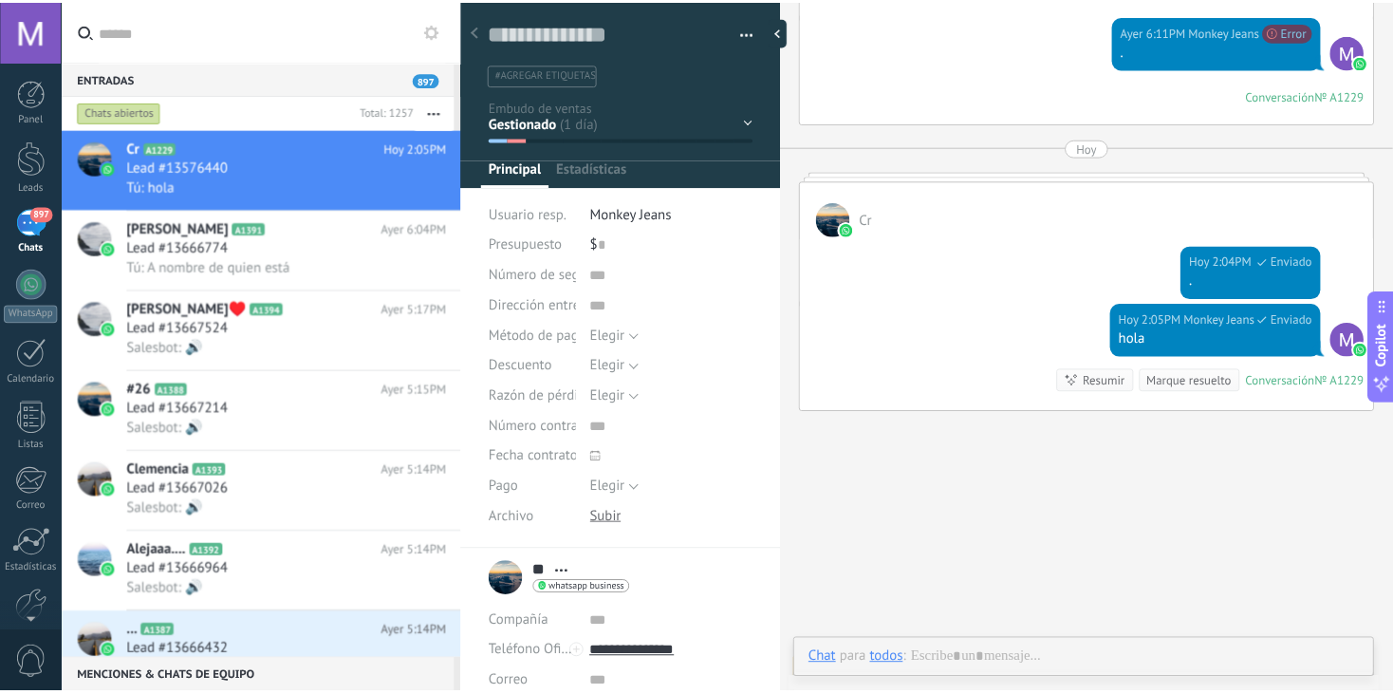
scroll to position [4589, 0]
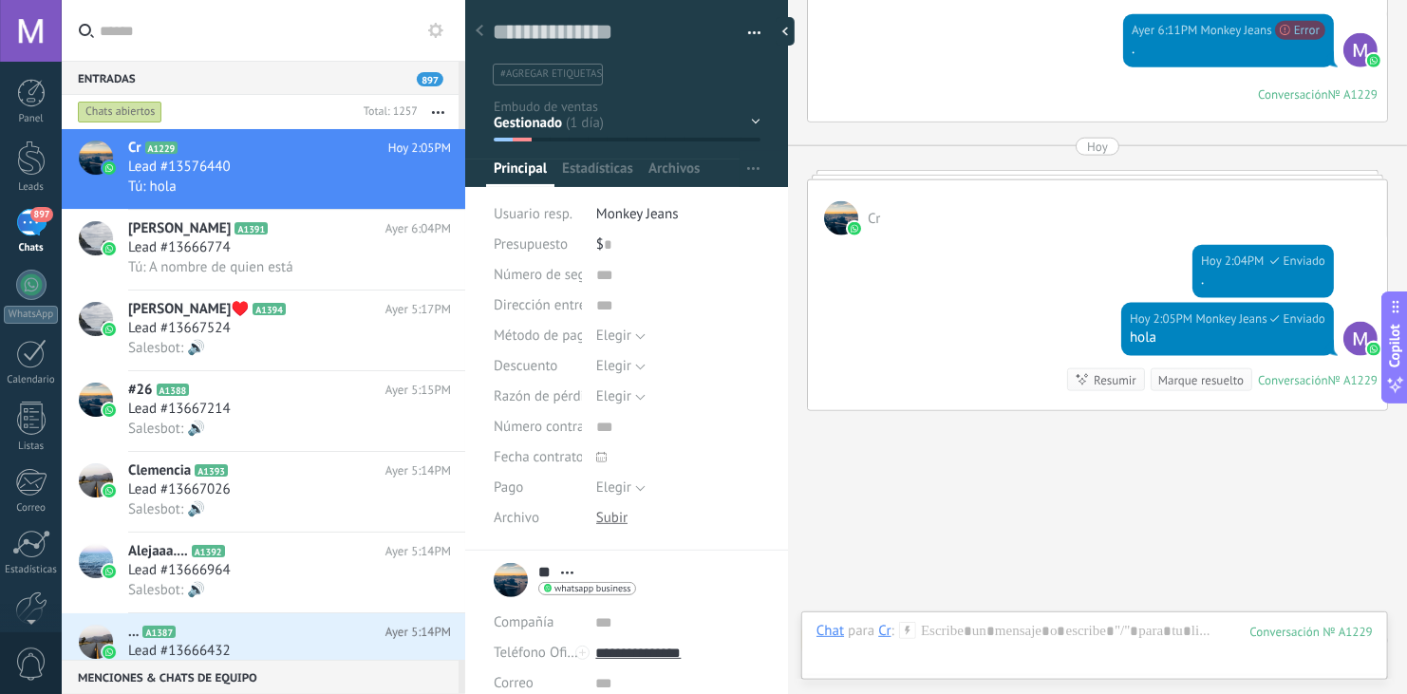
click at [838, 210] on div at bounding box center [841, 218] width 34 height 34
click at [516, 574] on div "** Cr ** Cr Apellido Abrir detalle Copie el nombre Desatar Contacto principal" at bounding box center [565, 579] width 142 height 47
drag, startPoint x: 780, startPoint y: 337, endPoint x: 813, endPoint y: 485, distance: 151.6
click at [813, 485] on div "Guardar y crear Imprimir Administrar etiquetas" at bounding box center [936, 347] width 942 height 694
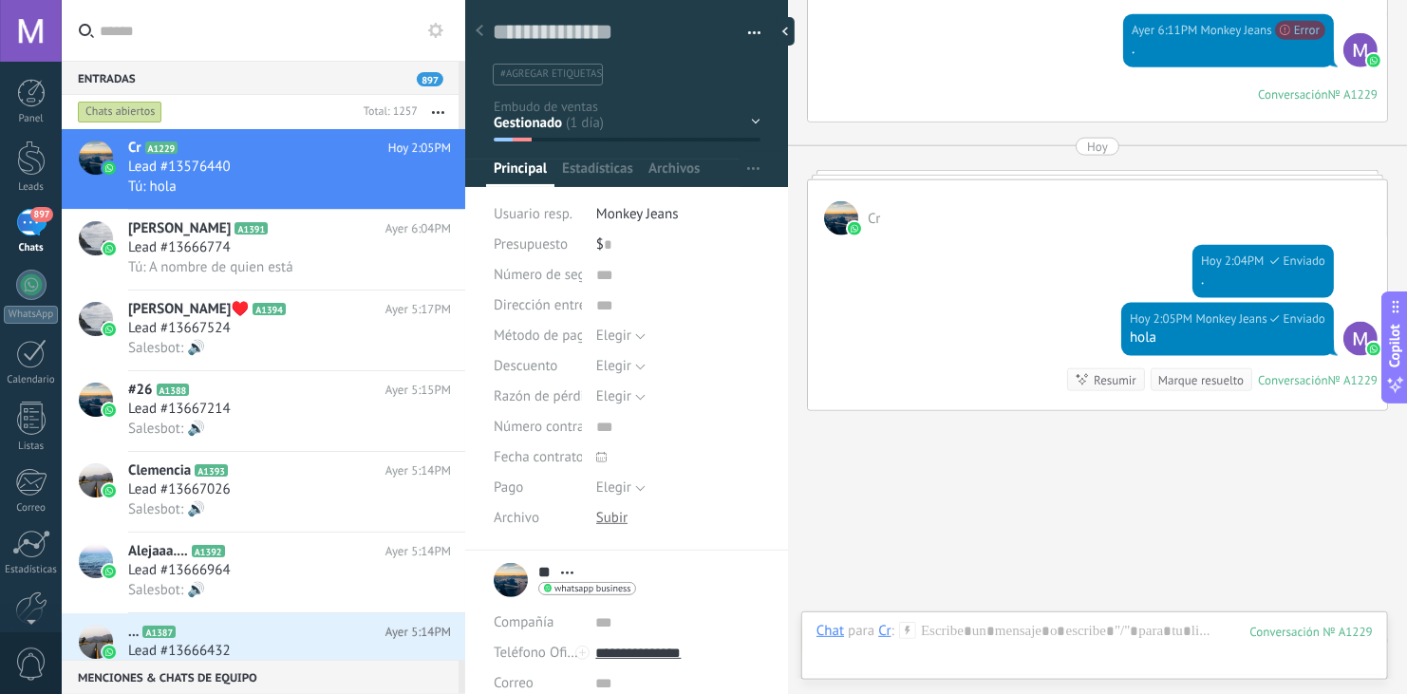
click at [621, 216] on span "Monkey Jeans" at bounding box center [637, 214] width 83 height 18
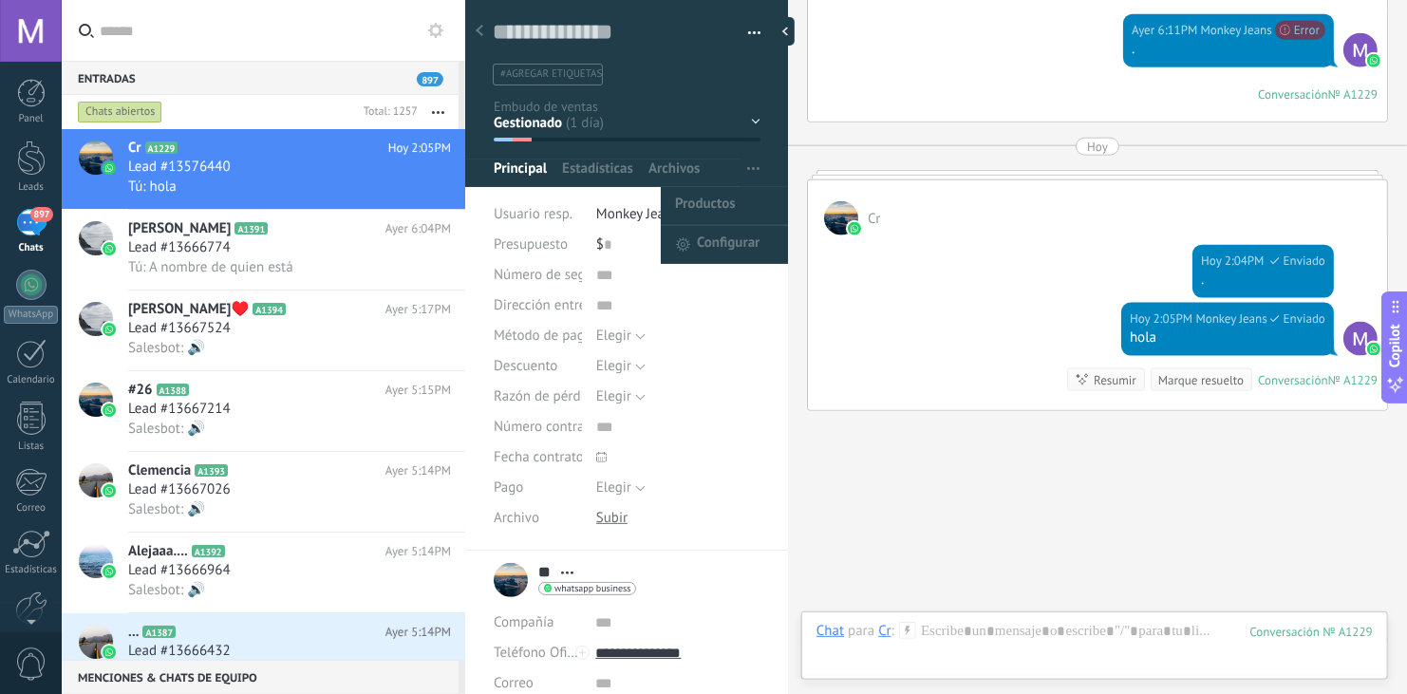
click at [750, 168] on icon "button" at bounding box center [753, 168] width 12 height 3
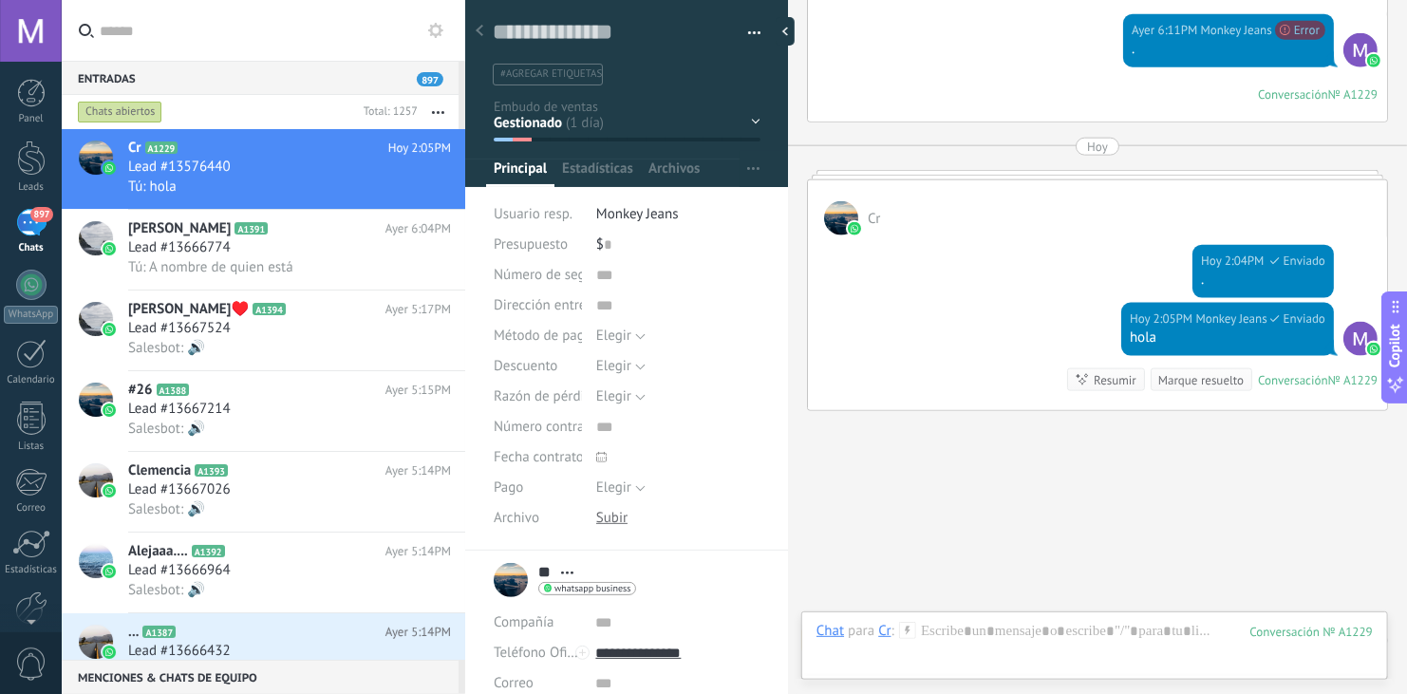
click at [109, 116] on div "Chats abiertos" at bounding box center [120, 112] width 84 height 23
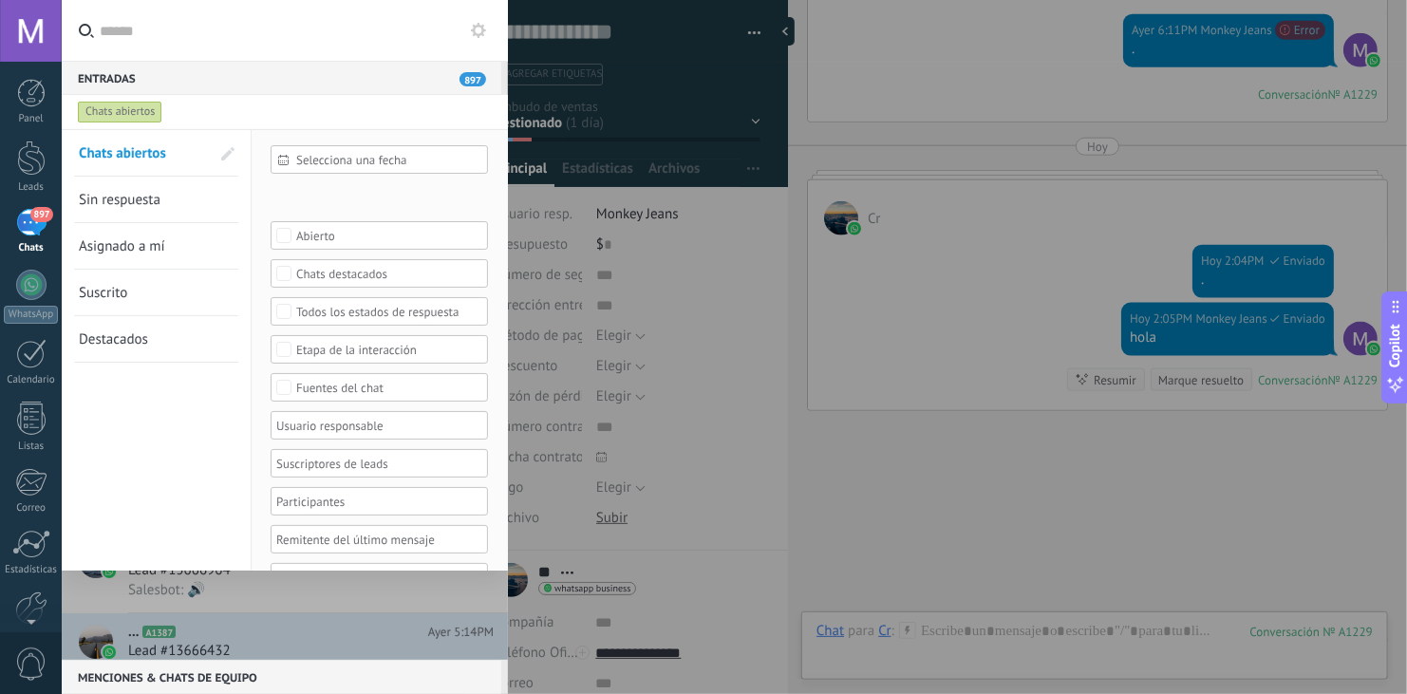
click at [124, 205] on span "Sin respuesta" at bounding box center [120, 200] width 82 height 18
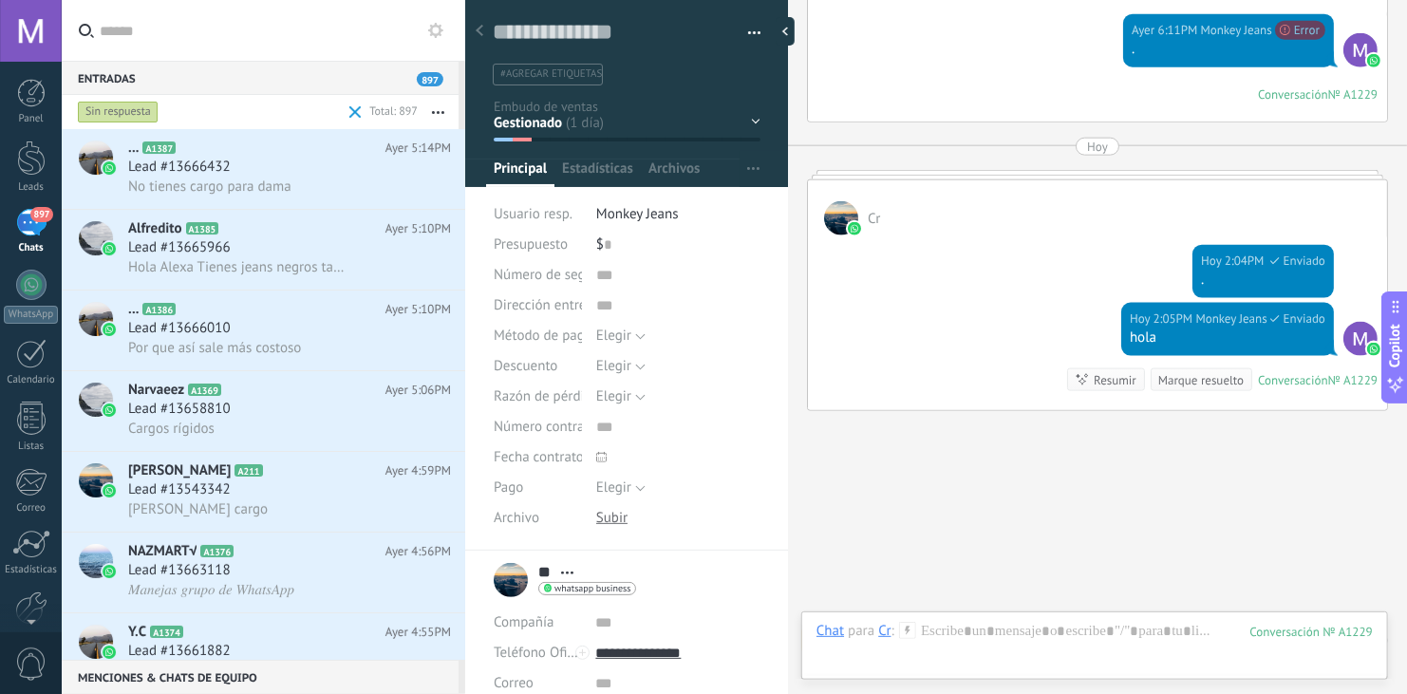
click at [109, 114] on div "Sin respuesta" at bounding box center [118, 112] width 81 height 23
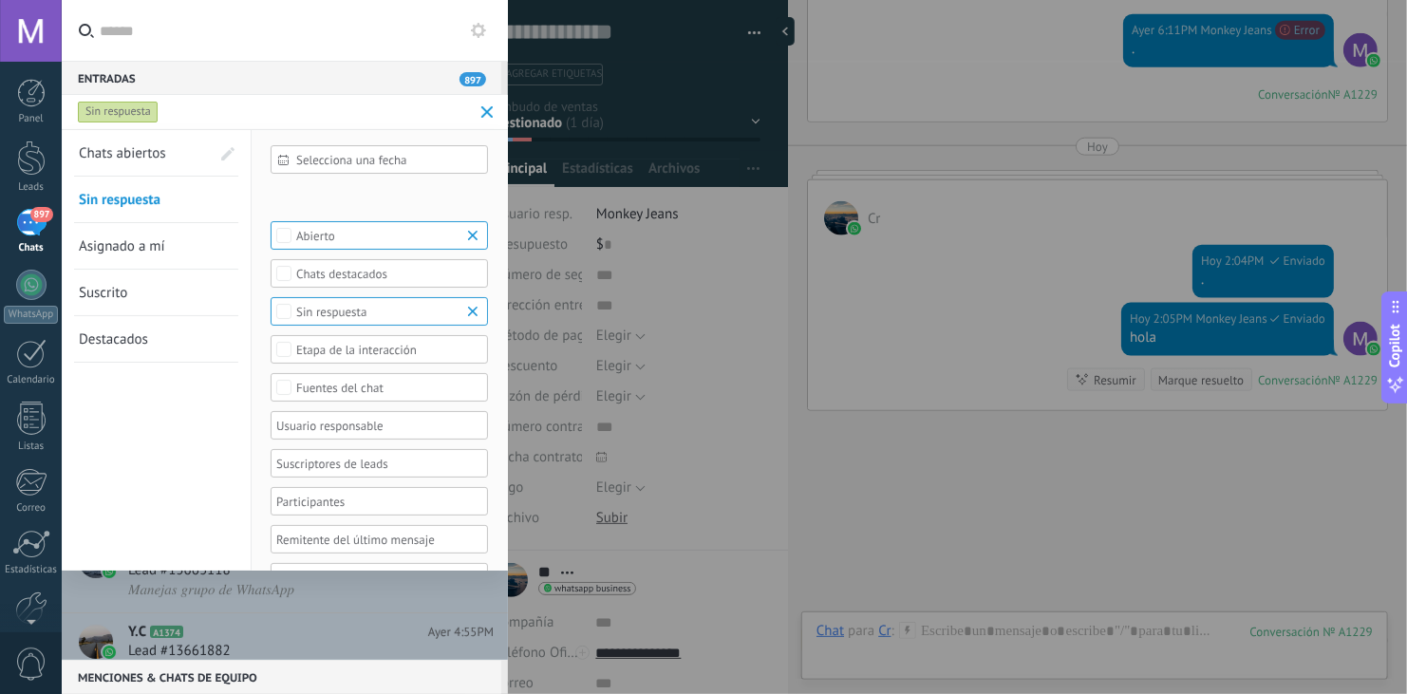
click at [122, 159] on span "Chats abiertos" at bounding box center [122, 153] width 87 height 18
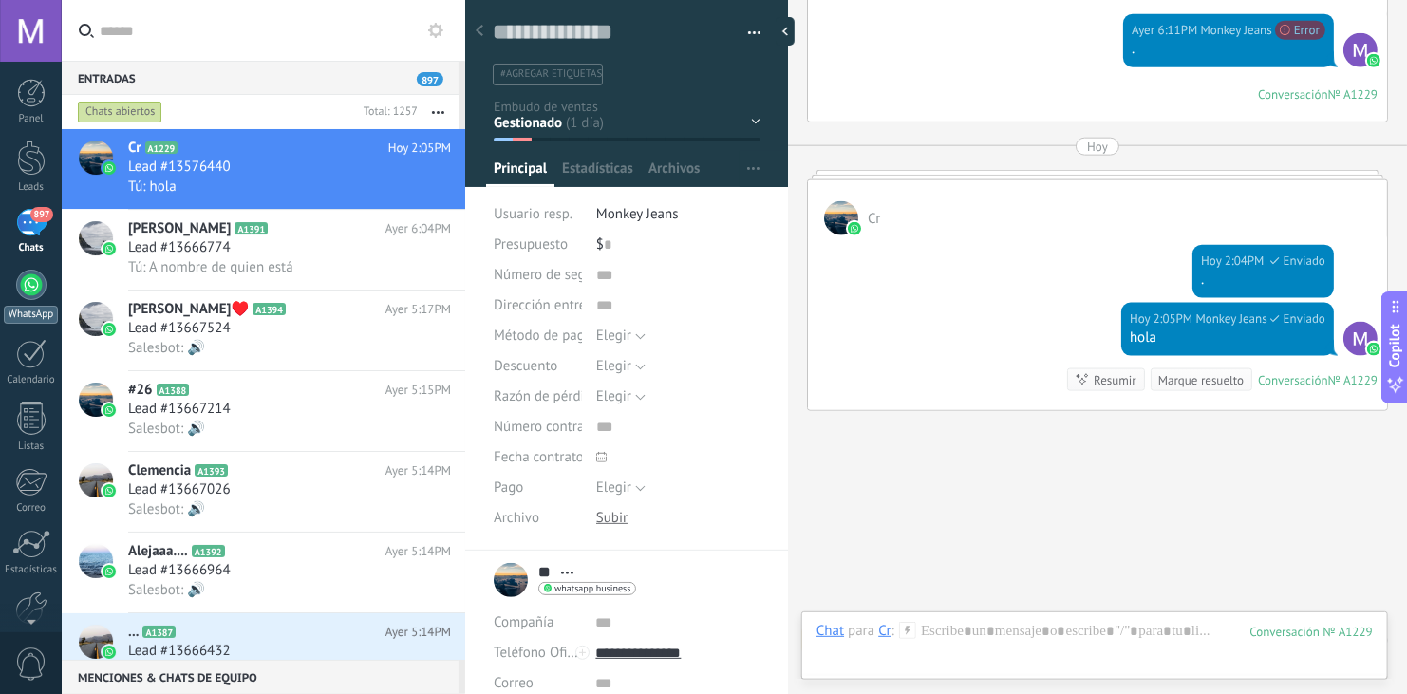
click at [23, 280] on div at bounding box center [31, 285] width 30 height 30
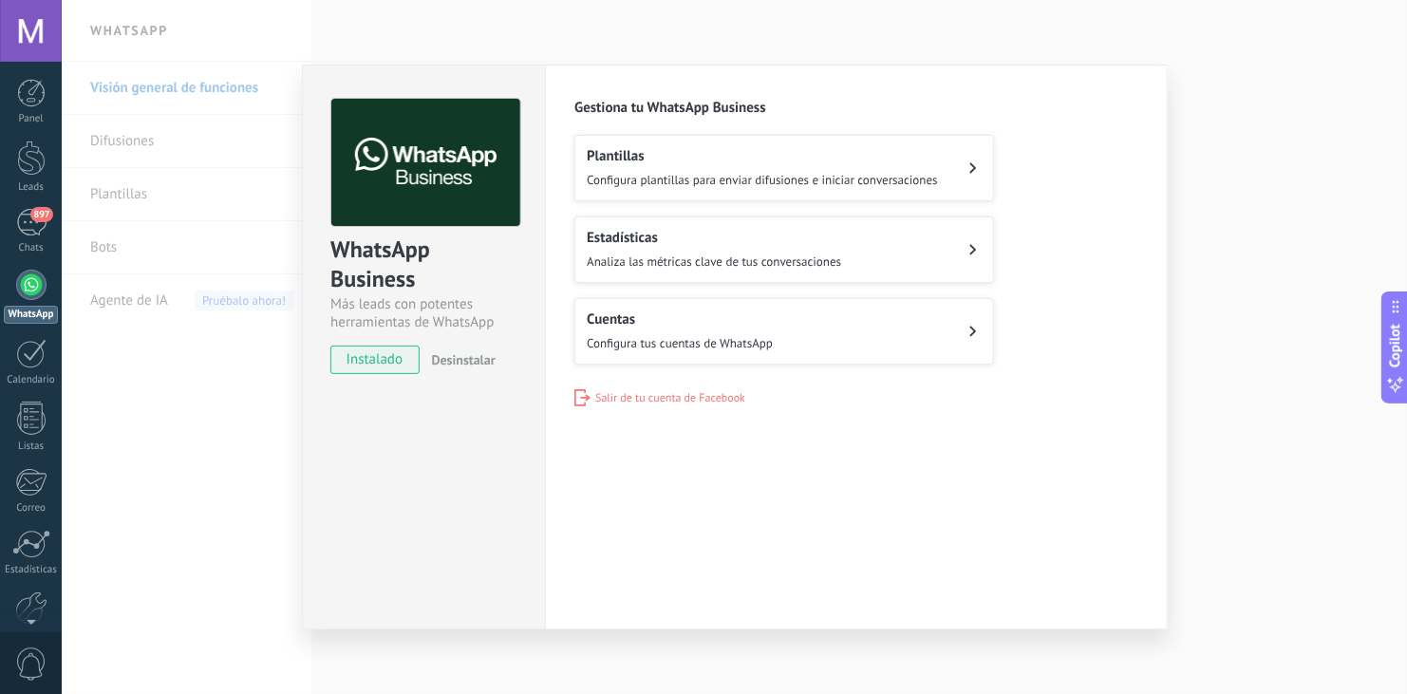
click at [884, 323] on button "Cuentas Configura tus cuentas de WhatsApp" at bounding box center [784, 331] width 420 height 66
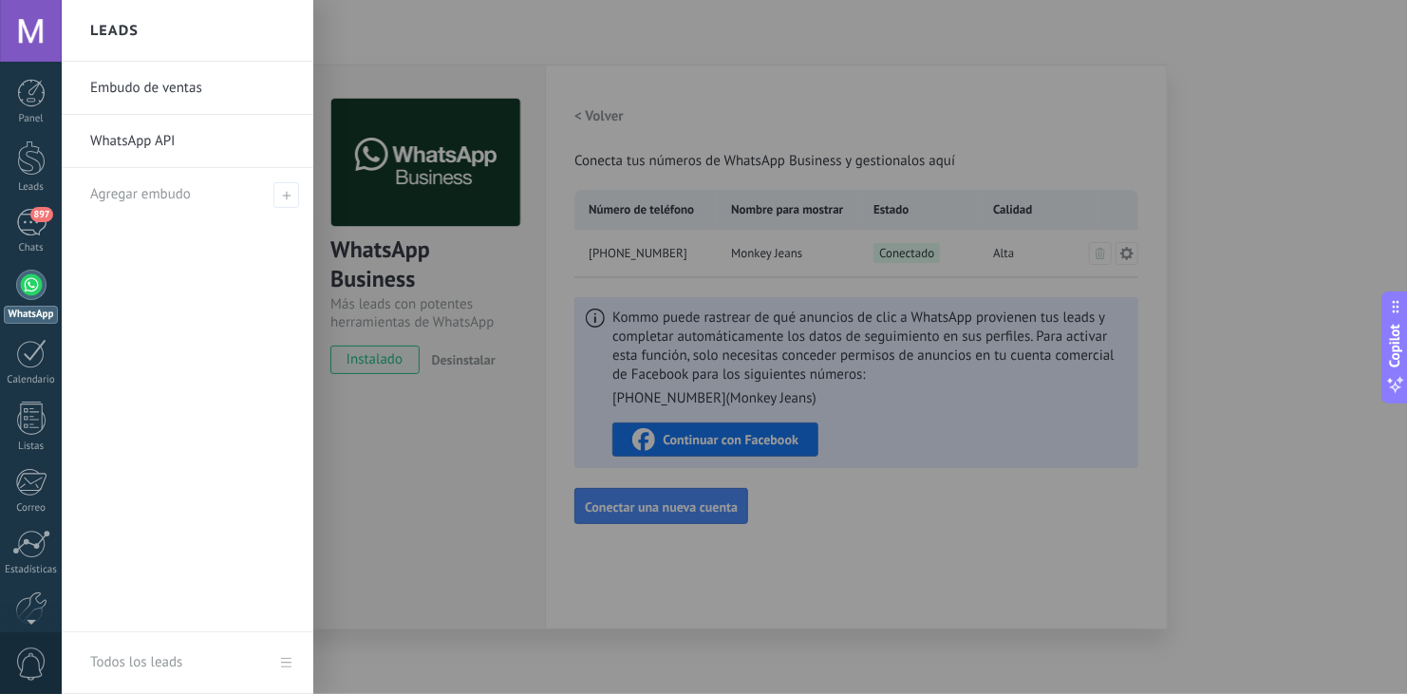
click at [124, 133] on link "WhatsApp API" at bounding box center [192, 141] width 204 height 53
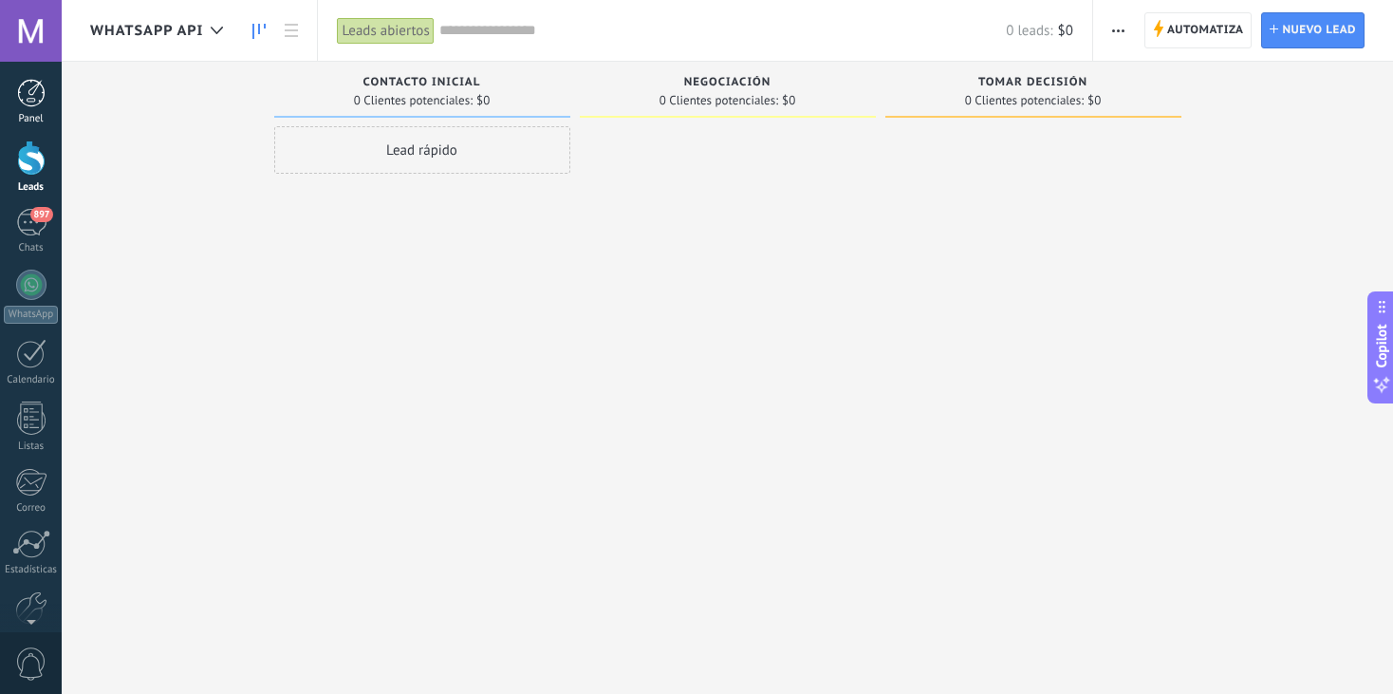
click at [29, 95] on div at bounding box center [31, 93] width 28 height 28
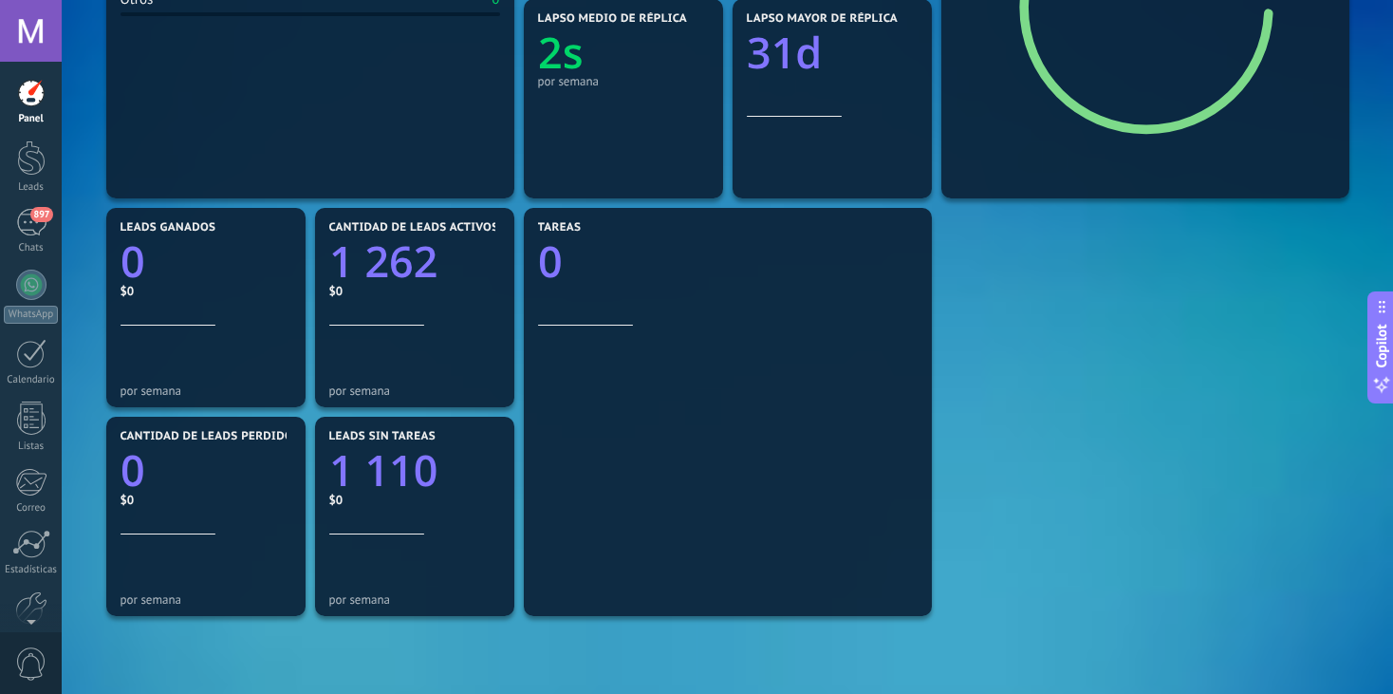
scroll to position [649, 0]
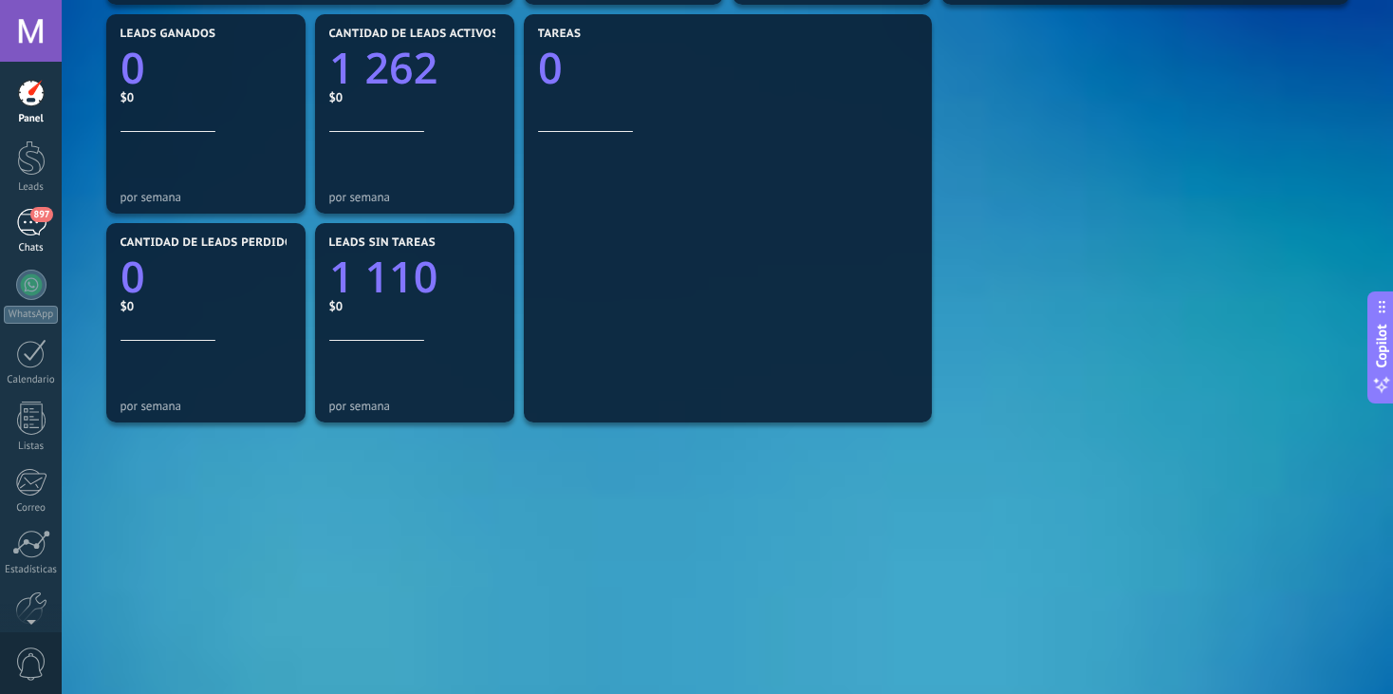
click at [35, 235] on div "897" at bounding box center [31, 223] width 30 height 28
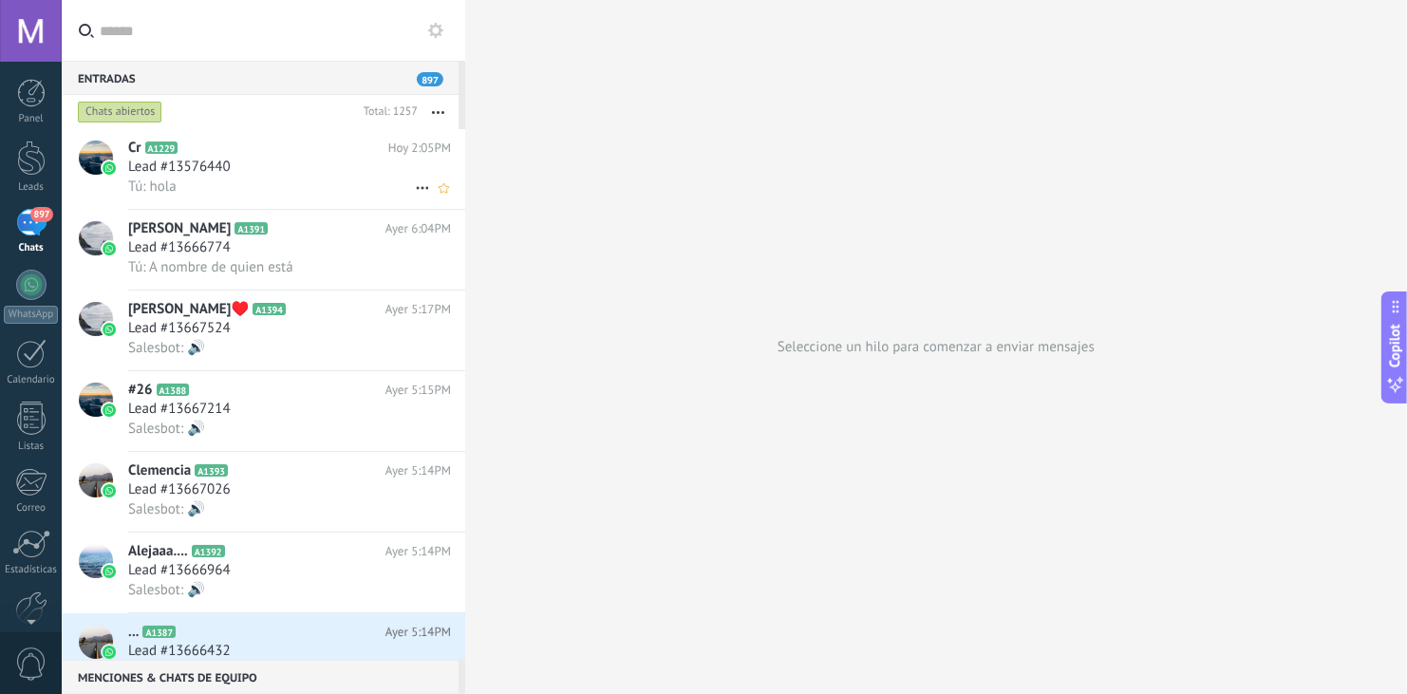
click at [291, 174] on div "Lead #13576440" at bounding box center [289, 167] width 323 height 19
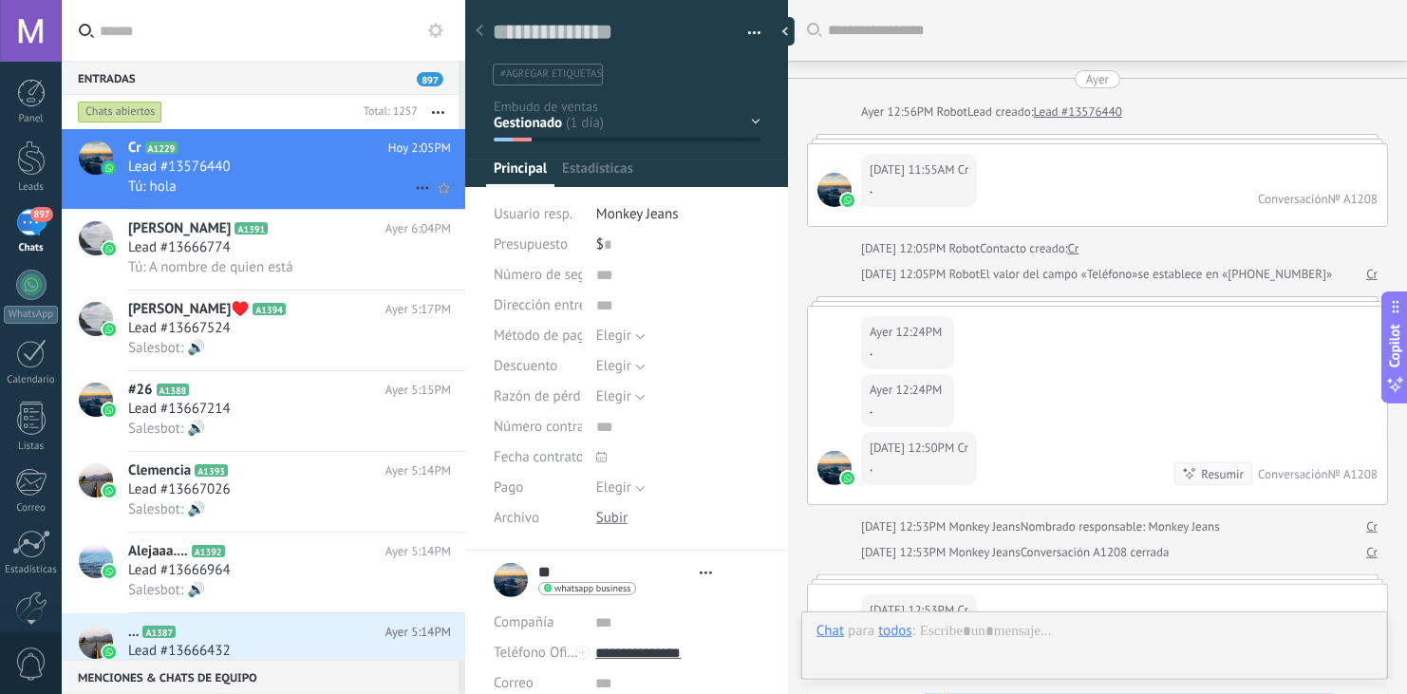
type textarea "**********"
